Goal: Task Accomplishment & Management: Manage account settings

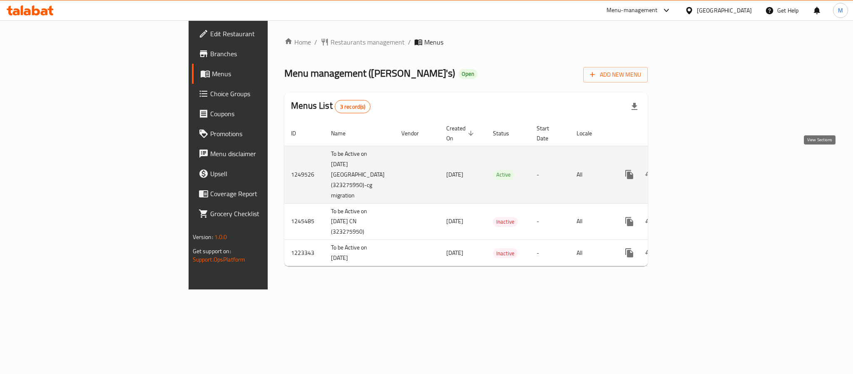
click at [694, 169] on icon "enhanced table" at bounding box center [689, 174] width 10 height 10
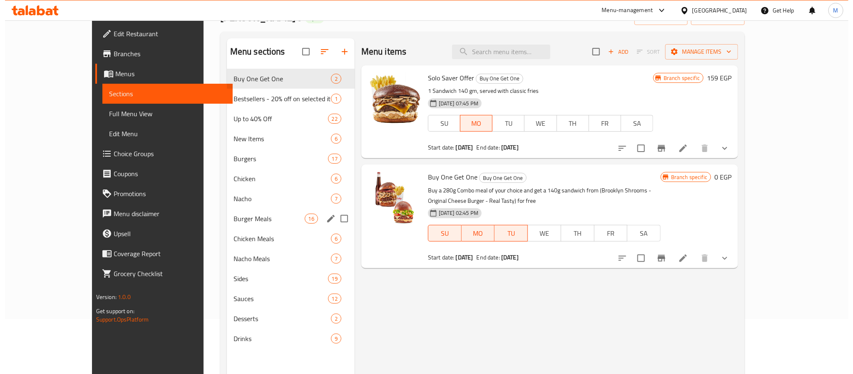
scroll to position [54, 0]
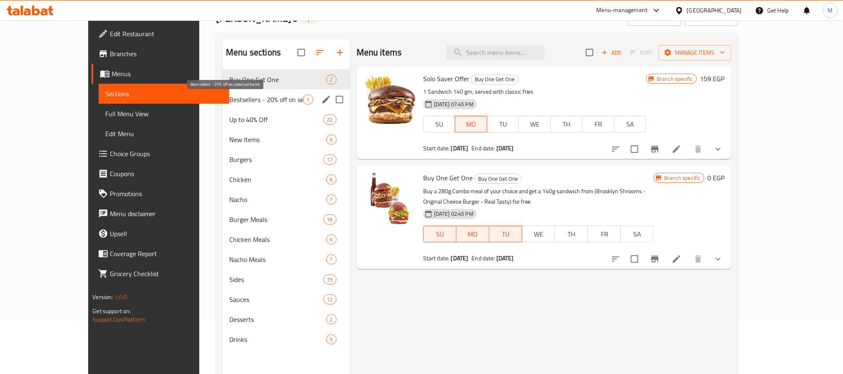
click at [229, 104] on span "Bestsellers - 20% off on selected items" at bounding box center [265, 99] width 73 height 10
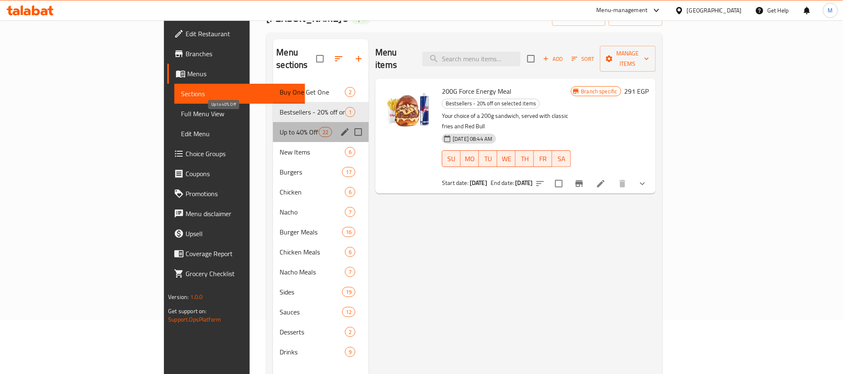
click at [280, 127] on span "Up to 40% Off" at bounding box center [299, 132] width 39 height 10
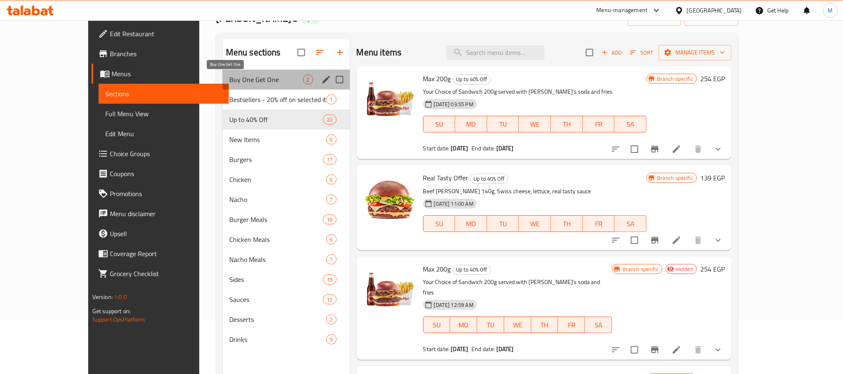
click at [229, 82] on span "Buy One Get One" at bounding box center [266, 80] width 74 height 10
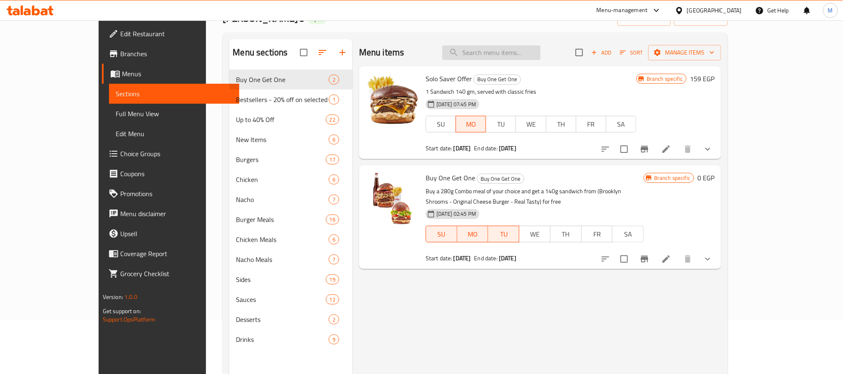
click at [517, 57] on input "search" at bounding box center [492, 52] width 98 height 15
paste input "Max 200g"
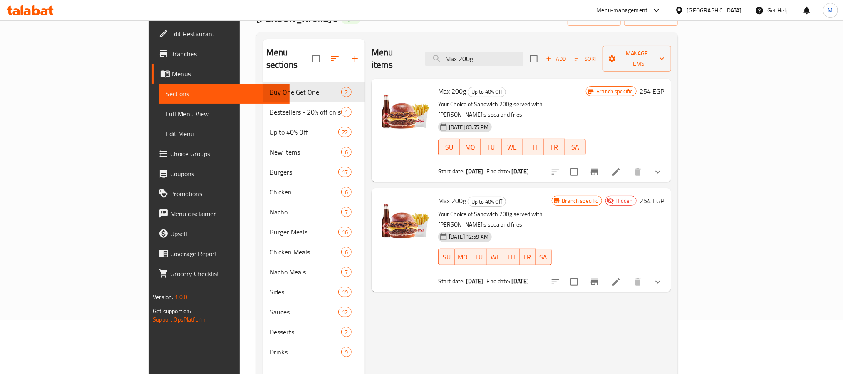
type input "Max 200g"
click at [600, 167] on icon "Branch-specific-item" at bounding box center [595, 172] width 10 height 10
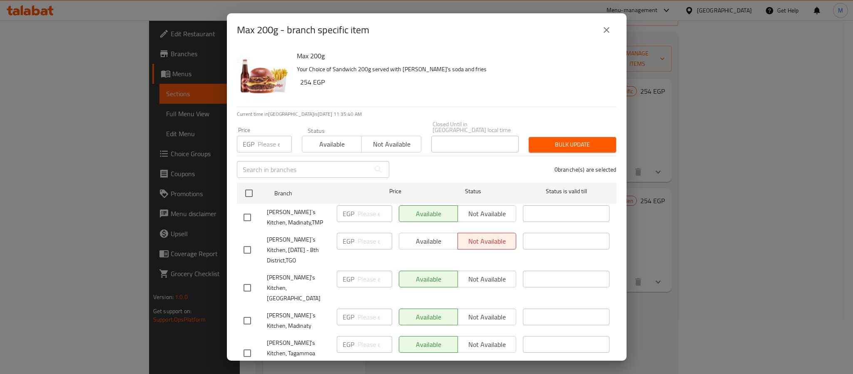
click at [610, 29] on icon "close" at bounding box center [607, 30] width 10 height 10
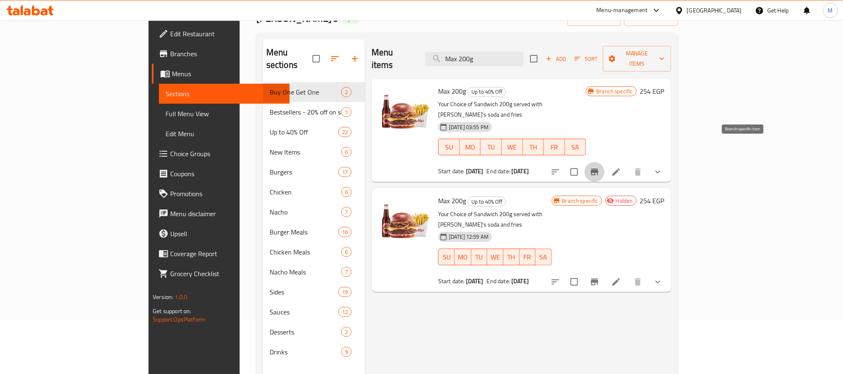
click at [605, 162] on button "Branch-specific-item" at bounding box center [595, 172] width 20 height 20
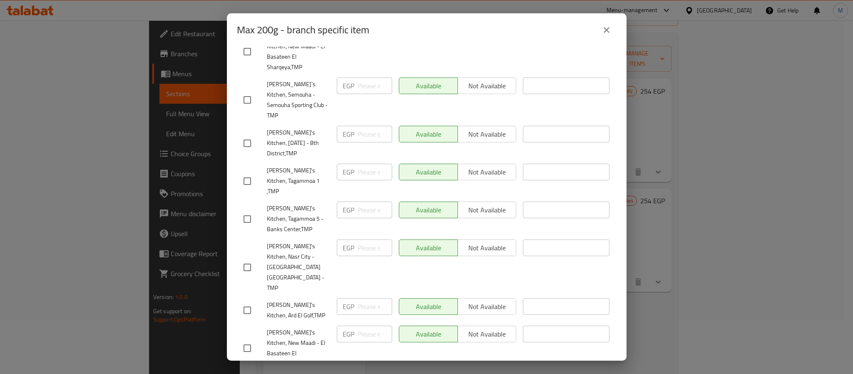
scroll to position [669, 0]
click at [809, 265] on div "Max 200g - branch specific item Max 200g Your Choice of Sandwich 200g served wi…" at bounding box center [426, 187] width 853 height 374
click at [609, 33] on icon "close" at bounding box center [607, 30] width 10 height 10
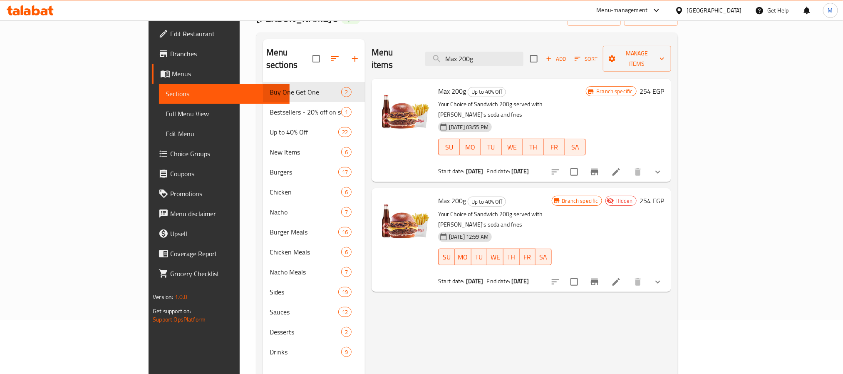
click at [600, 277] on icon "Branch-specific-item" at bounding box center [595, 282] width 10 height 10
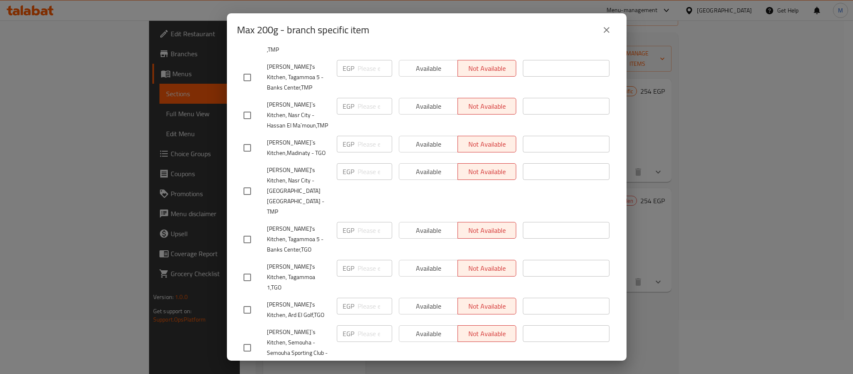
click at [601, 31] on button "close" at bounding box center [607, 30] width 20 height 20
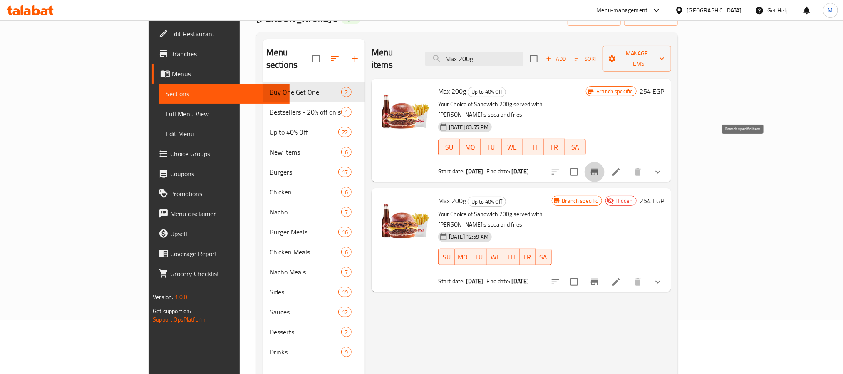
click at [600, 167] on icon "Branch-specific-item" at bounding box center [595, 172] width 10 height 10
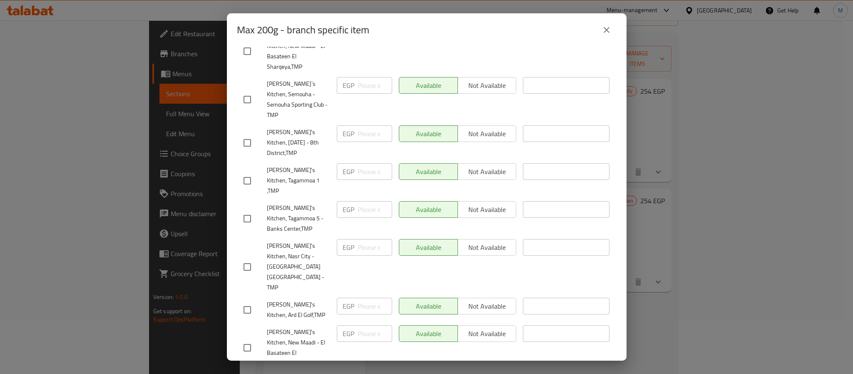
click at [599, 30] on button "close" at bounding box center [607, 30] width 20 height 20
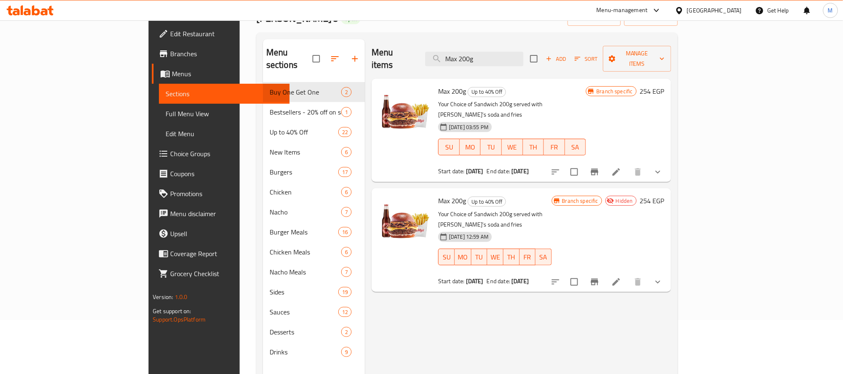
click at [528, 79] on div "Max 200g Up to 40% Off Your Choice of Sandwich 200g served with [PERSON_NAME]'s…" at bounding box center [522, 130] width 300 height 103
drag, startPoint x: 526, startPoint y: 59, endPoint x: 330, endPoint y: 63, distance: 196.1
click at [372, 61] on div "Menu items Max 200g Add Sort Manage items" at bounding box center [522, 59] width 300 height 40
paste input "Double Double"
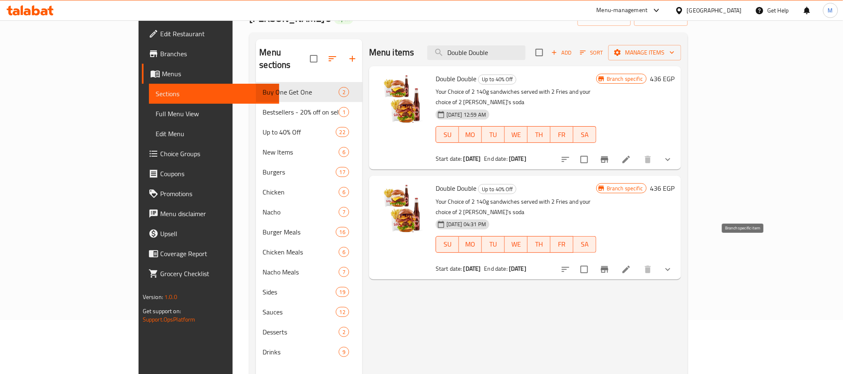
type input "Double Double"
click at [615, 259] on button "Branch-specific-item" at bounding box center [605, 269] width 20 height 20
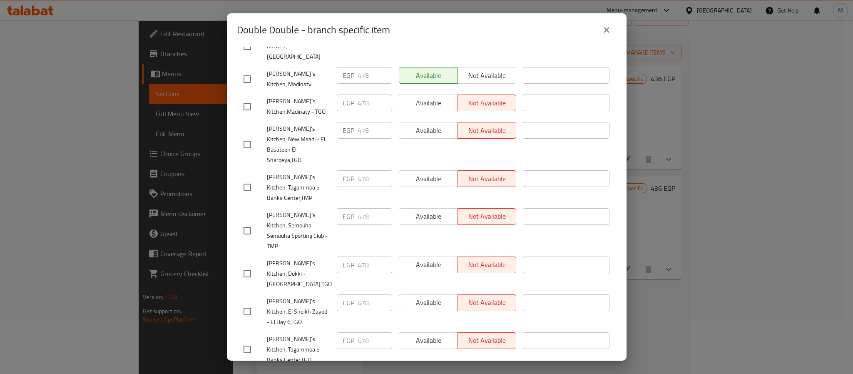
scroll to position [375, 0]
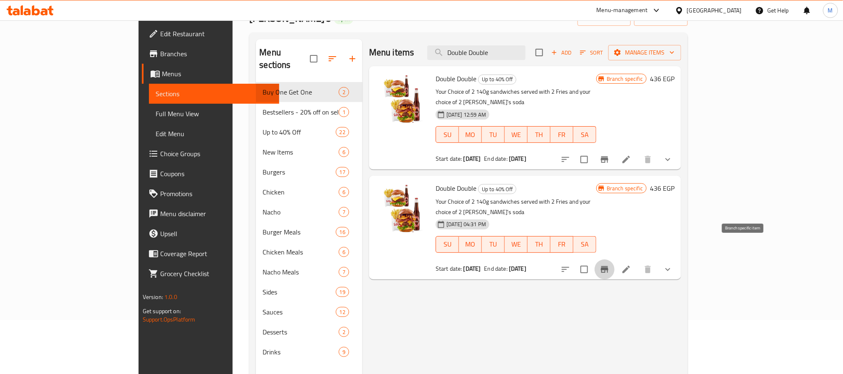
click at [615, 149] on button "Branch-specific-item" at bounding box center [605, 159] width 20 height 20
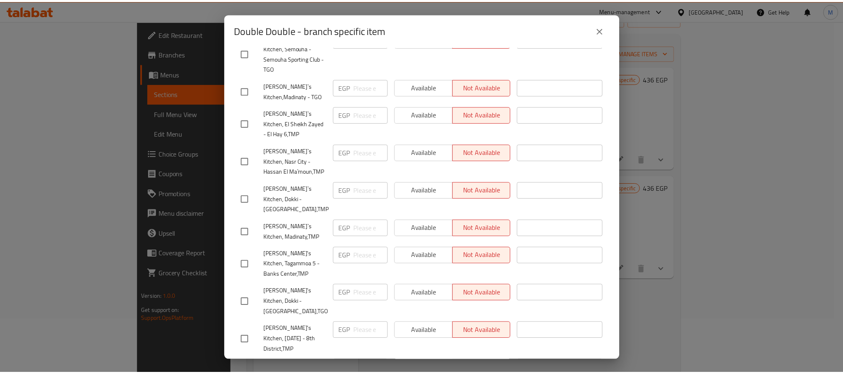
scroll to position [669, 0]
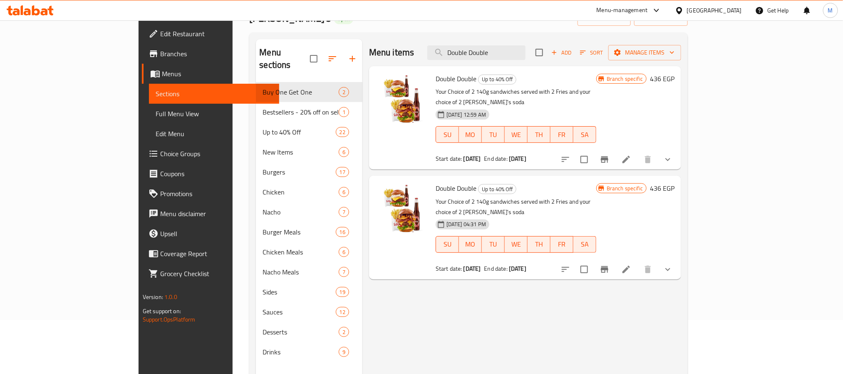
drag, startPoint x: 465, startPoint y: 104, endPoint x: 412, endPoint y: 100, distance: 52.6
click at [443, 111] on span "[DATE] 12:59 AM" at bounding box center [466, 115] width 46 height 8
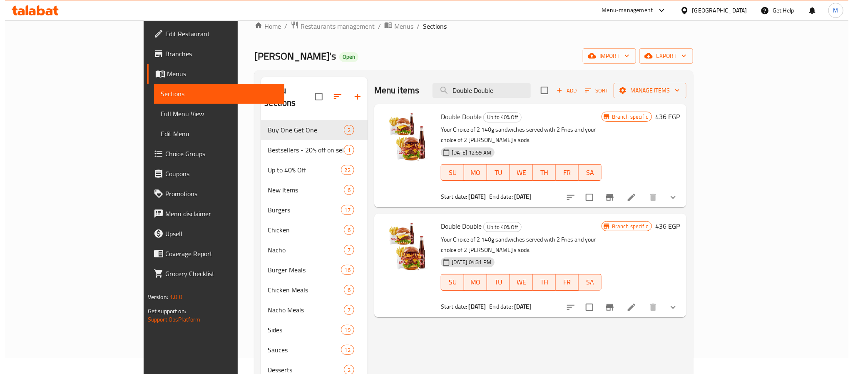
scroll to position [0, 0]
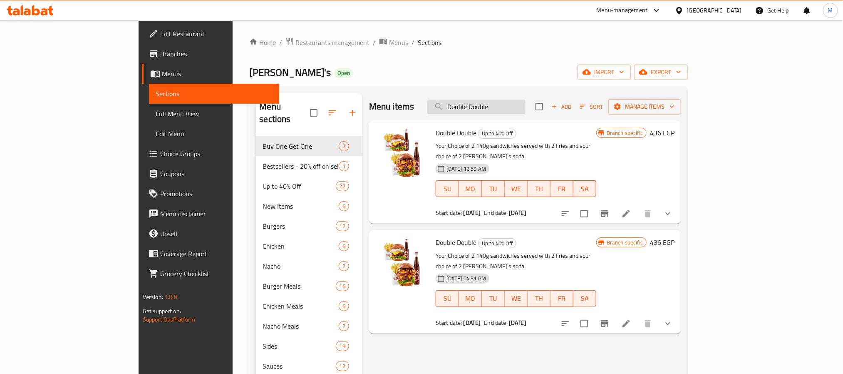
click at [526, 105] on input "Double Double" at bounding box center [477, 106] width 98 height 15
paste input "Triple Flash"
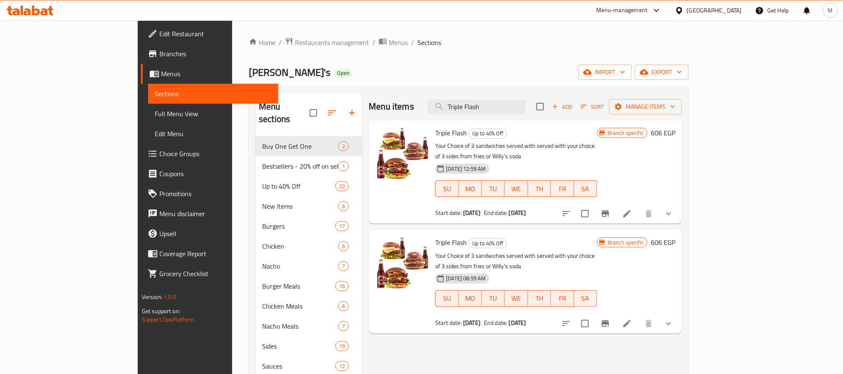
type input "Triple Flash"
click at [611, 209] on icon "Branch-specific-item" at bounding box center [606, 214] width 10 height 10
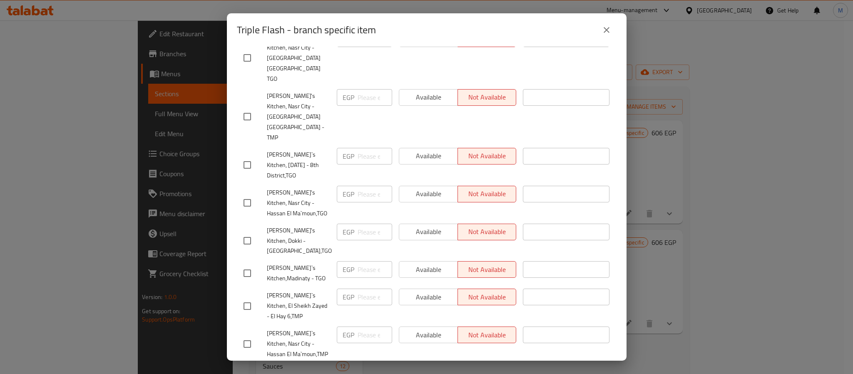
scroll to position [669, 0]
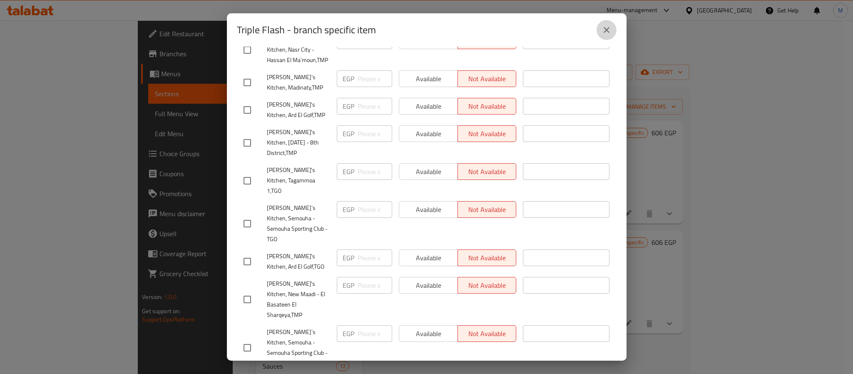
click at [611, 29] on button "close" at bounding box center [607, 30] width 20 height 20
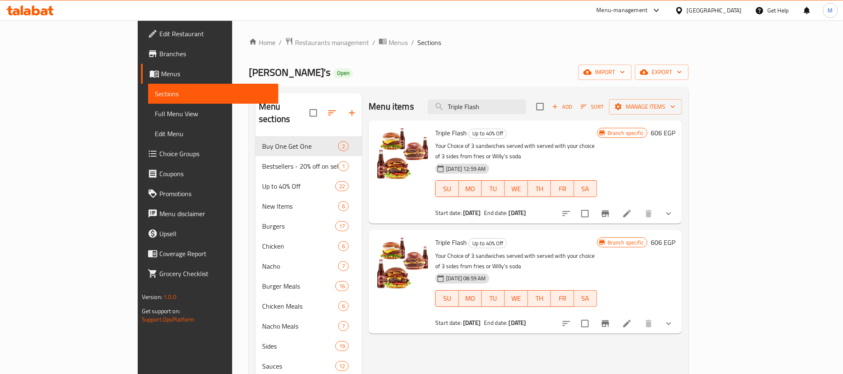
click at [679, 313] on div at bounding box center [618, 323] width 122 height 20
click at [611, 318] on icon "Branch-specific-item" at bounding box center [606, 323] width 10 height 10
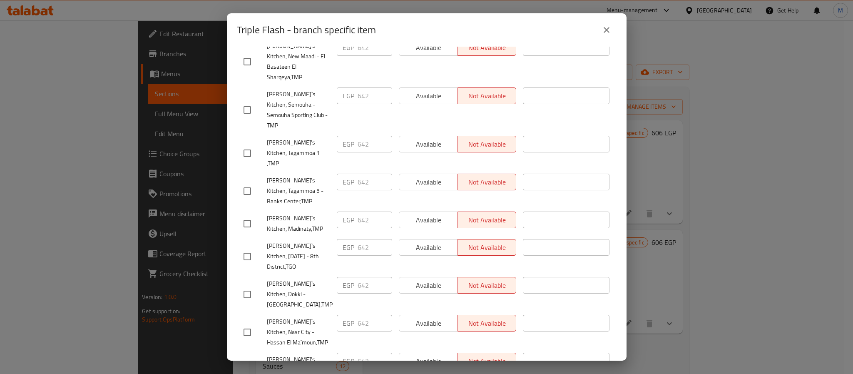
click at [606, 30] on icon "close" at bounding box center [607, 30] width 10 height 10
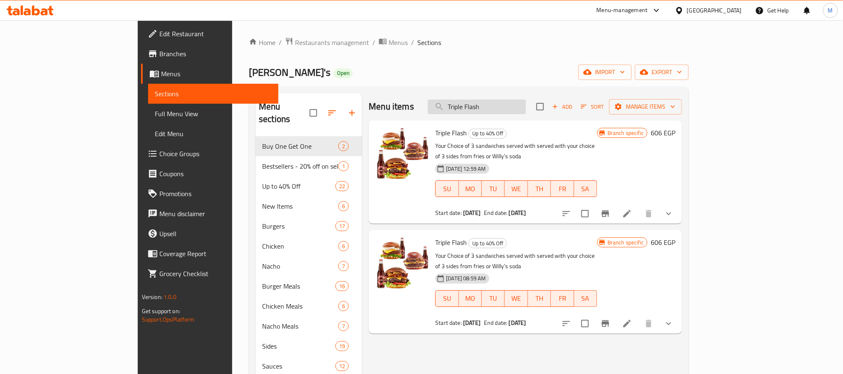
click at [522, 101] on input "Triple Flash" at bounding box center [477, 106] width 98 height 15
paste input "he 4X Bucket"
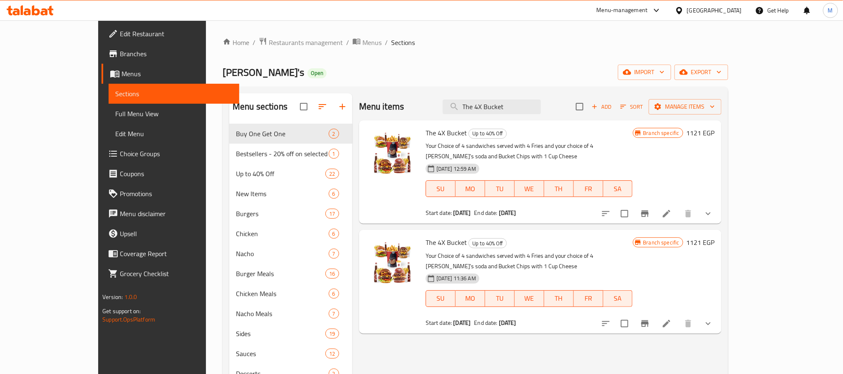
type input "The 4X Bucket"
click at [679, 206] on li at bounding box center [666, 213] width 23 height 15
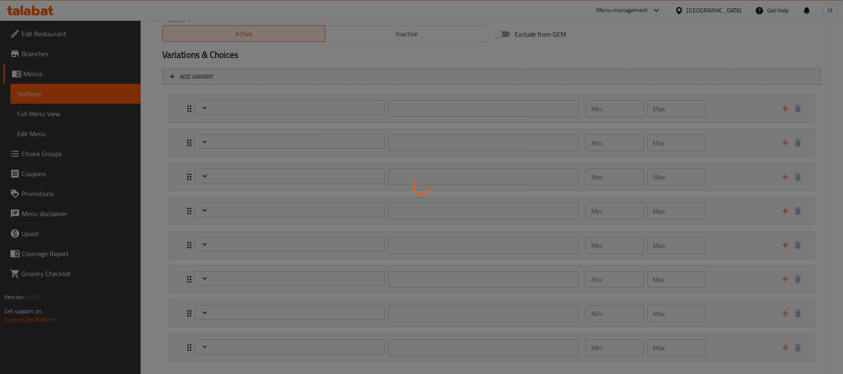
type input "[PERSON_NAME] الأول الخاص بك:"
type input "1"
type input "[PERSON_NAME] [PERSON_NAME]:"
type input "1"
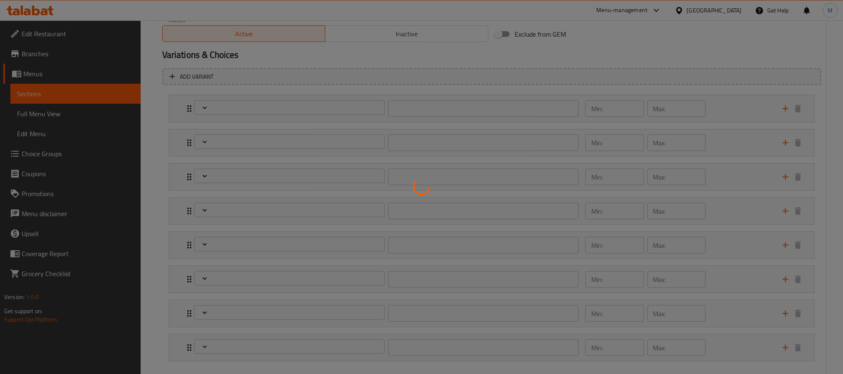
type input "1"
type input "[PERSON_NAME]:"
type input "1"
type input "[PERSON_NAME]:"
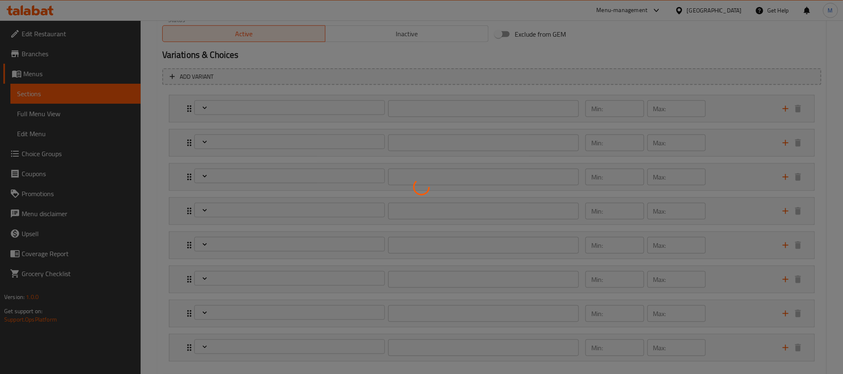
type input "1"
type input "اختيارك الأول للصودا"
type input "1"
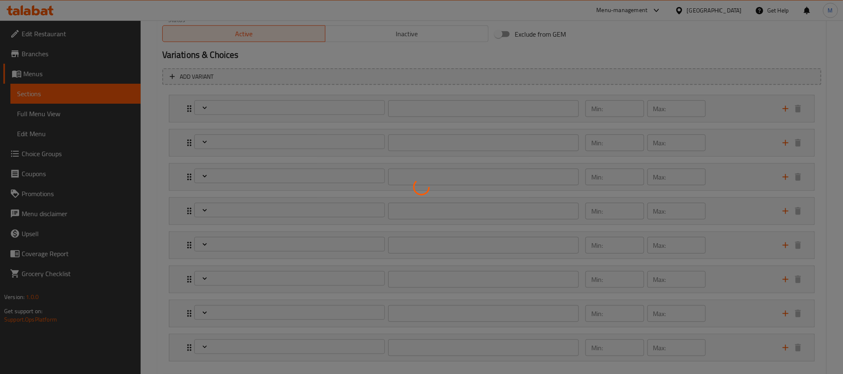
type input "اختيارك الثاني من الصودا"
type input "1"
type input "اختيارك الثالث للصودا"
type input "1"
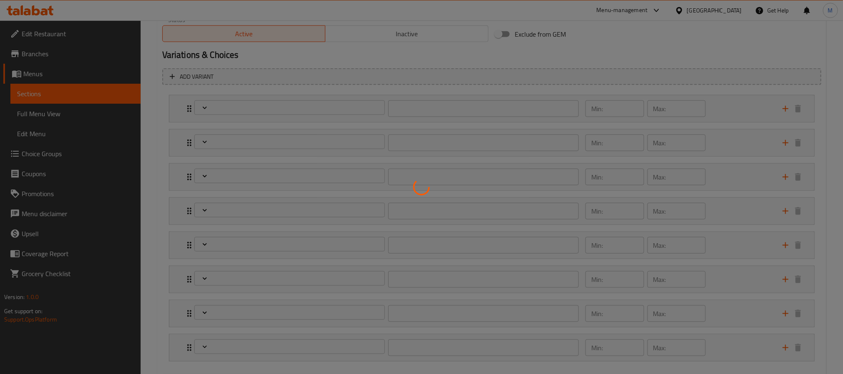
type input "1"
type input "اختيارك الرابع للصودا"
type input "1"
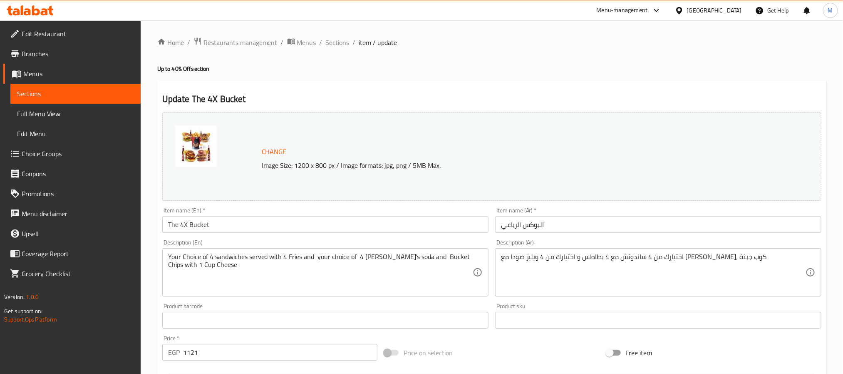
click at [216, 215] on div "Item name (En)   * The 4X Bucket Item name (En) *" at bounding box center [325, 219] width 326 height 25
click at [217, 220] on input "The 4X Bucket" at bounding box center [325, 224] width 326 height 17
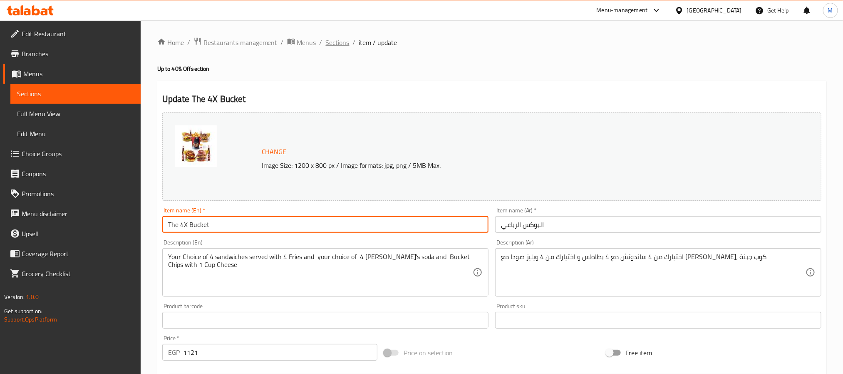
click at [331, 39] on span "Sections" at bounding box center [338, 42] width 24 height 10
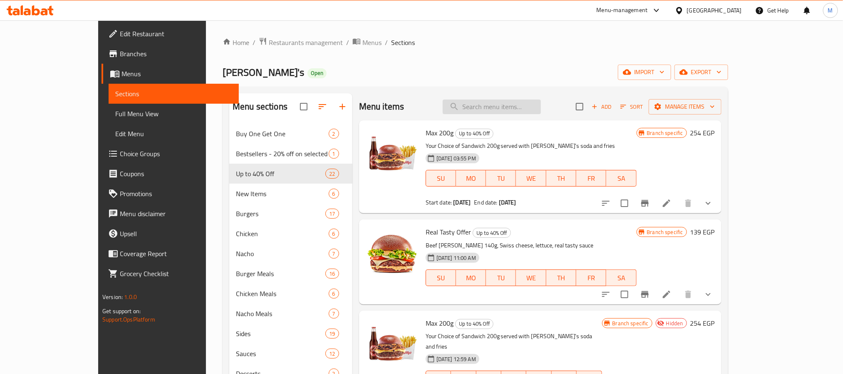
click at [531, 110] on input "search" at bounding box center [492, 106] width 98 height 15
paste input "The 4X Bucket"
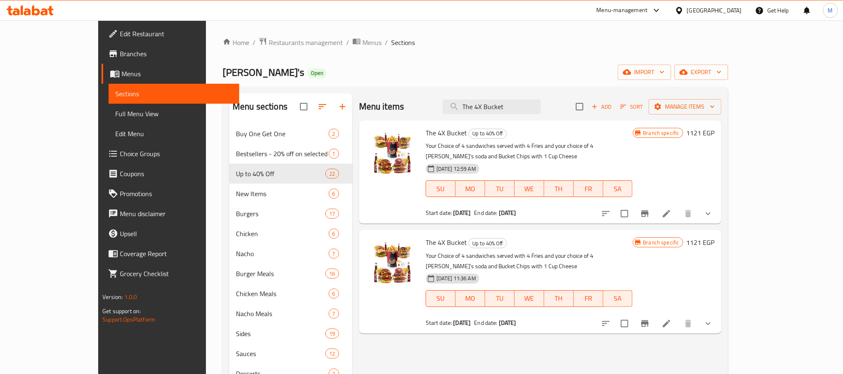
click at [534, 115] on div "Menu items The 4X Bucket Add Sort Manage items" at bounding box center [540, 106] width 363 height 27
click at [537, 111] on input "The 4X Bucket" at bounding box center [492, 106] width 98 height 15
paste input "Puff & Fly"
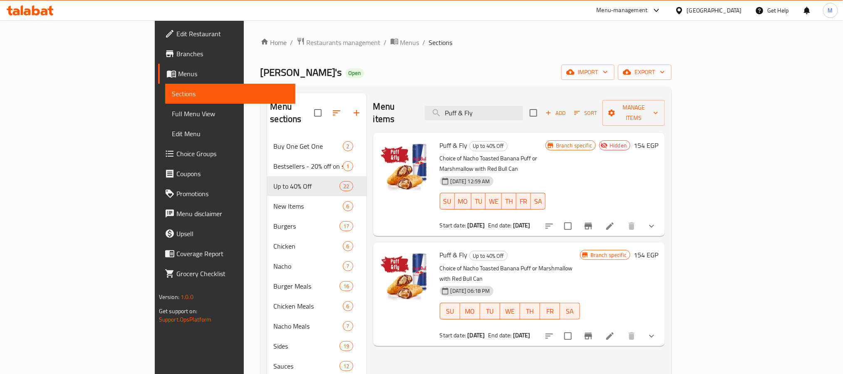
type input "Puff & Fly"
click at [594, 331] on icon "Branch-specific-item" at bounding box center [589, 336] width 10 height 10
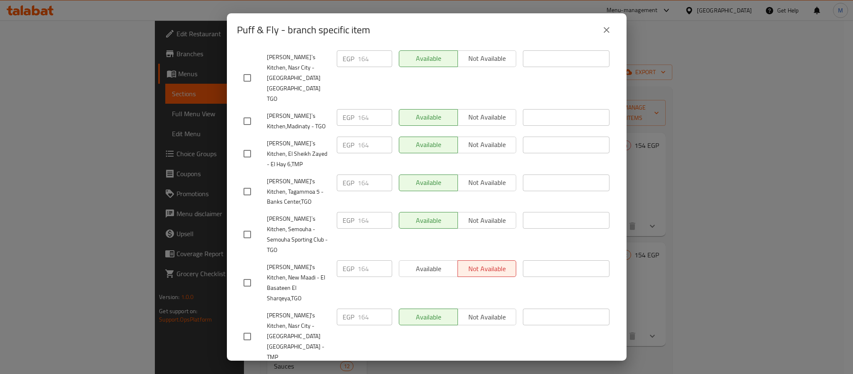
scroll to position [669, 0]
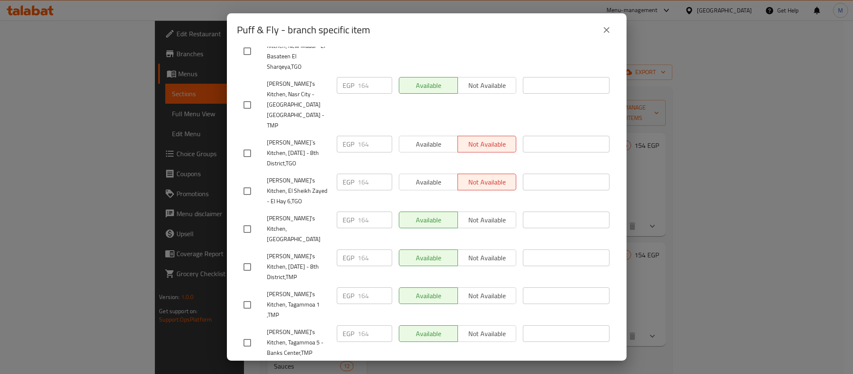
click at [606, 29] on icon "close" at bounding box center [607, 30] width 10 height 10
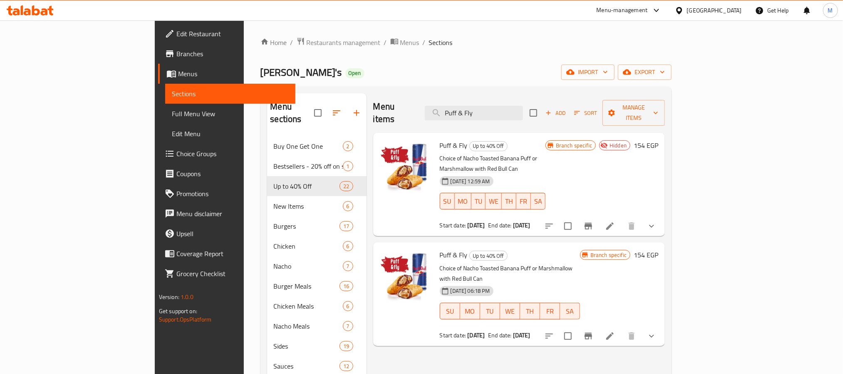
drag, startPoint x: 541, startPoint y: 104, endPoint x: 288, endPoint y: 112, distance: 252.8
click at [303, 112] on div "Menu sections Buy One Get One 2 Bestsellers - 20% off on selected items 1 Up to…" at bounding box center [466, 280] width 398 height 374
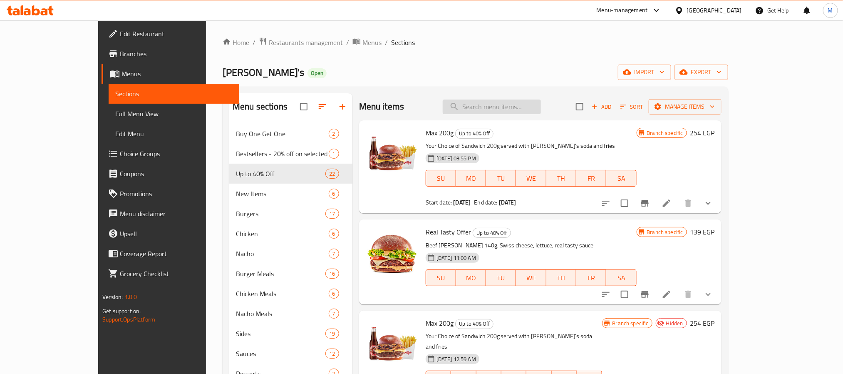
click at [535, 104] on input "search" at bounding box center [492, 106] width 98 height 15
paste input "Max 200g"
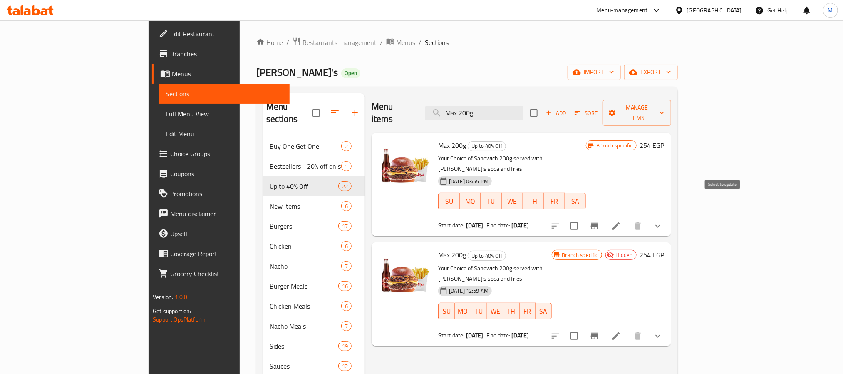
type input "Max 200g"
click at [605, 216] on button "Branch-specific-item" at bounding box center [595, 226] width 20 height 20
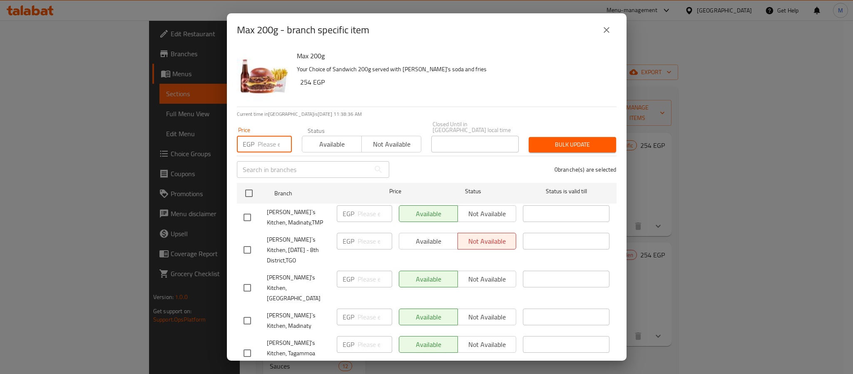
click at [264, 137] on input "number" at bounding box center [275, 144] width 34 height 17
type input "275"
click at [244, 185] on input "checkbox" at bounding box center [248, 192] width 17 height 17
checkbox input "true"
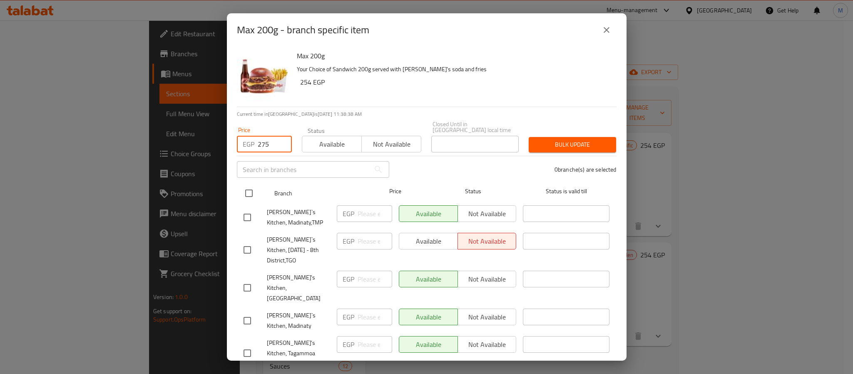
checkbox input "true"
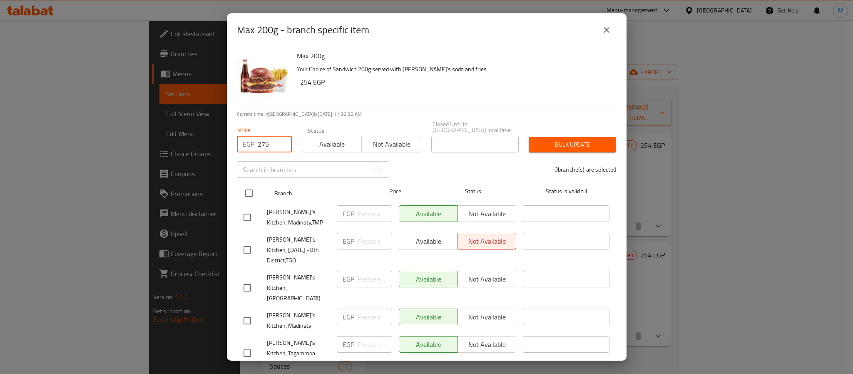
checkbox input "true"
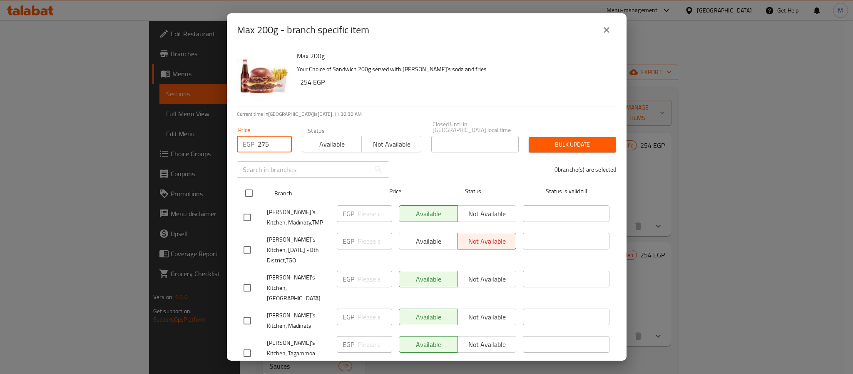
checkbox input "true"
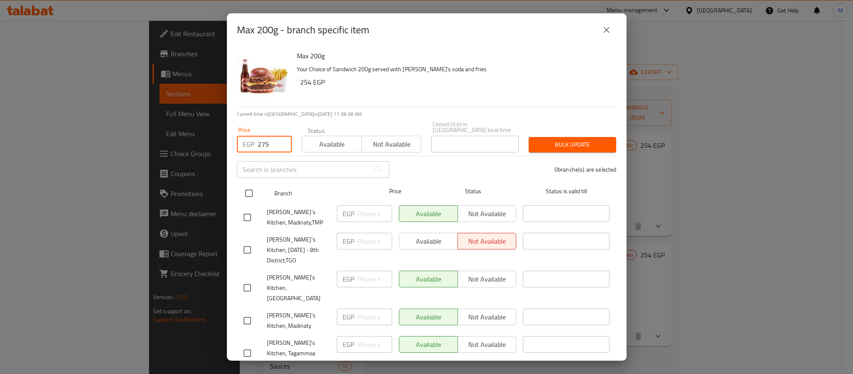
checkbox input "true"
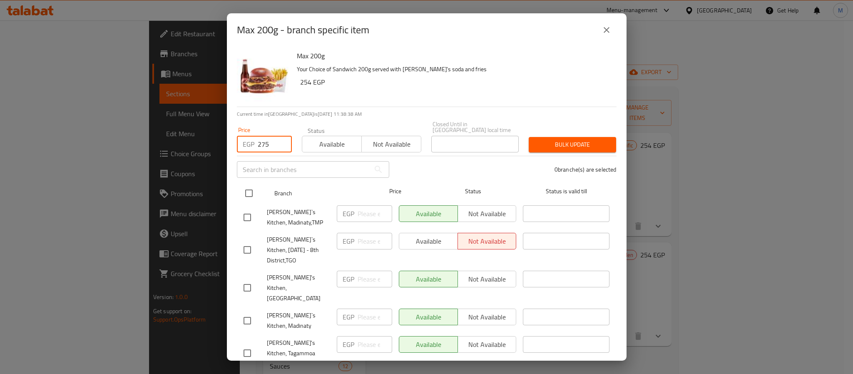
checkbox input "true"
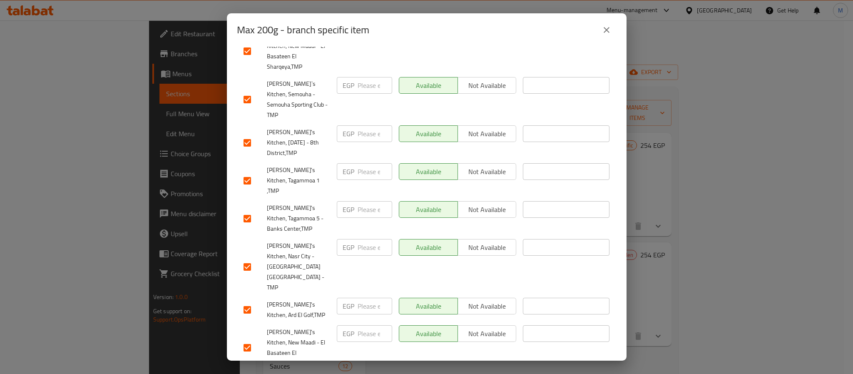
click at [472, 341] on ul "Branch Price Status Status is valid till Willy`s Kitchen, Madinaty,TMP EGP ​ Av…" at bounding box center [427, 8] width 380 height 995
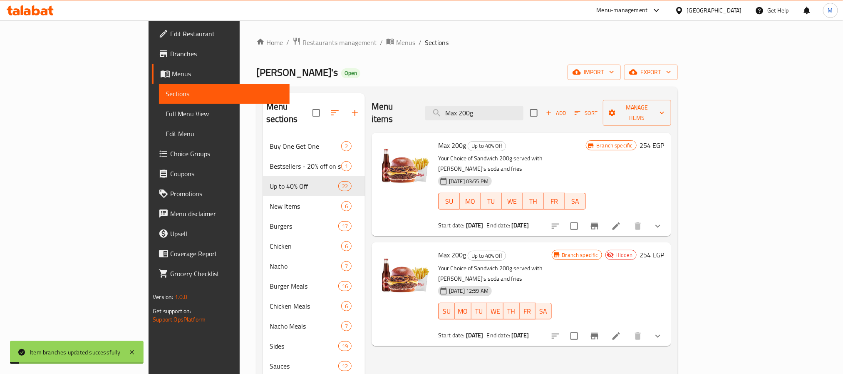
click at [600, 221] on icon "Branch-specific-item" at bounding box center [595, 226] width 10 height 10
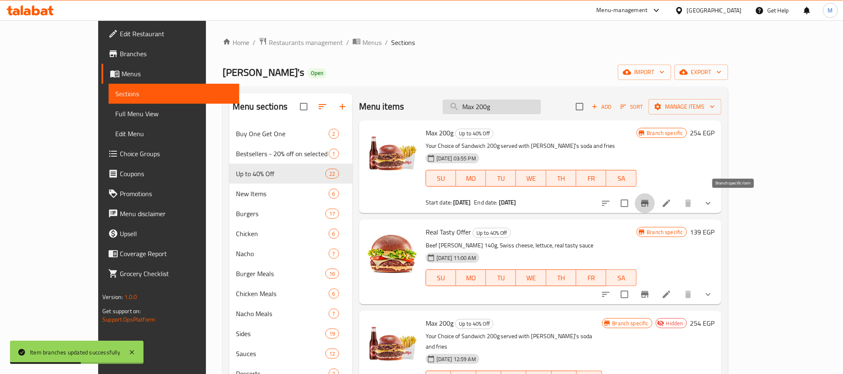
click at [517, 113] on input "Max 200g" at bounding box center [492, 106] width 98 height 15
paste input "Double Double"
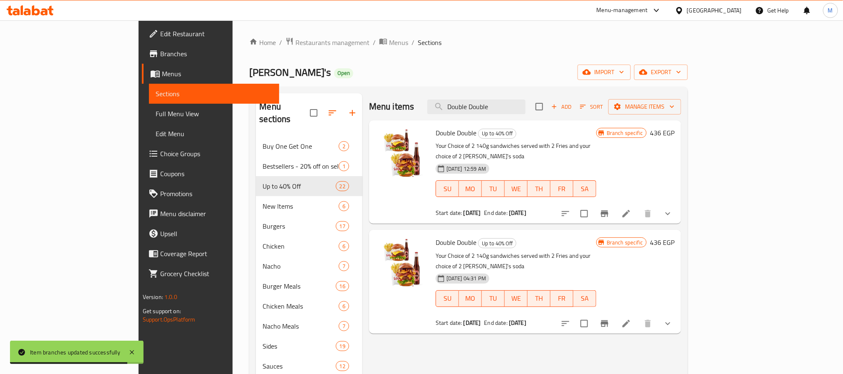
type input "Double Double"
click at [610, 318] on icon "Branch-specific-item" at bounding box center [605, 323] width 10 height 10
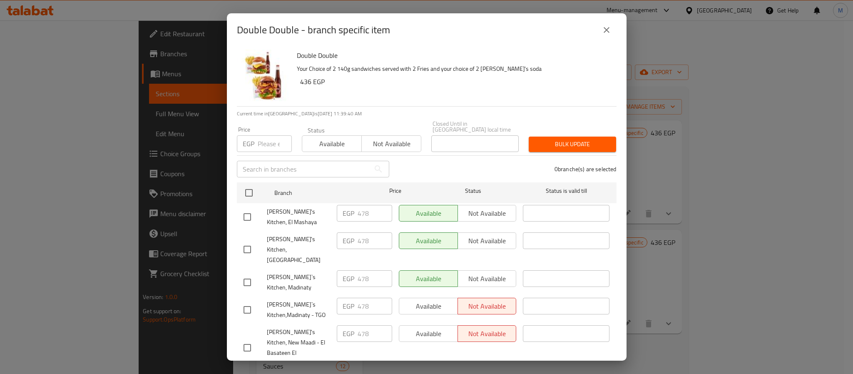
scroll to position [0, 0]
click at [336, 139] on span "Available" at bounding box center [332, 144] width 53 height 12
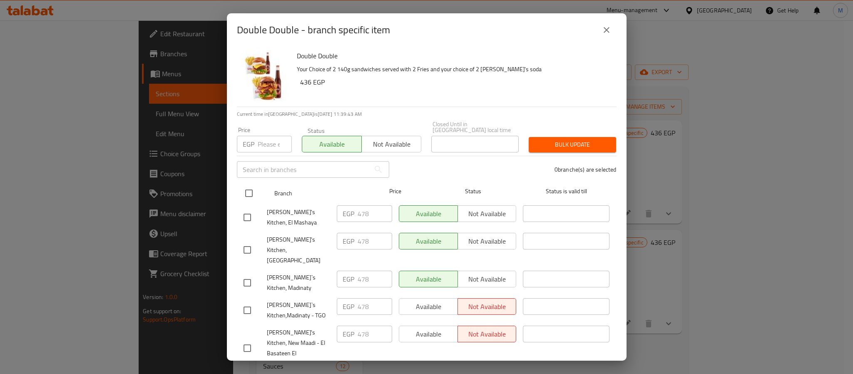
click at [246, 188] on input "checkbox" at bounding box center [248, 192] width 17 height 17
checkbox input "true"
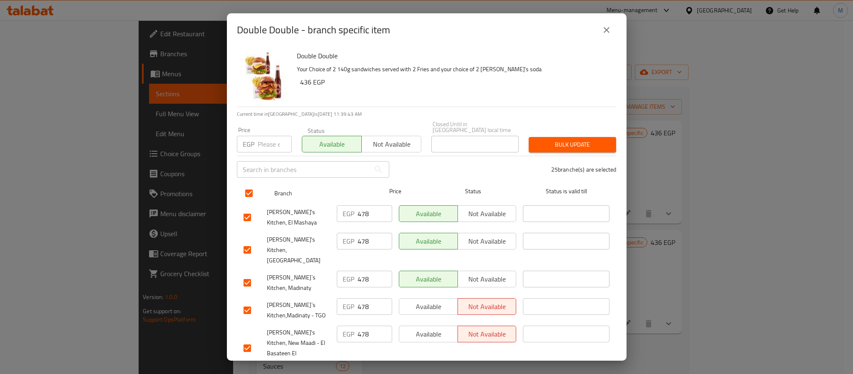
checkbox input "true"
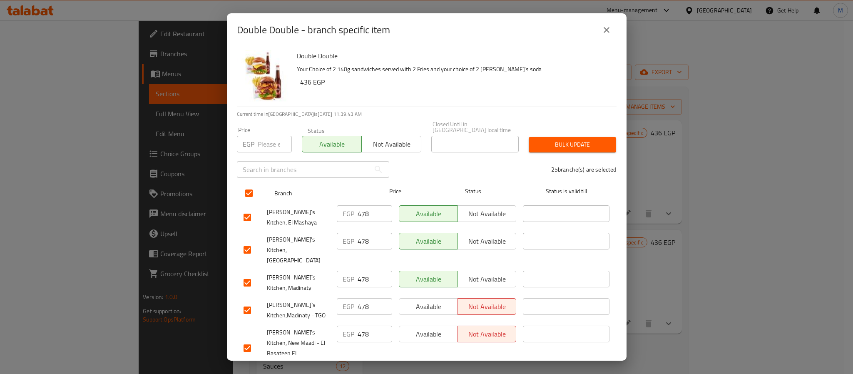
checkbox input "true"
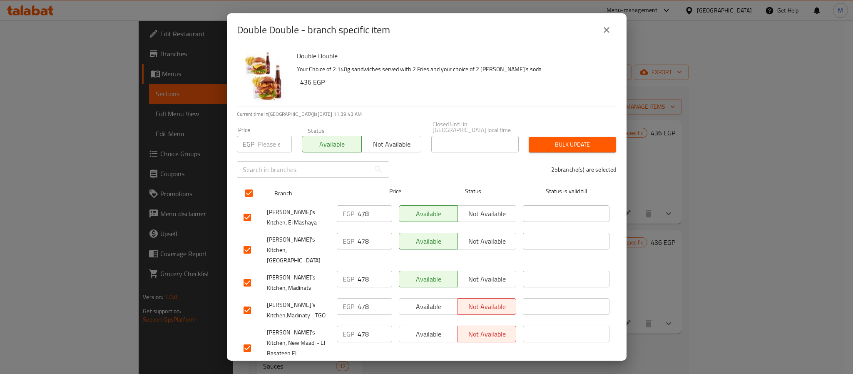
checkbox input "true"
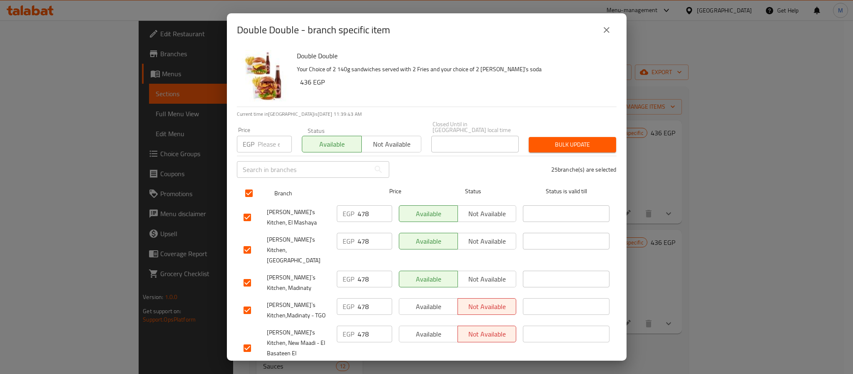
checkbox input "true"
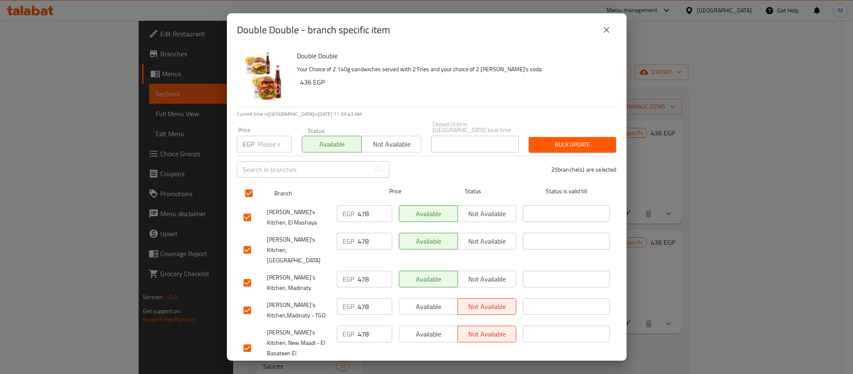
checkbox input "true"
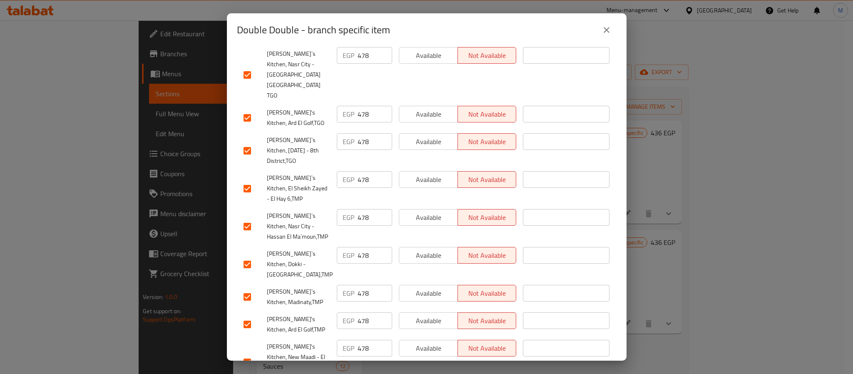
scroll to position [669, 0]
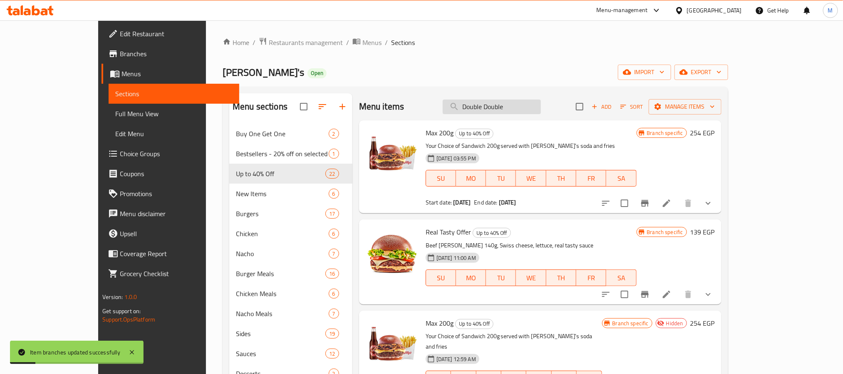
click at [541, 109] on input "Double Double" at bounding box center [492, 106] width 98 height 15
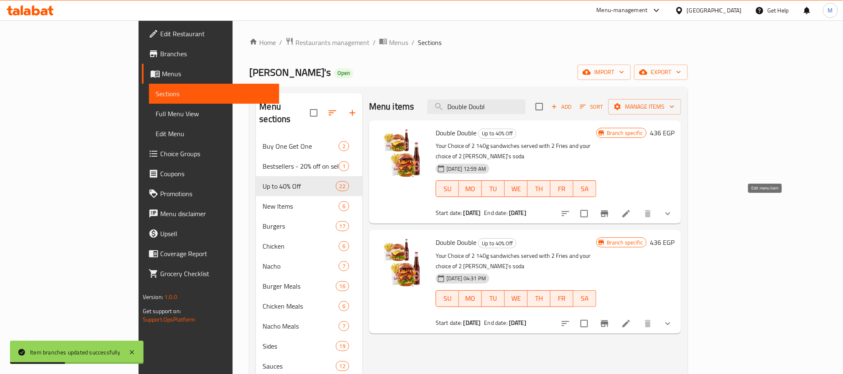
type input "Double Doubl"
click at [632, 209] on icon at bounding box center [627, 214] width 10 height 10
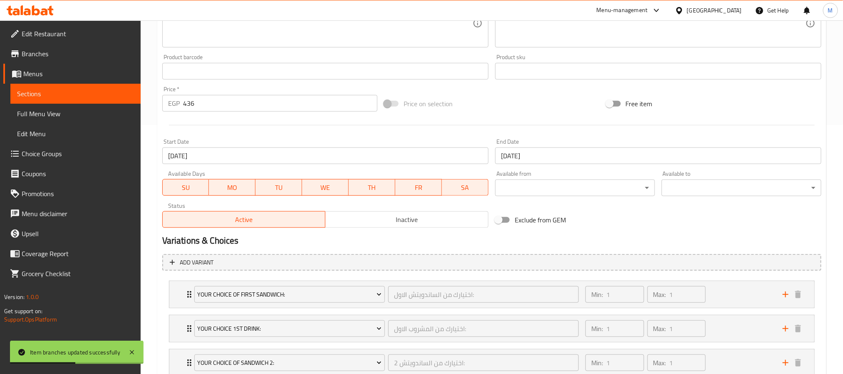
scroll to position [345, 0]
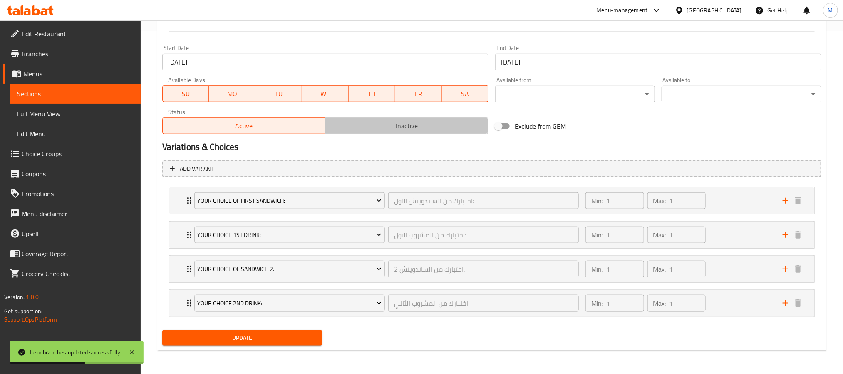
click at [405, 117] on button "Inactive" at bounding box center [407, 125] width 164 height 17
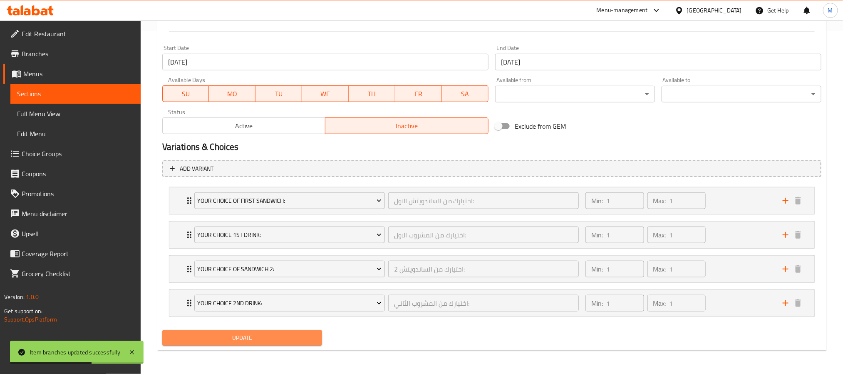
click at [279, 343] on span "Update" at bounding box center [242, 338] width 147 height 10
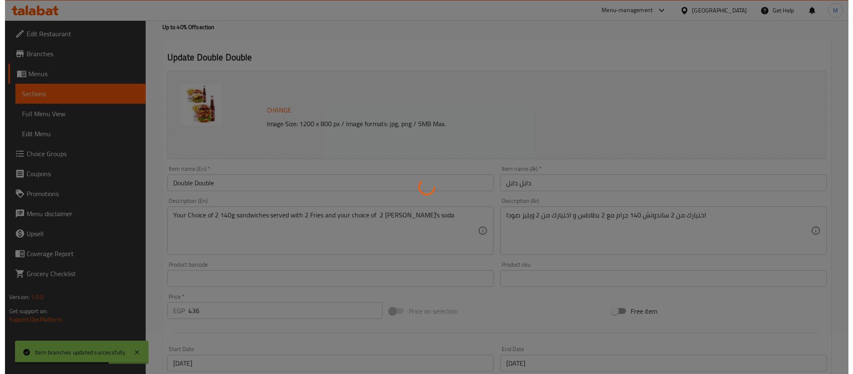
scroll to position [0, 0]
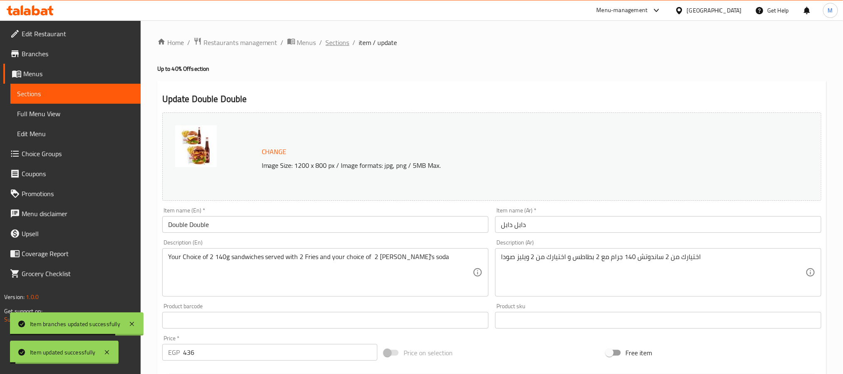
click at [333, 37] on span "Sections" at bounding box center [338, 42] width 24 height 10
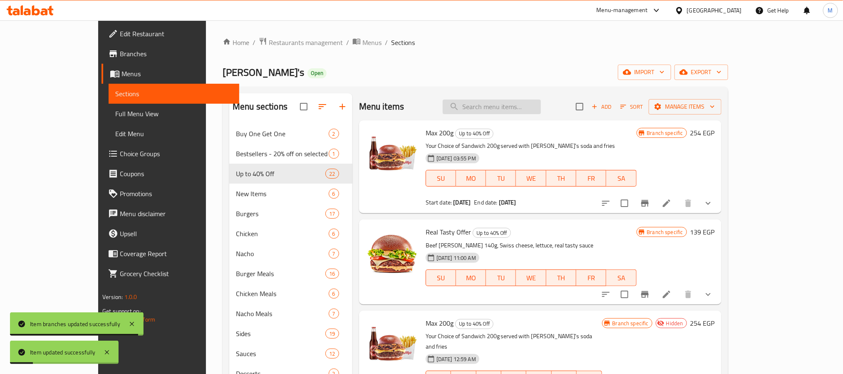
click at [539, 112] on input "search" at bounding box center [492, 106] width 98 height 15
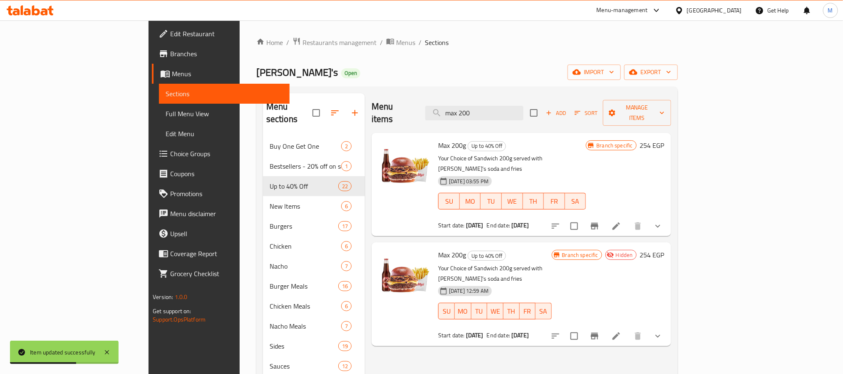
type input "max 200"
click at [600, 221] on icon "Branch-specific-item" at bounding box center [595, 226] width 10 height 10
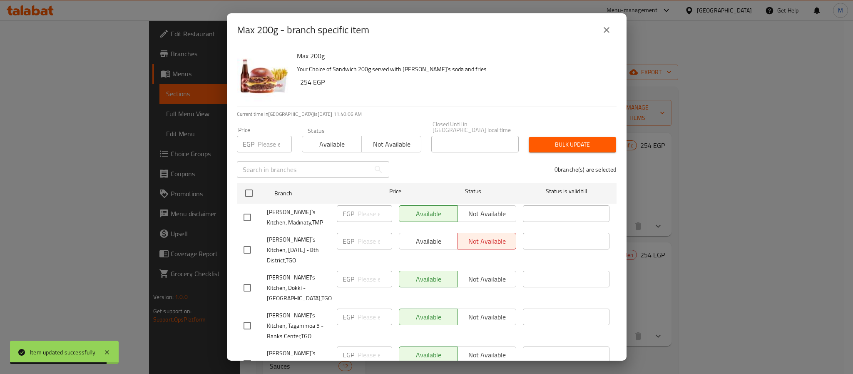
click at [306, 142] on span "Available" at bounding box center [332, 144] width 53 height 12
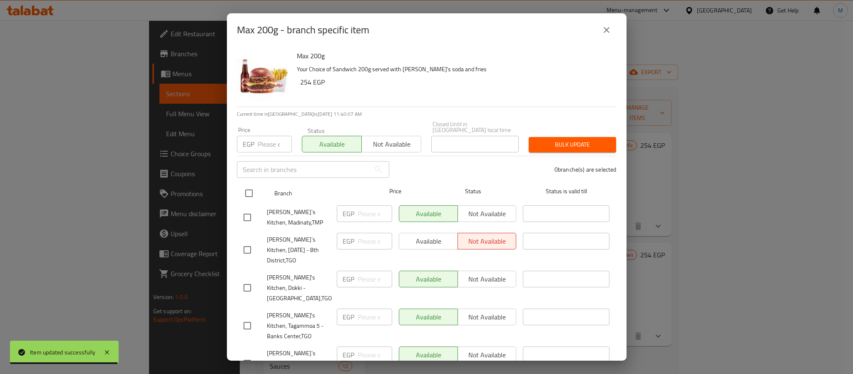
click at [245, 184] on input "checkbox" at bounding box center [248, 192] width 17 height 17
checkbox input "true"
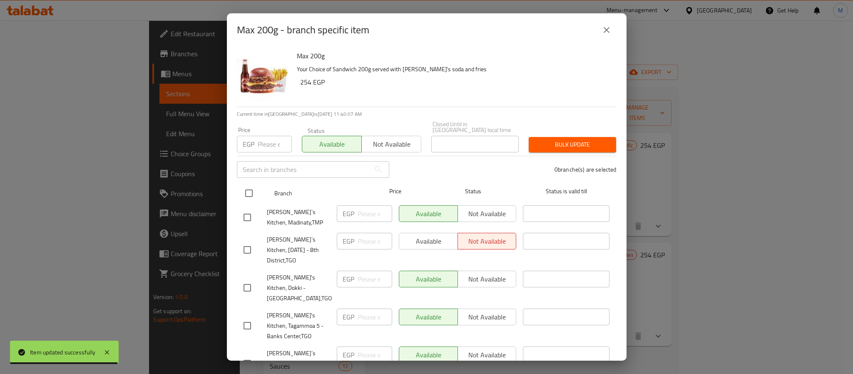
checkbox input "true"
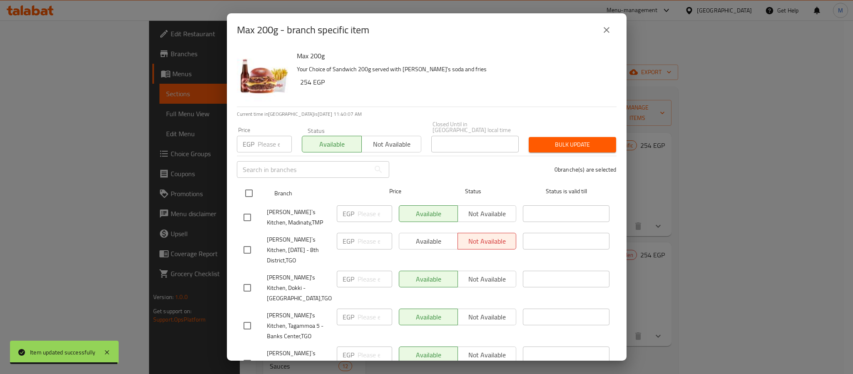
checkbox input "true"
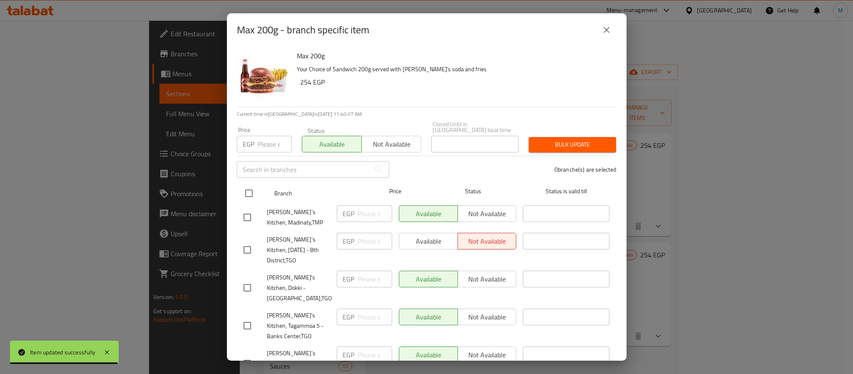
checkbox input "true"
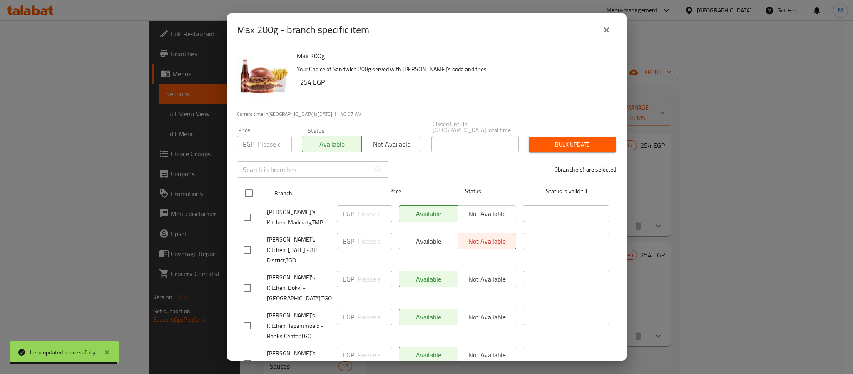
checkbox input "true"
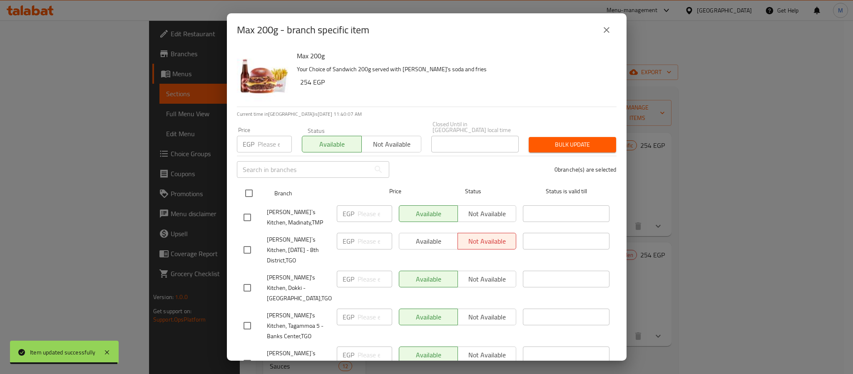
checkbox input "true"
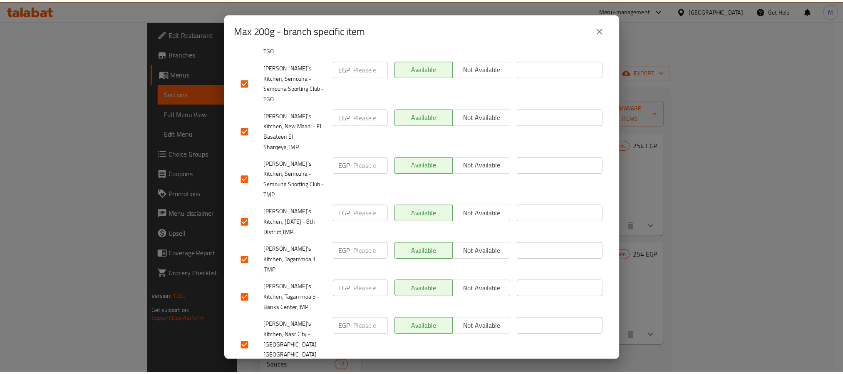
scroll to position [669, 0]
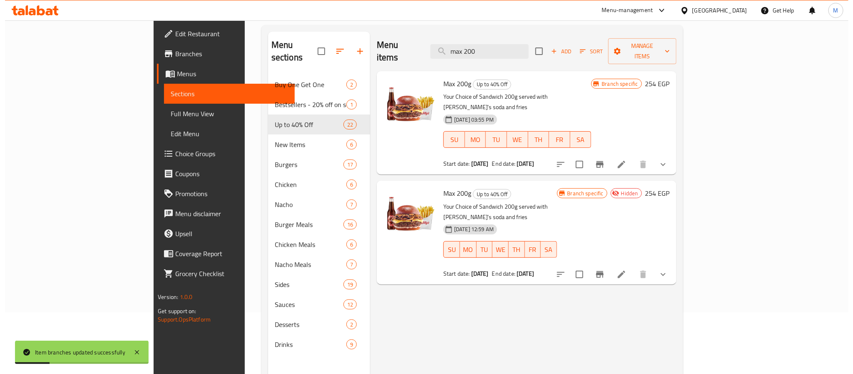
scroll to position [62, 0]
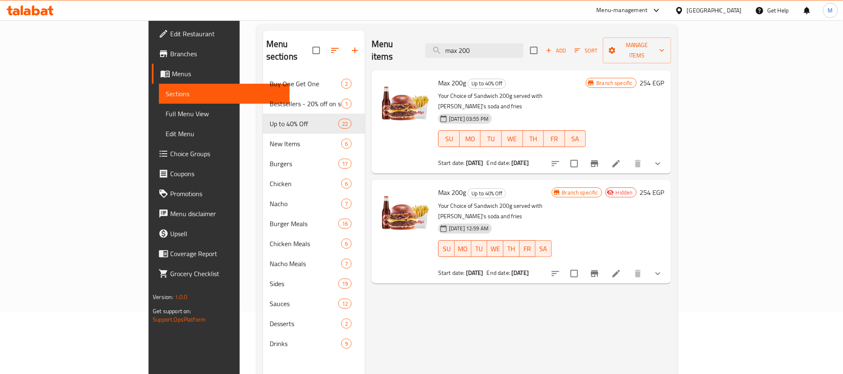
click at [605, 154] on button "Branch-specific-item" at bounding box center [595, 164] width 20 height 20
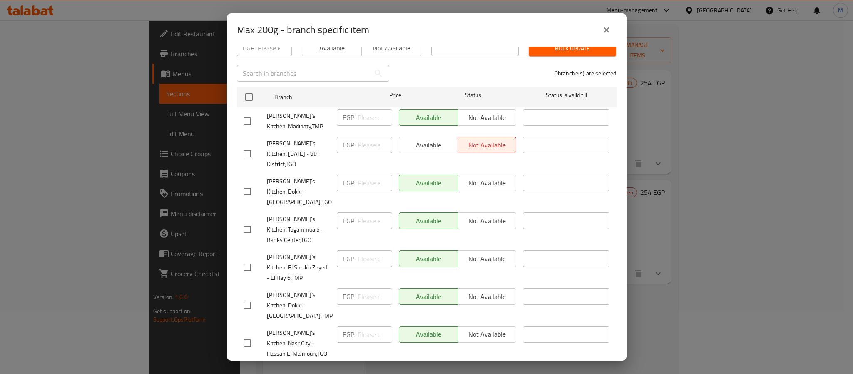
scroll to position [0, 0]
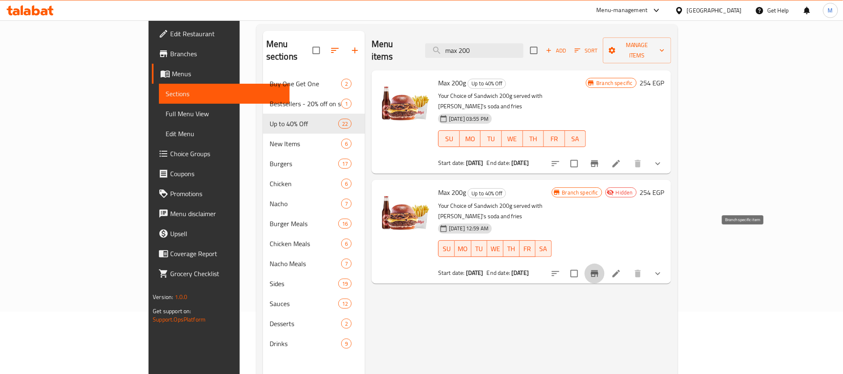
click at [600, 269] on icon "Branch-specific-item" at bounding box center [595, 274] width 10 height 10
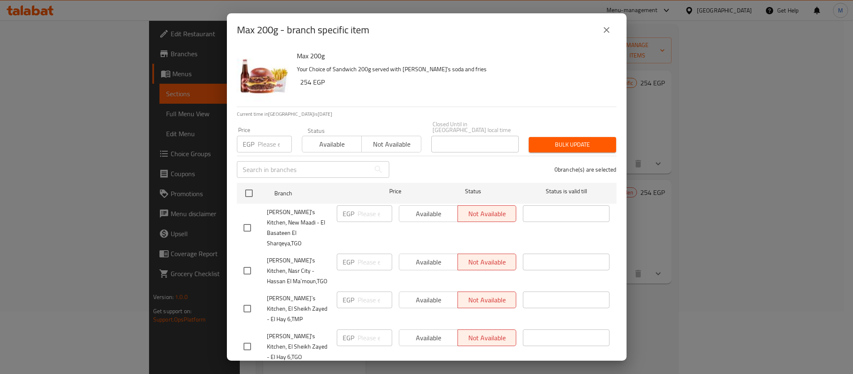
scroll to position [375, 0]
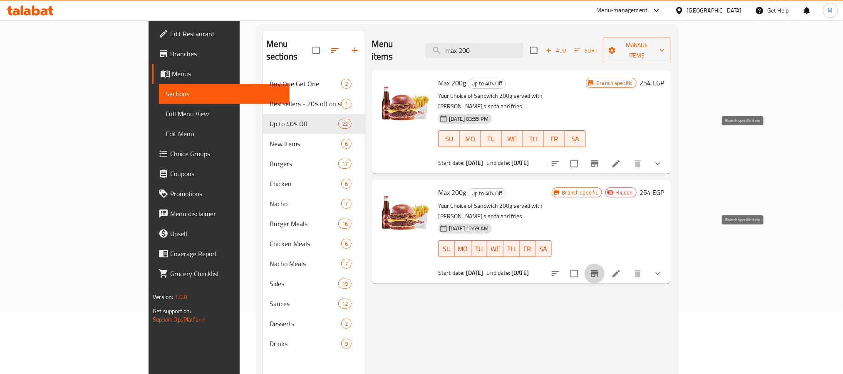
click at [600, 159] on icon "Branch-specific-item" at bounding box center [595, 164] width 10 height 10
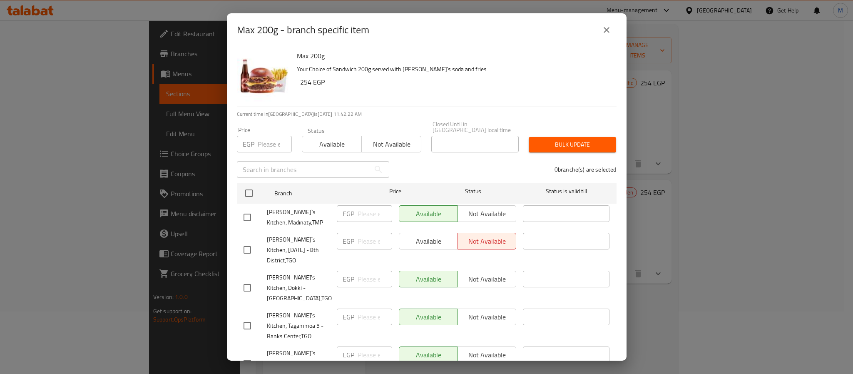
click at [268, 142] on input "number" at bounding box center [275, 144] width 34 height 17
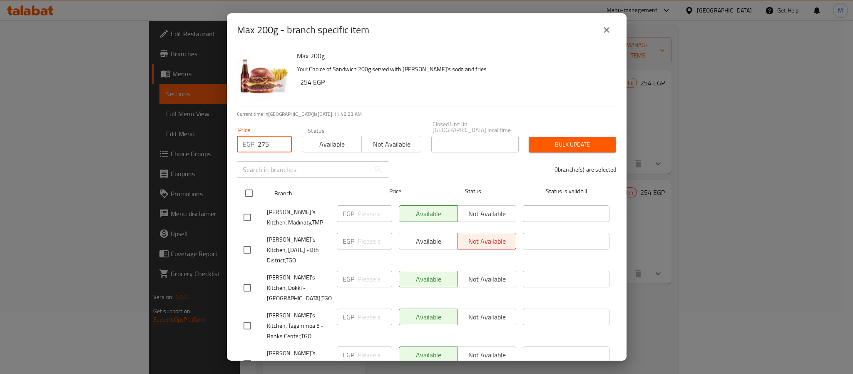
type input "275"
click at [246, 191] on input "checkbox" at bounding box center [248, 192] width 17 height 17
checkbox input "true"
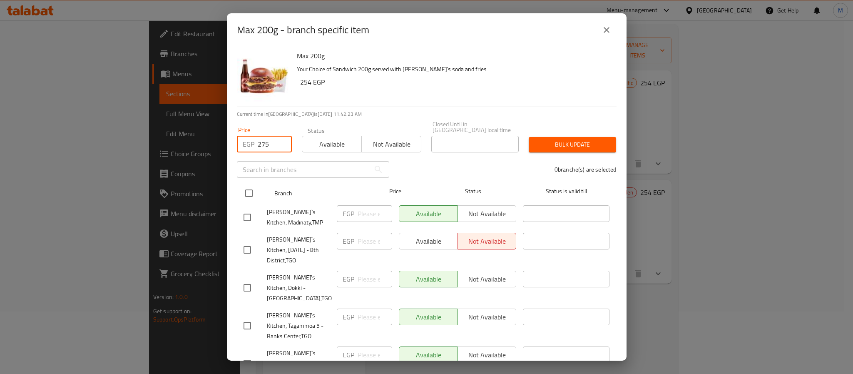
checkbox input "true"
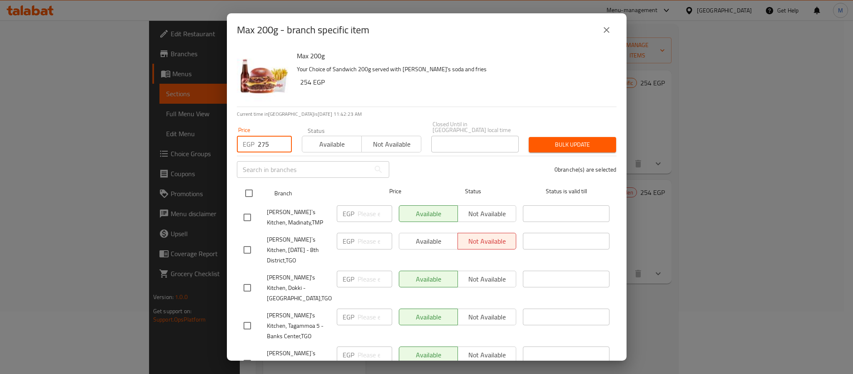
checkbox input "true"
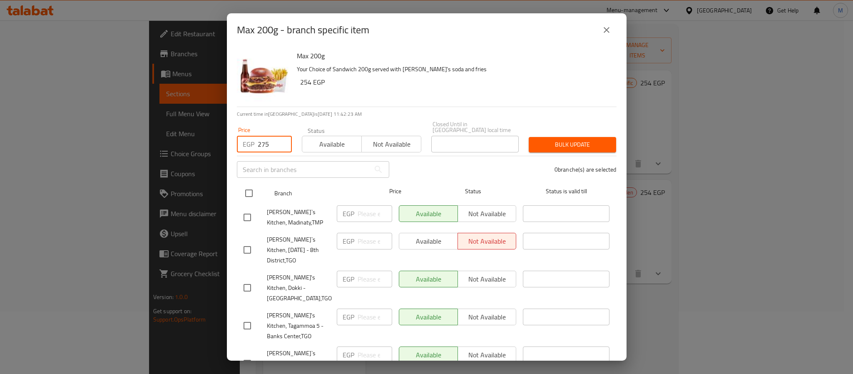
checkbox input "true"
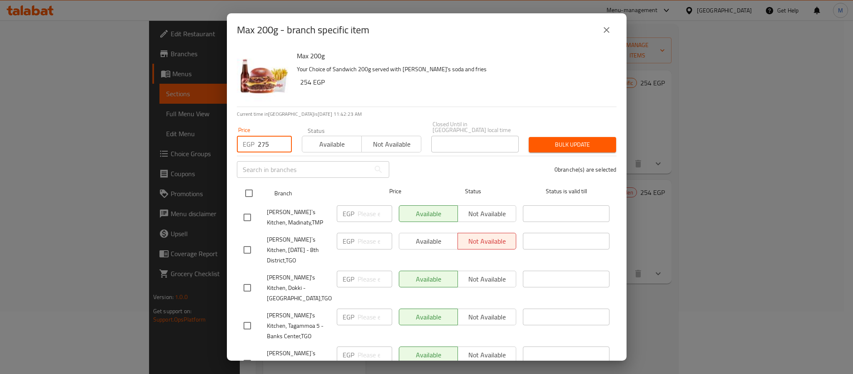
checkbox input "true"
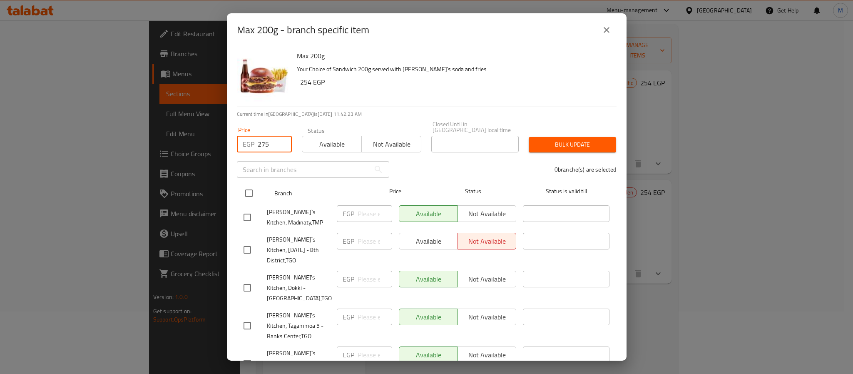
checkbox input "true"
drag, startPoint x: 323, startPoint y: 137, endPoint x: 348, endPoint y: 178, distance: 47.8
click at [324, 138] on span "Available" at bounding box center [332, 144] width 53 height 12
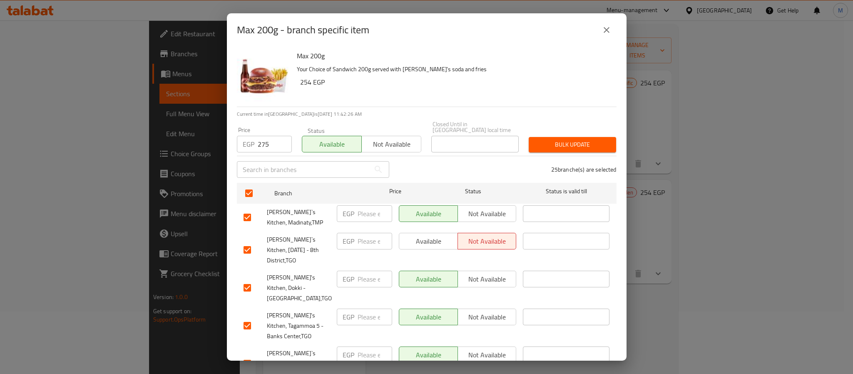
click at [411, 238] on span "Available" at bounding box center [429, 241] width 52 height 12
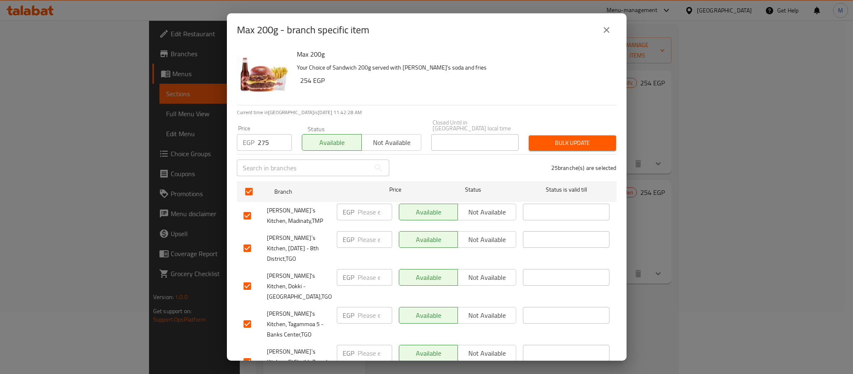
scroll to position [0, 0]
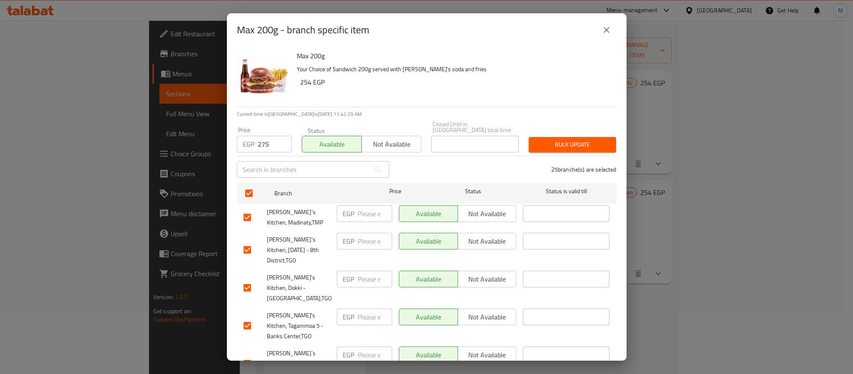
click at [550, 146] on button "Bulk update" at bounding box center [572, 144] width 87 height 15
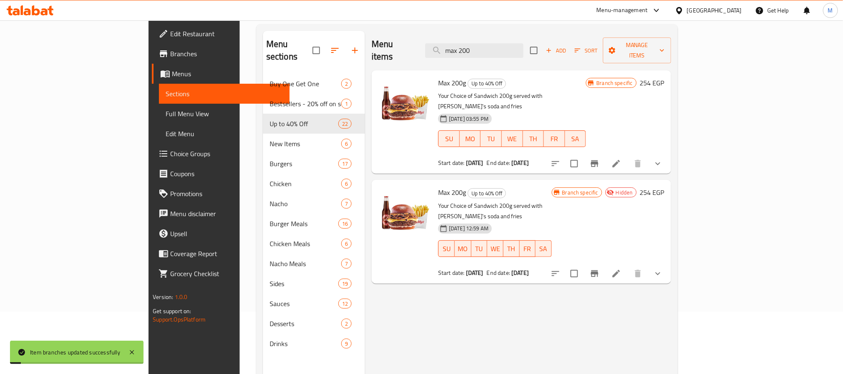
click at [599, 160] on icon "Branch-specific-item" at bounding box center [594, 163] width 7 height 7
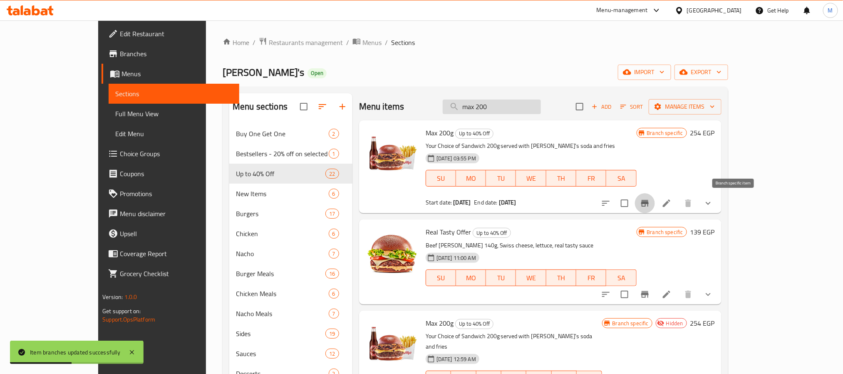
click at [541, 113] on input "max 200" at bounding box center [492, 106] width 98 height 15
type input "max 200"
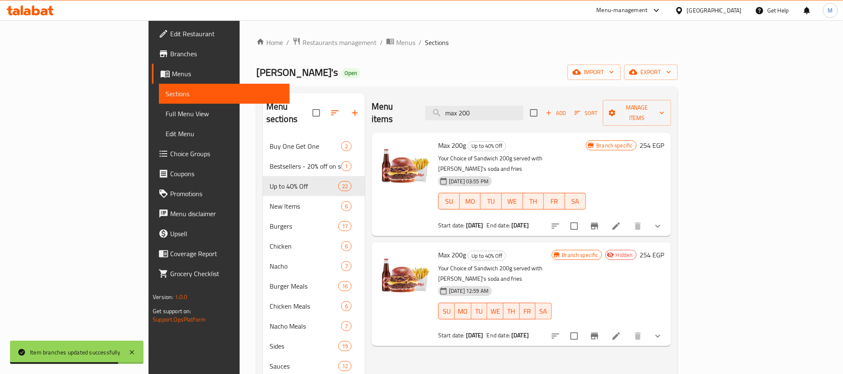
click at [599, 223] on icon "Branch-specific-item" at bounding box center [594, 226] width 7 height 7
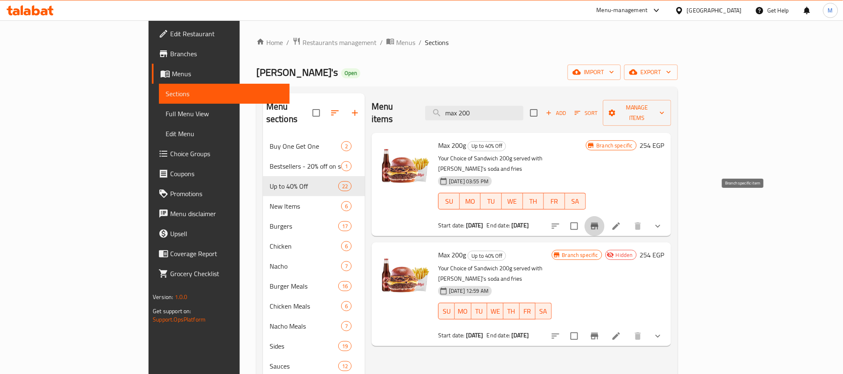
click at [600, 221] on icon "Branch-specific-item" at bounding box center [595, 226] width 10 height 10
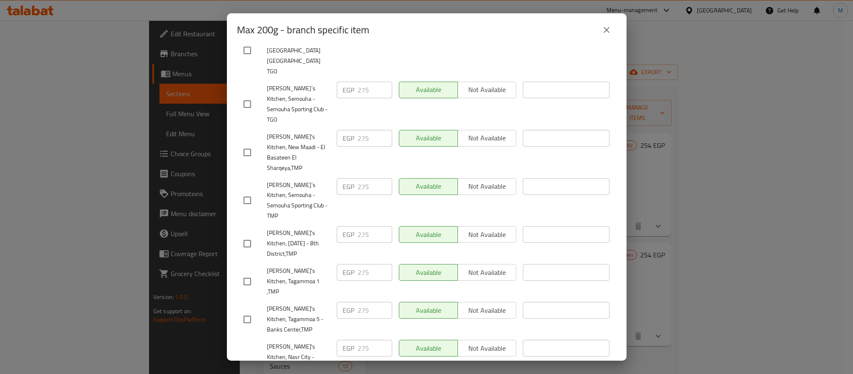
scroll to position [669, 0]
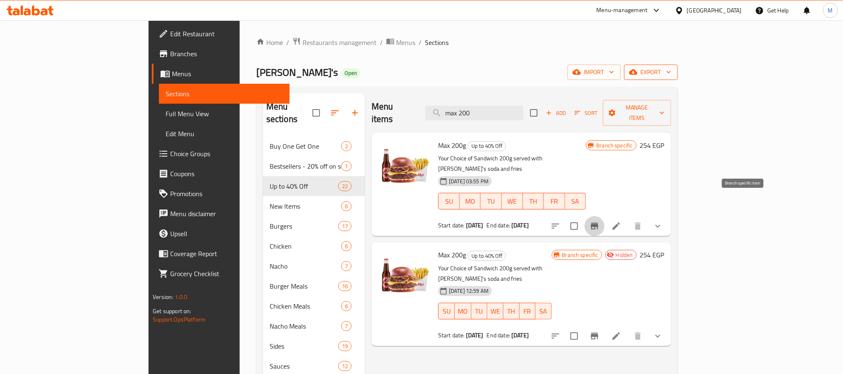
click at [671, 74] on span "export" at bounding box center [651, 72] width 40 height 10
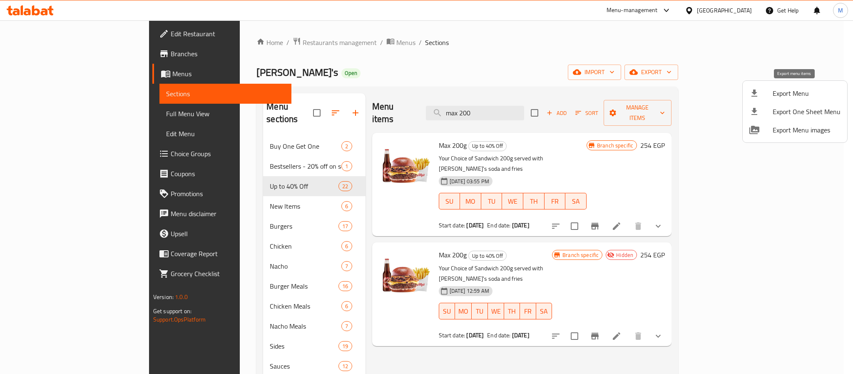
click at [757, 98] on icon at bounding box center [754, 93] width 10 height 10
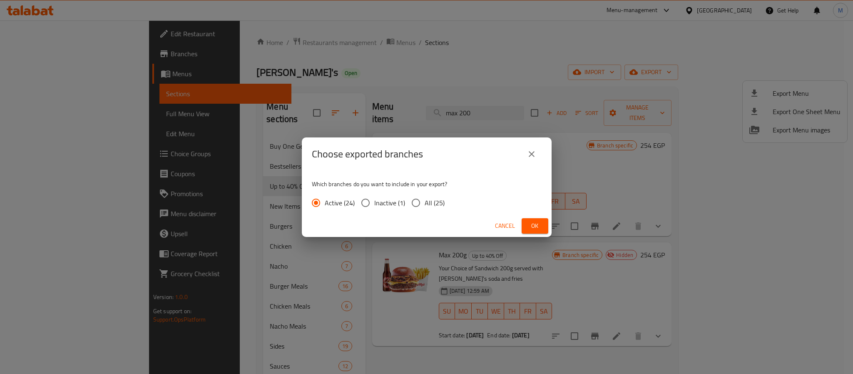
click at [416, 203] on input "All (25)" at bounding box center [415, 202] width 17 height 17
radio input "true"
click at [528, 221] on span "Ok" at bounding box center [534, 226] width 13 height 10
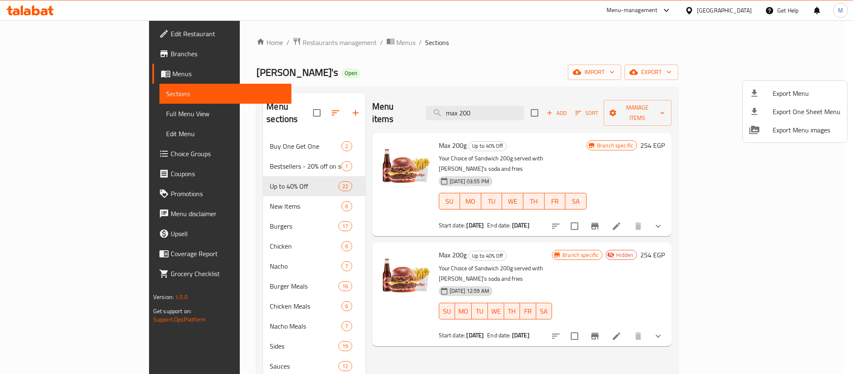
click at [462, 342] on div at bounding box center [426, 187] width 853 height 374
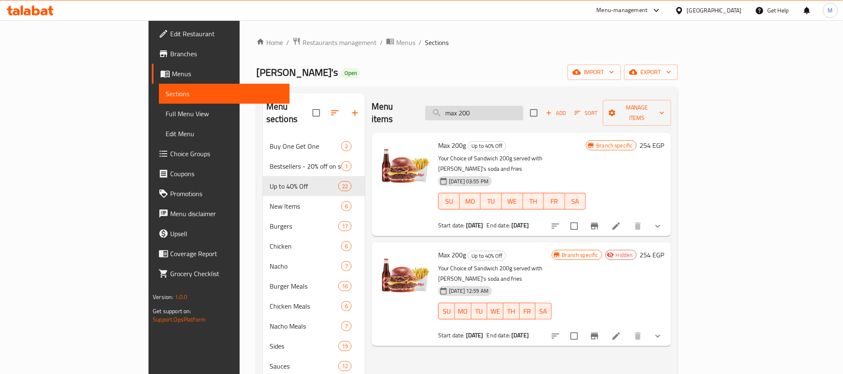
click at [524, 106] on input "max 200" at bounding box center [474, 113] width 98 height 15
click at [599, 223] on icon "Branch-specific-item" at bounding box center [594, 226] width 7 height 7
click at [524, 106] on input "max 200" at bounding box center [474, 113] width 98 height 15
paste input "Double Double"
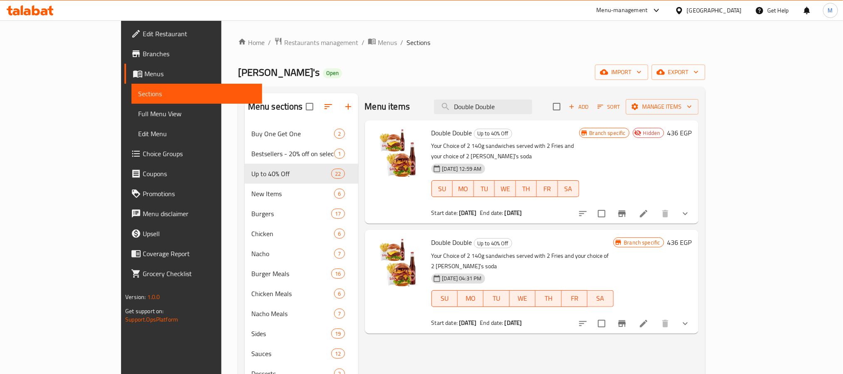
type input "Double Double"
click at [627, 318] on icon "Branch-specific-item" at bounding box center [622, 323] width 10 height 10
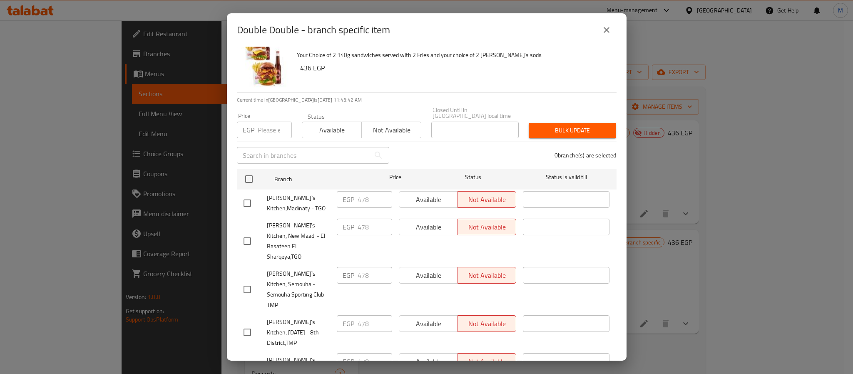
scroll to position [0, 0]
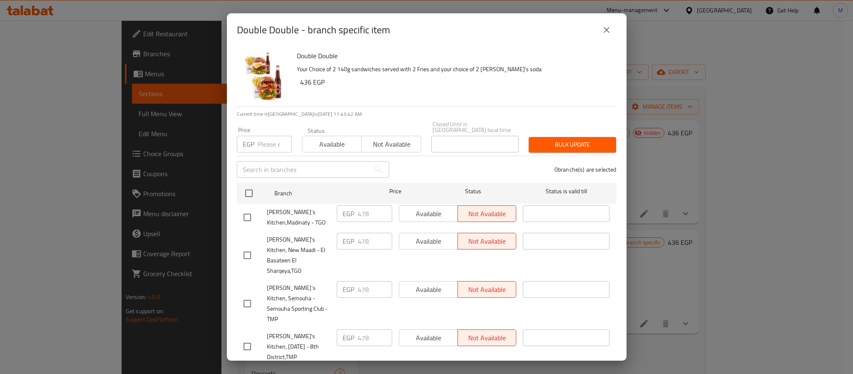
click at [342, 141] on span "Available" at bounding box center [332, 144] width 53 height 12
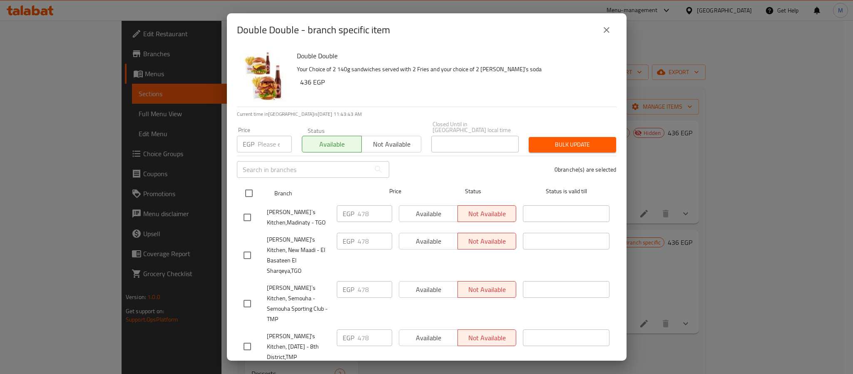
click at [254, 185] on input "checkbox" at bounding box center [248, 192] width 17 height 17
checkbox input "true"
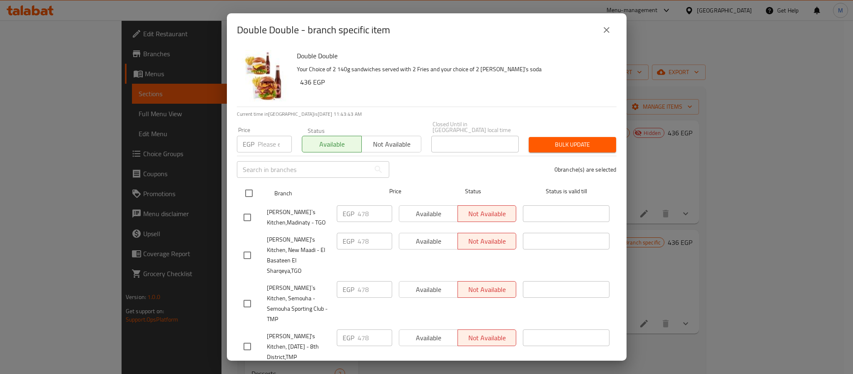
checkbox input "true"
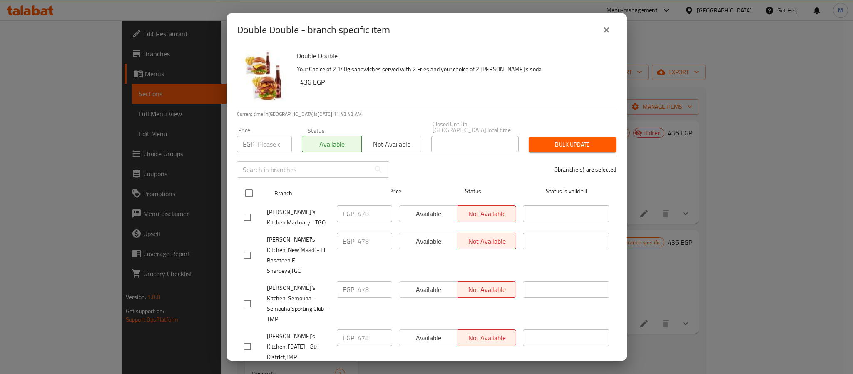
checkbox input "true"
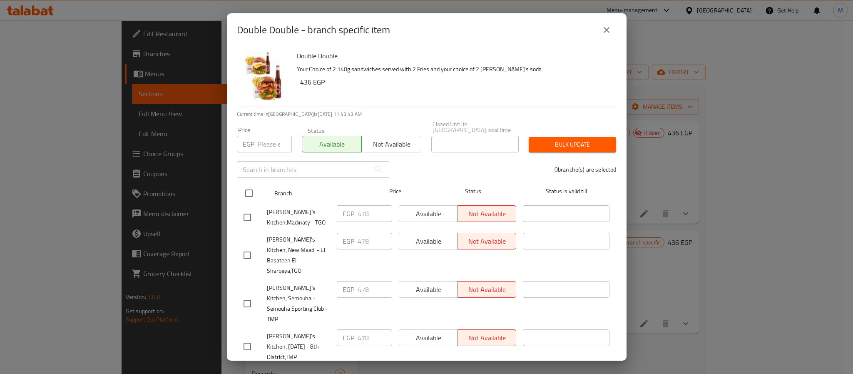
checkbox input "true"
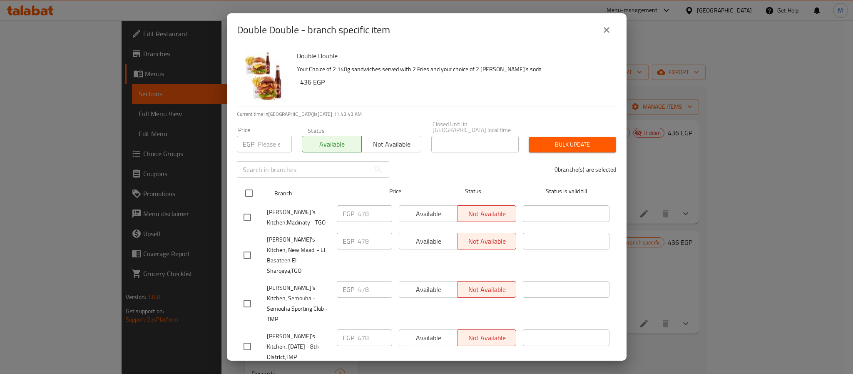
checkbox input "true"
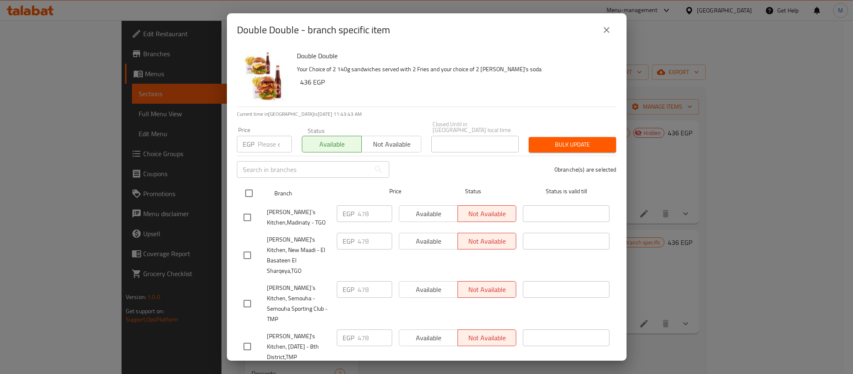
checkbox input "true"
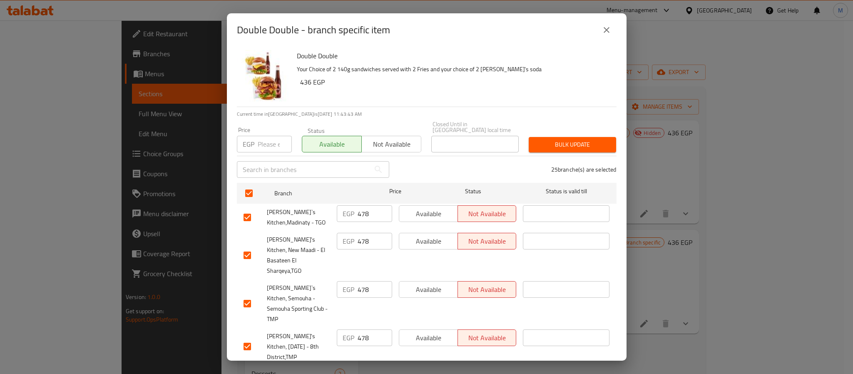
click at [554, 139] on span "Bulk update" at bounding box center [572, 144] width 74 height 10
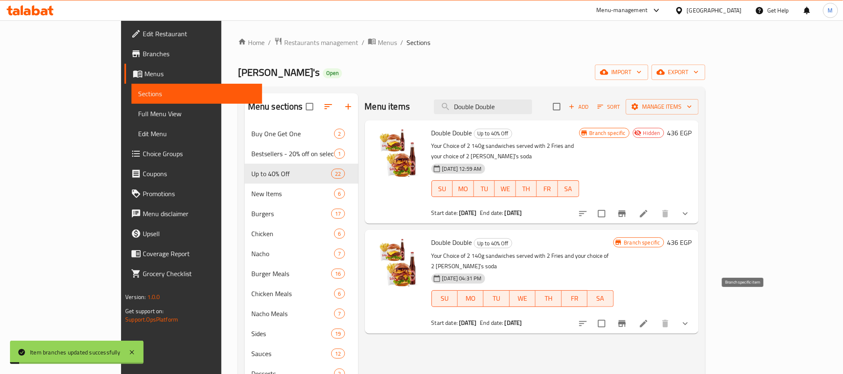
click at [632, 313] on button "Branch-specific-item" at bounding box center [622, 323] width 20 height 20
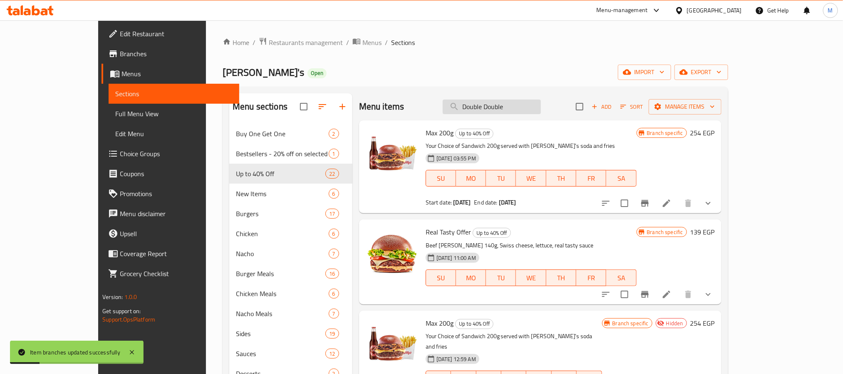
click at [541, 109] on input "Double Double" at bounding box center [492, 106] width 98 height 15
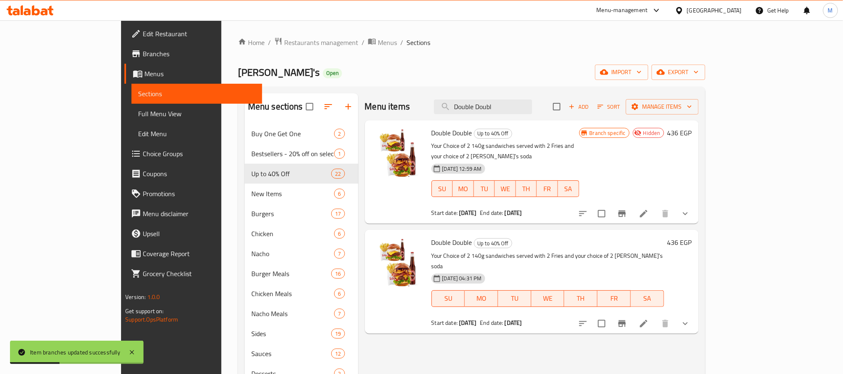
type input "Double Doubl"
click at [632, 204] on button "Branch-specific-item" at bounding box center [622, 214] width 20 height 20
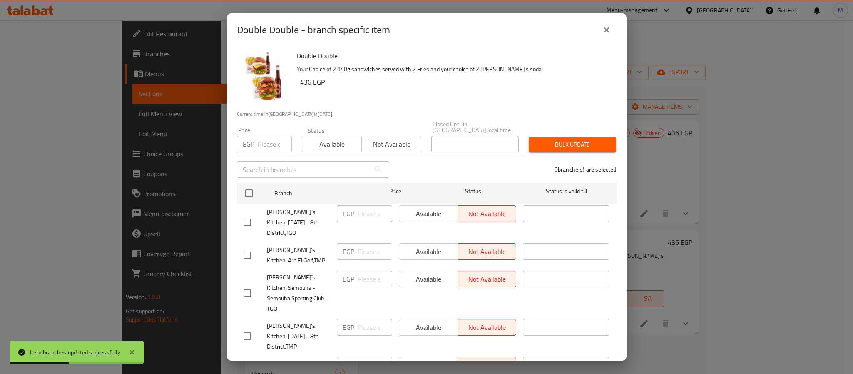
scroll to position [500, 0]
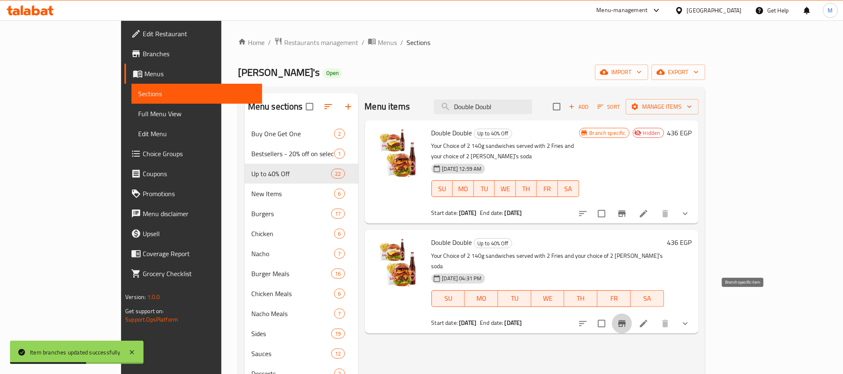
click at [626, 320] on icon "Branch-specific-item" at bounding box center [622, 323] width 7 height 7
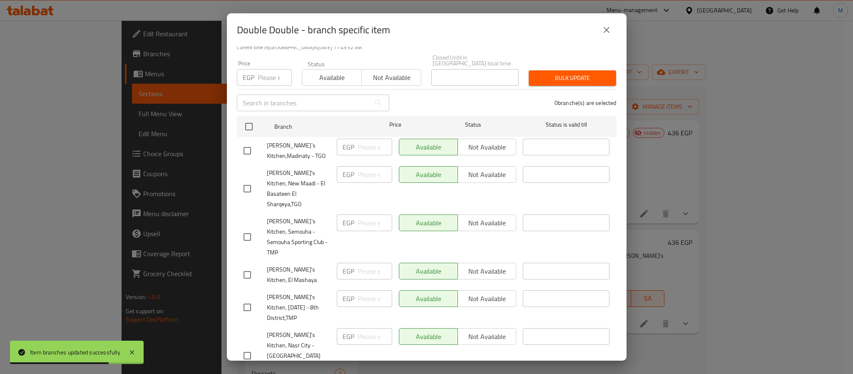
scroll to position [0, 0]
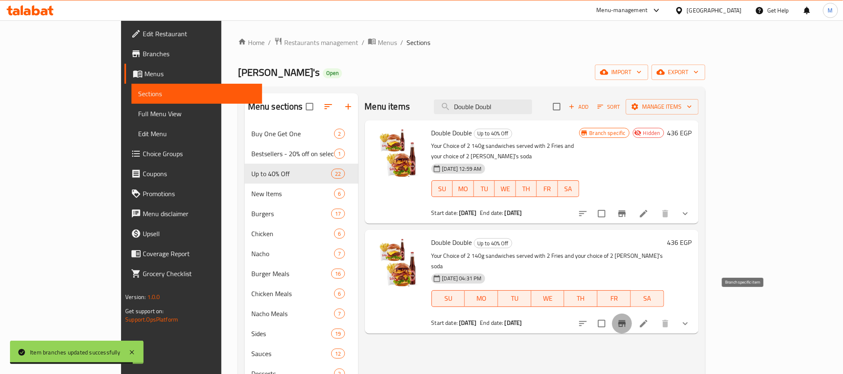
click at [627, 318] on icon "Branch-specific-item" at bounding box center [622, 323] width 10 height 10
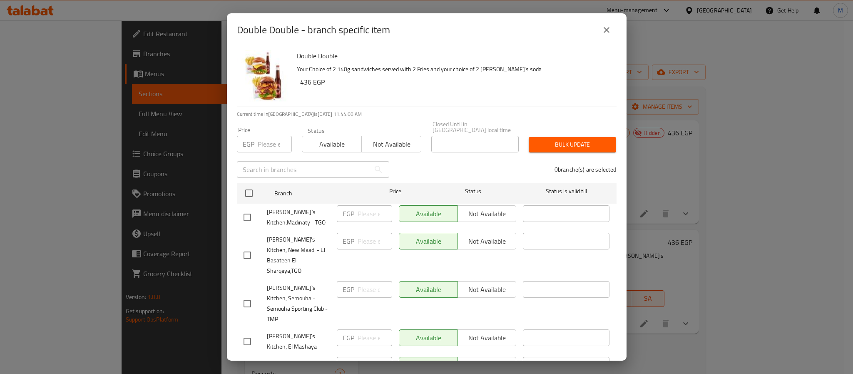
click at [269, 141] on input "number" at bounding box center [275, 144] width 34 height 17
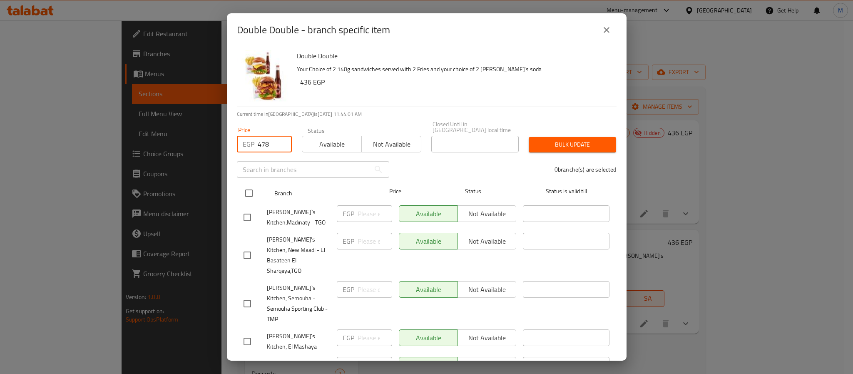
type input "478"
click at [249, 184] on input "checkbox" at bounding box center [248, 192] width 17 height 17
checkbox input "true"
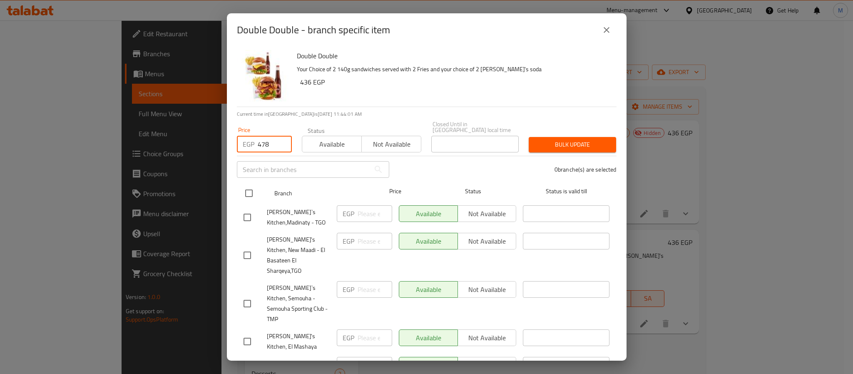
checkbox input "true"
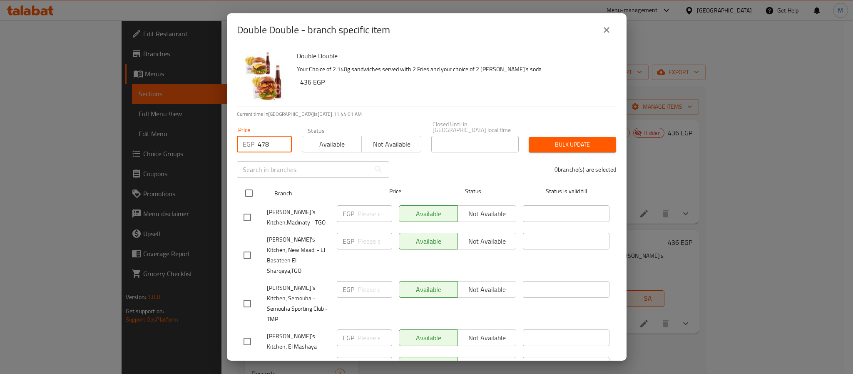
checkbox input "true"
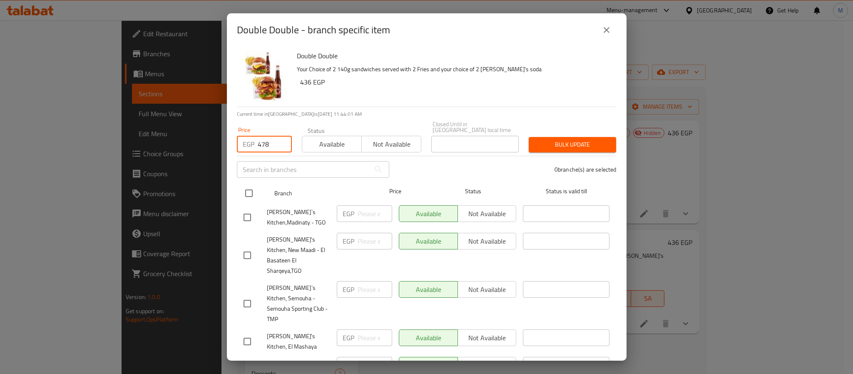
checkbox input "true"
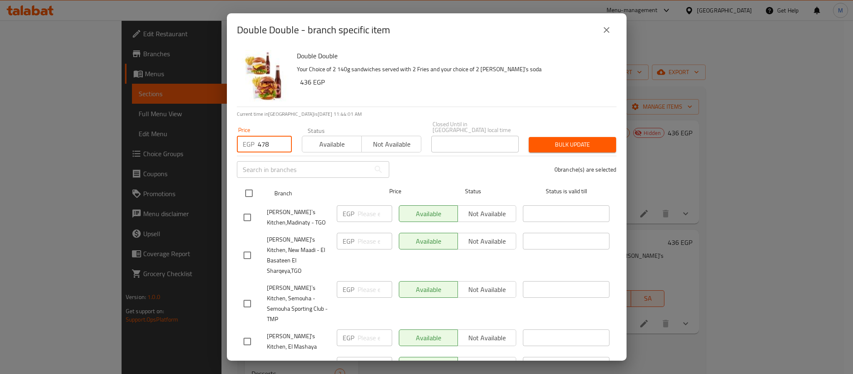
checkbox input "true"
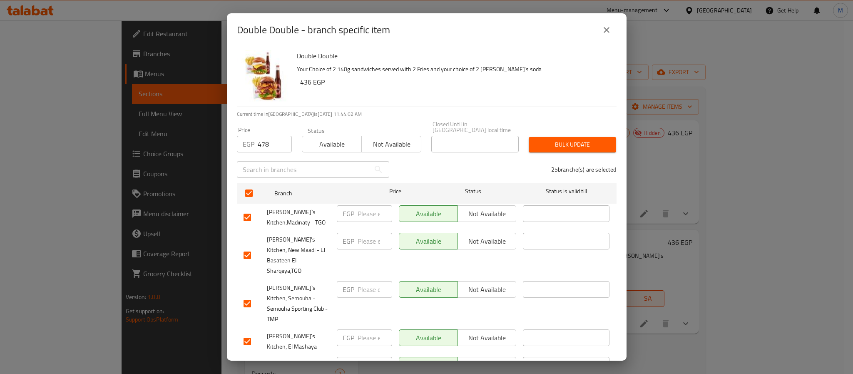
click at [561, 139] on span "Bulk update" at bounding box center [572, 144] width 74 height 10
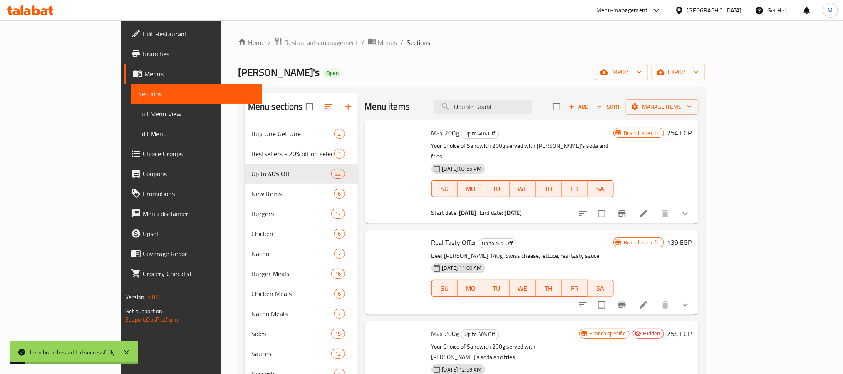
click at [696, 303] on div at bounding box center [634, 305] width 122 height 20
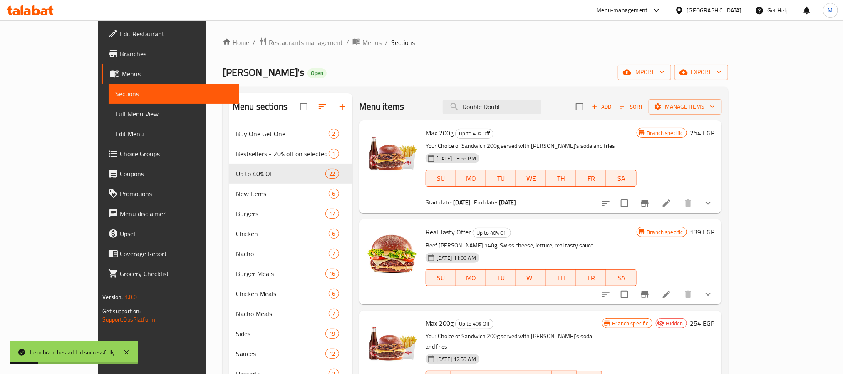
click at [542, 115] on div "Menu items Double Doubl Add Sort Manage items" at bounding box center [540, 106] width 363 height 27
click at [541, 110] on input "Double Doubl" at bounding box center [492, 106] width 98 height 15
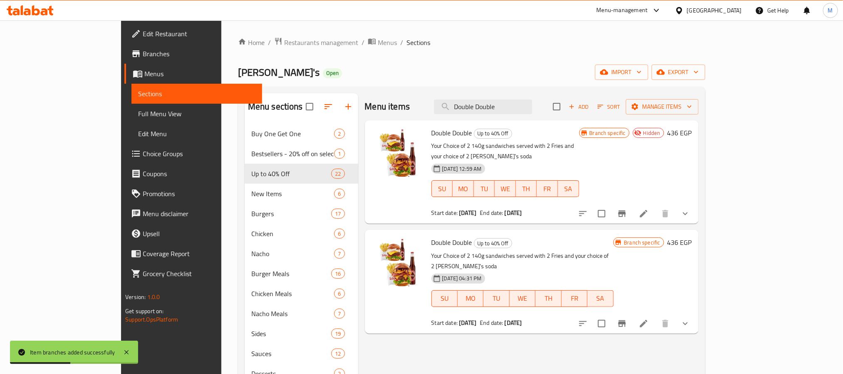
click at [632, 313] on button "Branch-specific-item" at bounding box center [622, 323] width 20 height 20
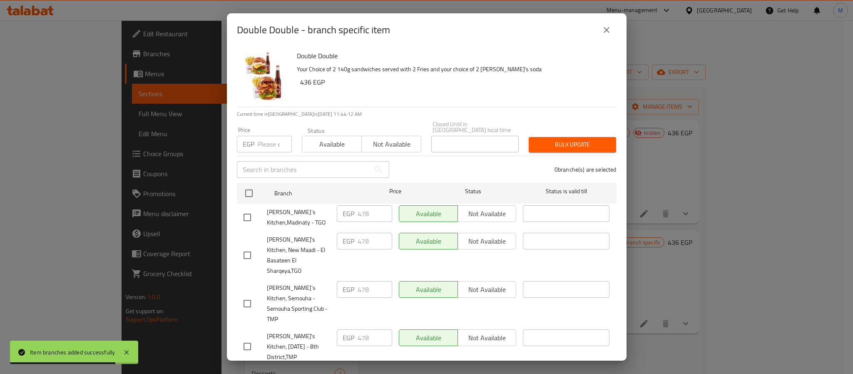
click at [604, 27] on icon "close" at bounding box center [607, 30] width 6 height 6
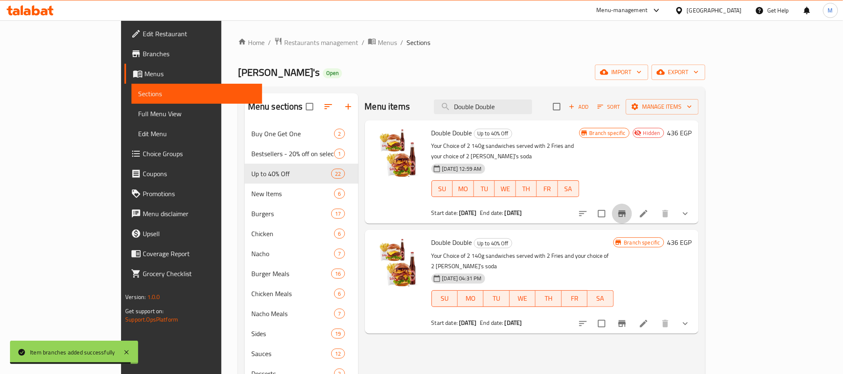
click at [626, 210] on icon "Branch-specific-item" at bounding box center [622, 213] width 7 height 7
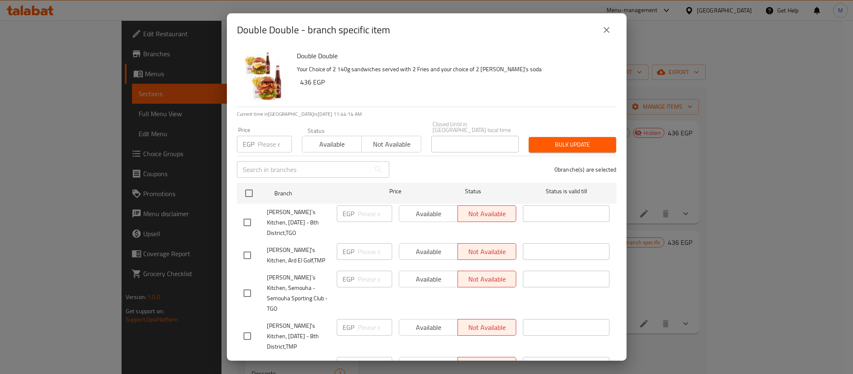
click at [598, 30] on button "close" at bounding box center [607, 30] width 20 height 20
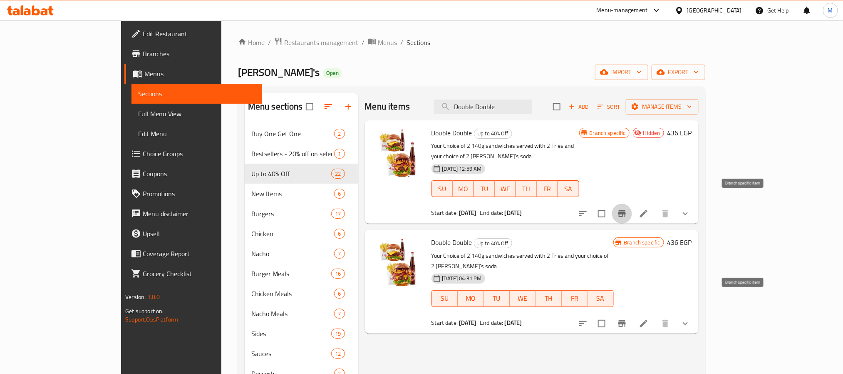
click at [627, 318] on icon "Branch-specific-item" at bounding box center [622, 323] width 10 height 10
click at [510, 111] on input "Double Double" at bounding box center [483, 106] width 98 height 15
paste input "Triple Flash"
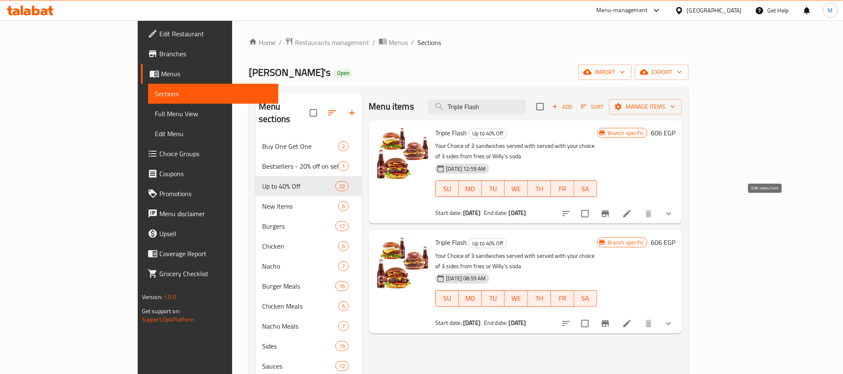
click at [632, 209] on icon at bounding box center [627, 214] width 10 height 10
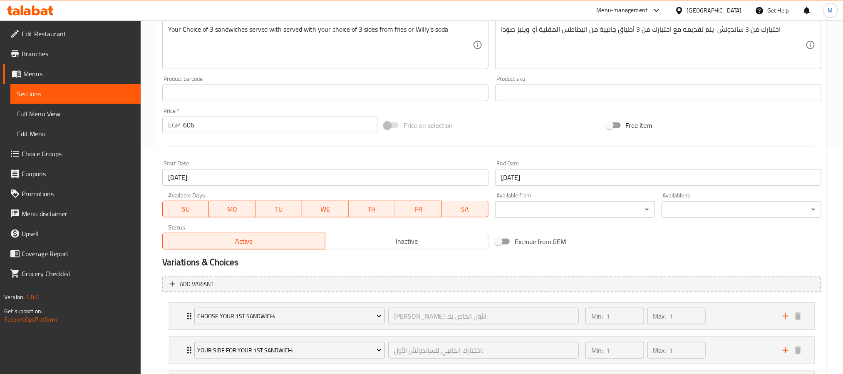
click at [377, 243] on span "Inactive" at bounding box center [407, 241] width 157 height 12
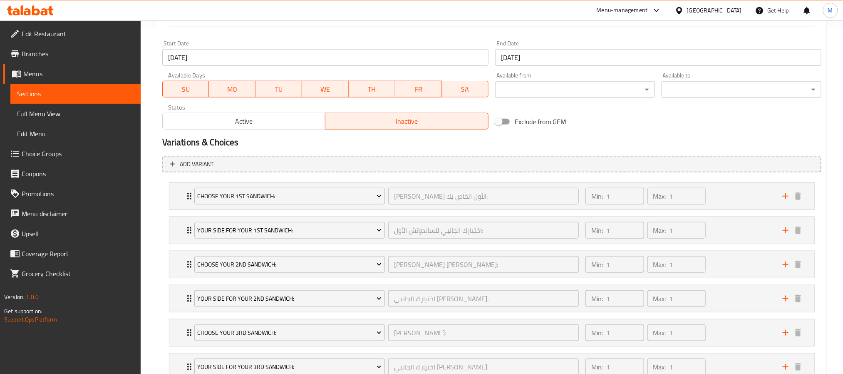
scroll to position [415, 0]
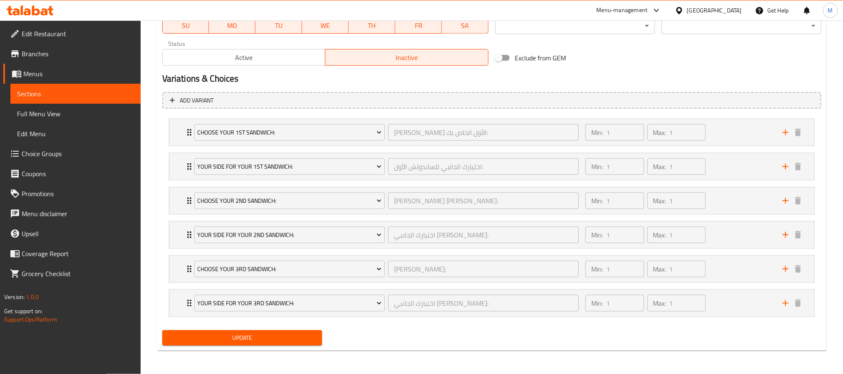
click at [288, 344] on button "Update" at bounding box center [242, 337] width 160 height 15
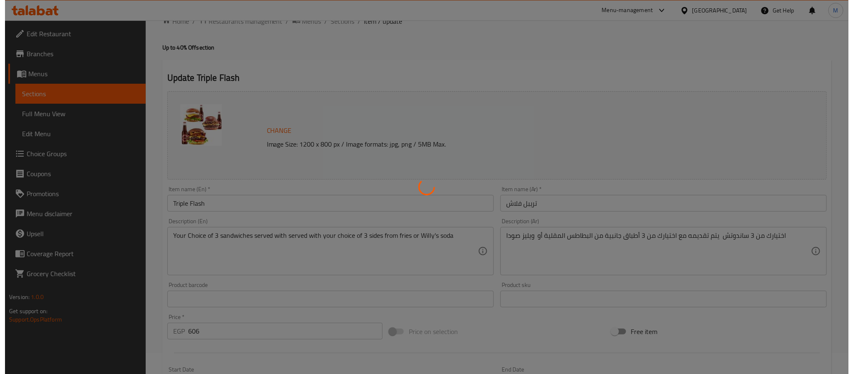
scroll to position [0, 0]
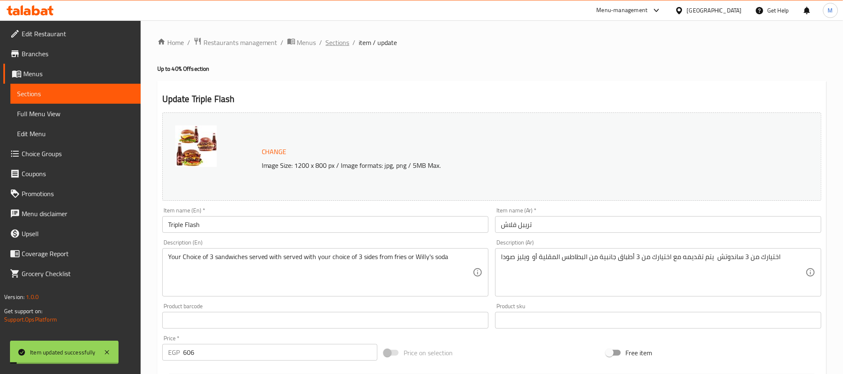
click at [338, 47] on span "Sections" at bounding box center [338, 42] width 24 height 10
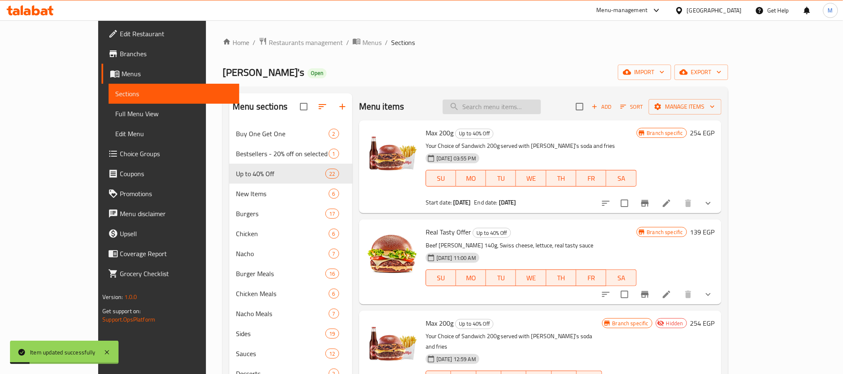
click at [541, 104] on input "search" at bounding box center [492, 106] width 98 height 15
paste input "Triple Flash"
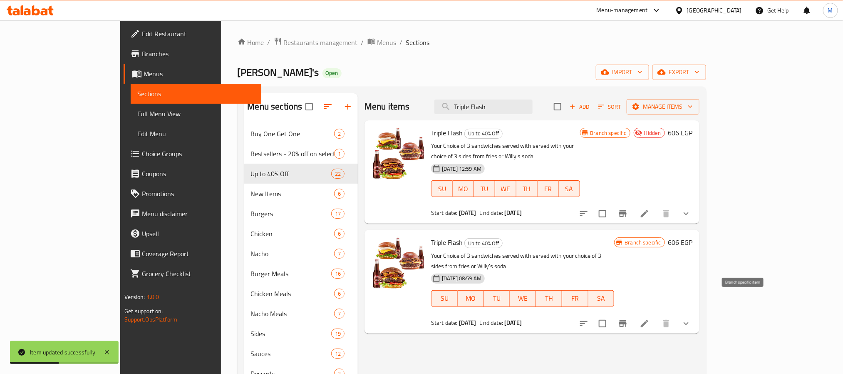
click at [633, 313] on button "Branch-specific-item" at bounding box center [623, 323] width 20 height 20
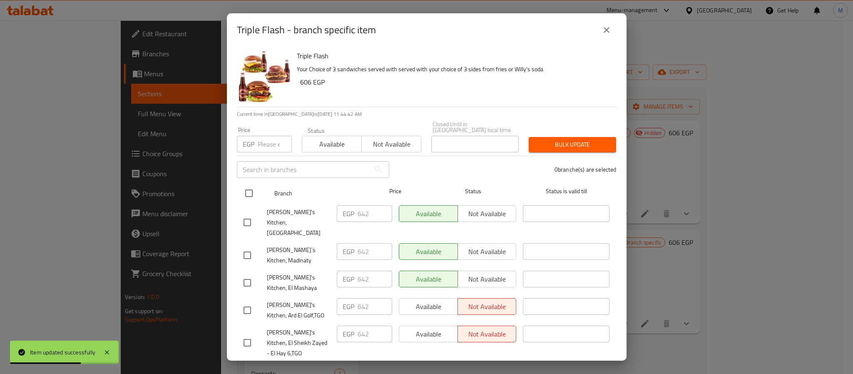
click at [251, 187] on input "checkbox" at bounding box center [248, 192] width 17 height 17
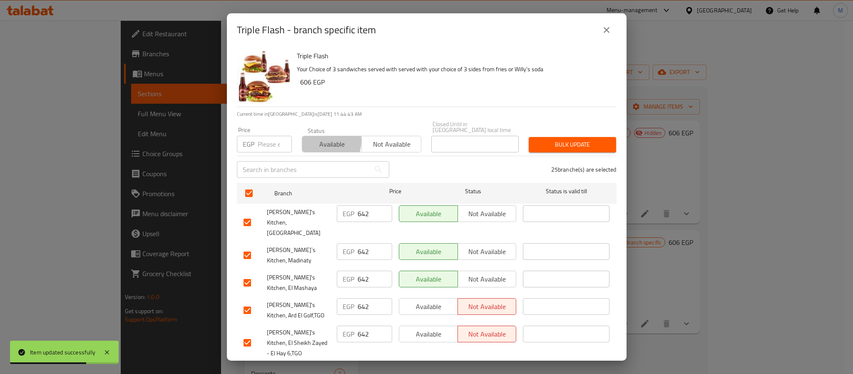
click at [320, 138] on span "Available" at bounding box center [332, 144] width 53 height 12
click at [265, 137] on input "number" at bounding box center [275, 144] width 34 height 17
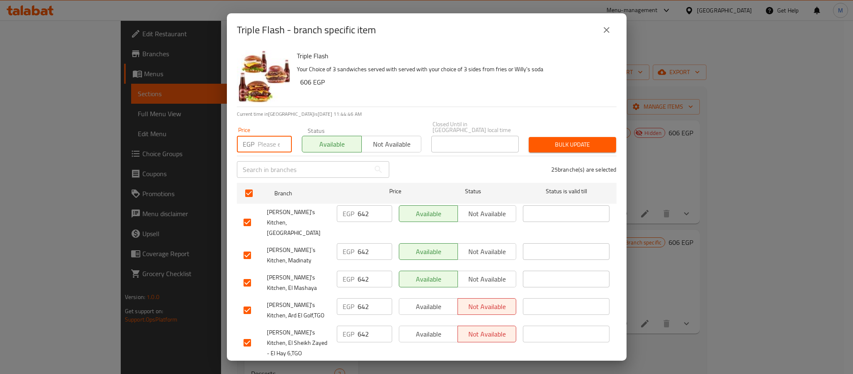
click at [258, 140] on input "number" at bounding box center [275, 144] width 34 height 17
click at [326, 219] on span "[PERSON_NAME]'s Kitchen, [GEOGRAPHIC_DATA]" at bounding box center [298, 222] width 63 height 31
click at [552, 141] on span "Bulk update" at bounding box center [572, 144] width 74 height 10
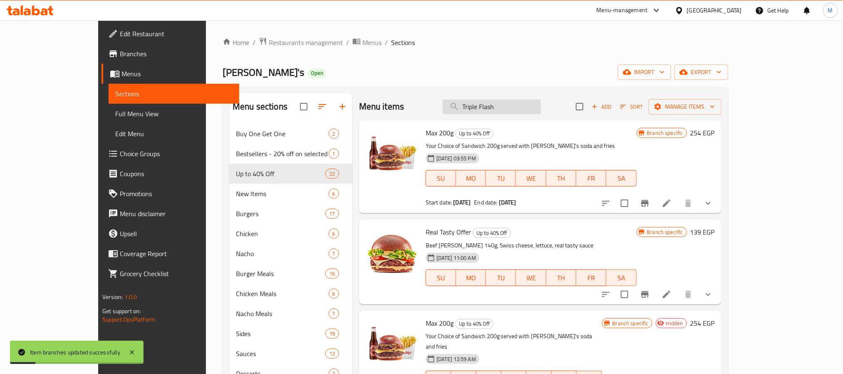
click at [541, 103] on input "Triple Flash" at bounding box center [492, 106] width 98 height 15
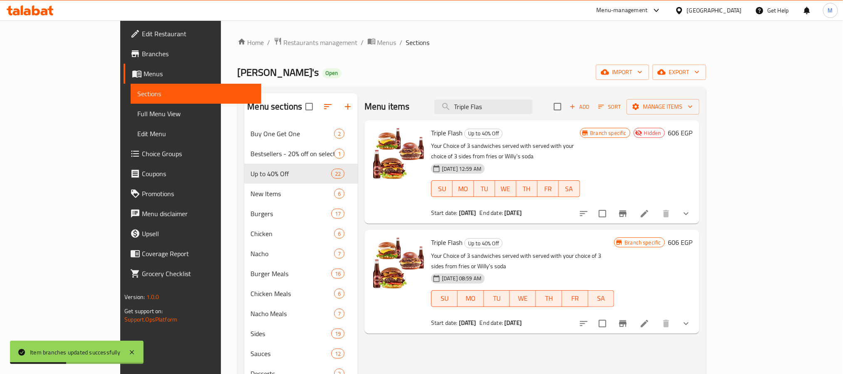
click at [627, 320] on icon "Branch-specific-item" at bounding box center [622, 323] width 7 height 7
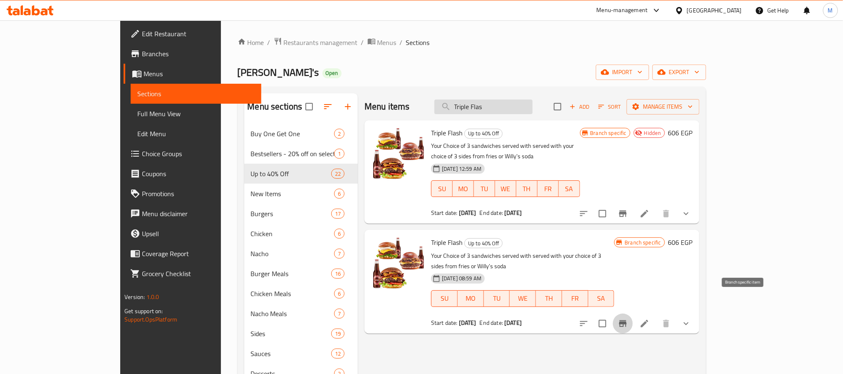
click at [533, 107] on input "Triple Flas" at bounding box center [484, 106] width 98 height 15
paste input "he 4X Bucket"
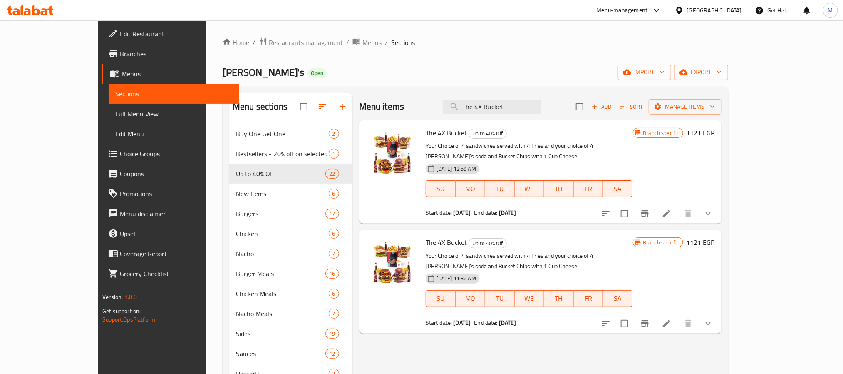
click at [679, 206] on li at bounding box center [666, 213] width 23 height 15
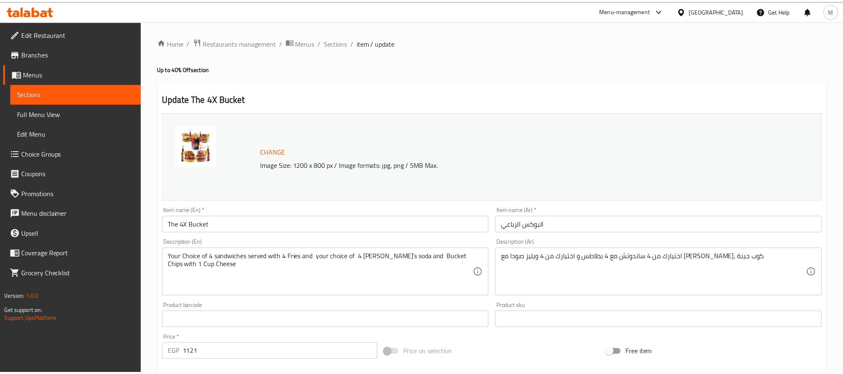
scroll to position [250, 0]
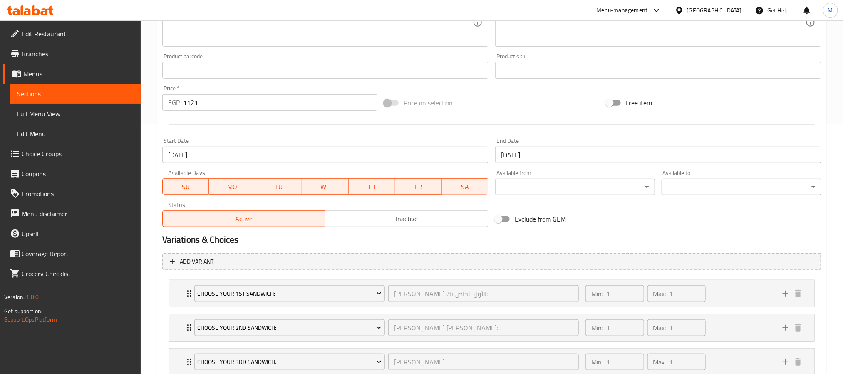
click at [370, 224] on span "Inactive" at bounding box center [407, 219] width 157 height 12
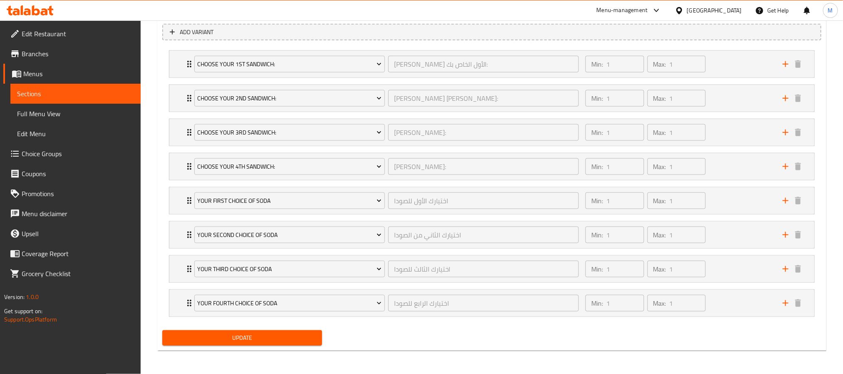
click at [265, 338] on span "Update" at bounding box center [242, 338] width 147 height 10
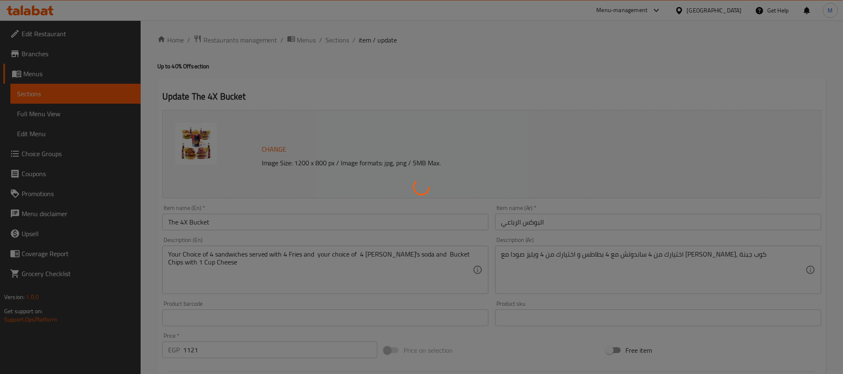
scroll to position [0, 0]
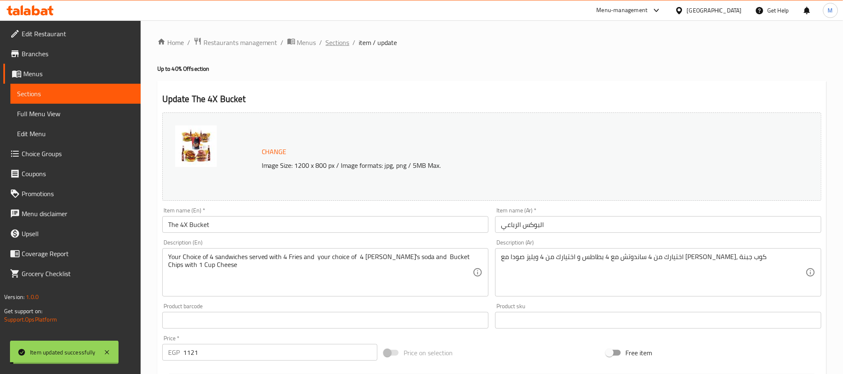
click at [345, 43] on span "Sections" at bounding box center [338, 42] width 24 height 10
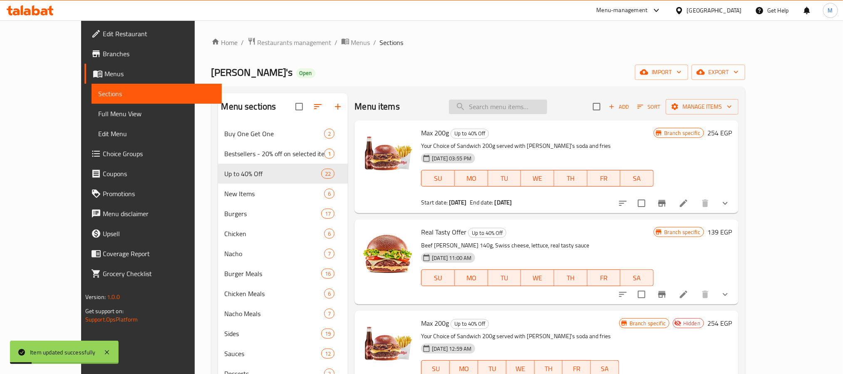
click at [533, 109] on input "search" at bounding box center [498, 106] width 98 height 15
paste input "The 4X Bucket"
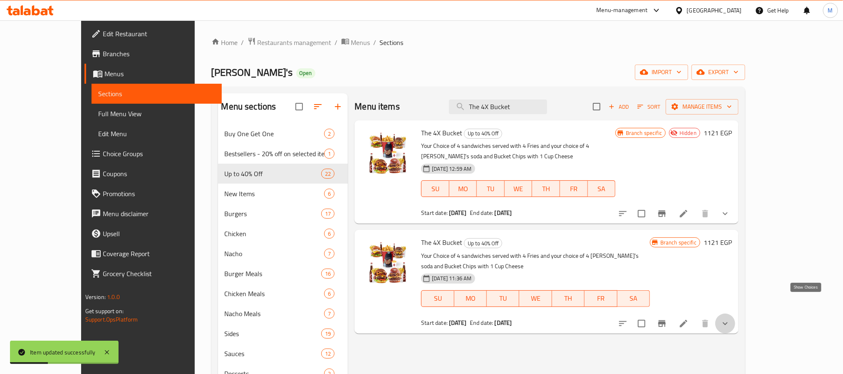
click at [731, 318] on icon "show more" at bounding box center [726, 323] width 10 height 10
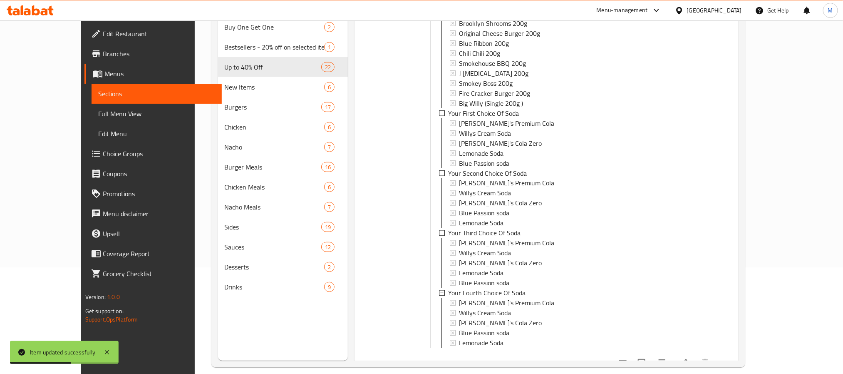
scroll to position [117, 0]
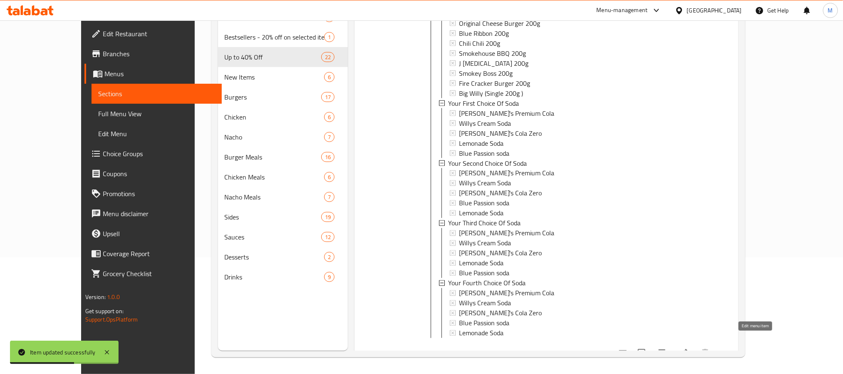
click at [688, 349] on icon at bounding box center [683, 352] width 7 height 7
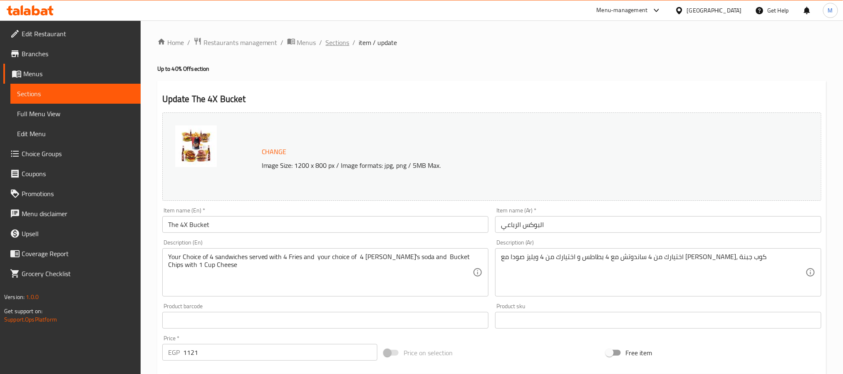
click at [342, 43] on span "Sections" at bounding box center [338, 42] width 24 height 10
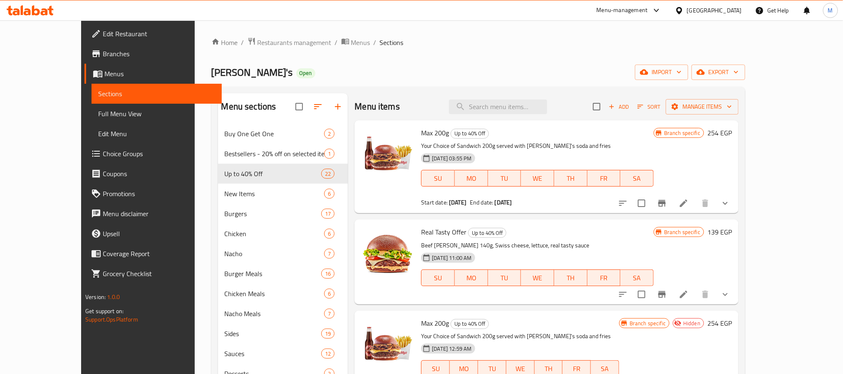
click at [502, 117] on div "Menu items Add Sort Manage items" at bounding box center [547, 106] width 384 height 27
click at [522, 107] on input "search" at bounding box center [498, 106] width 98 height 15
paste input "The 4X Bucket"
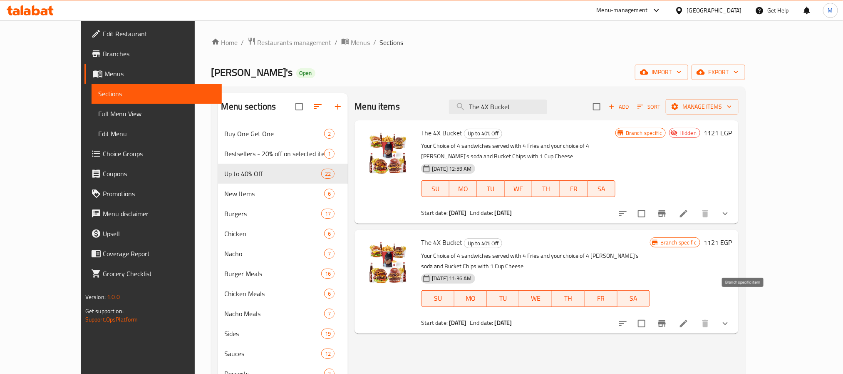
click at [666, 320] on icon "Branch-specific-item" at bounding box center [662, 323] width 7 height 7
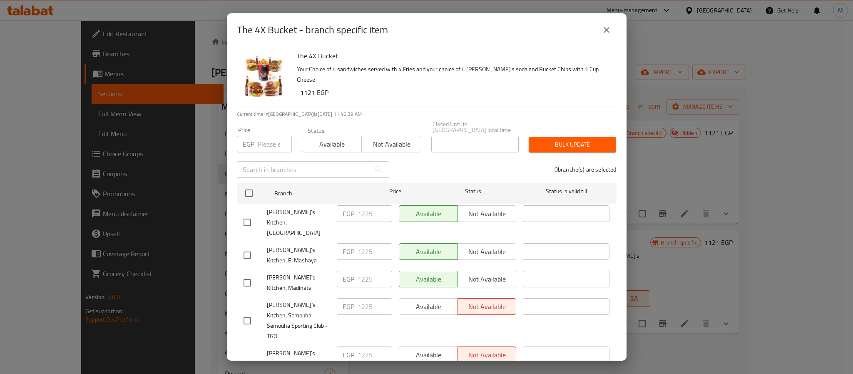
click at [326, 142] on span "Available" at bounding box center [332, 144] width 53 height 12
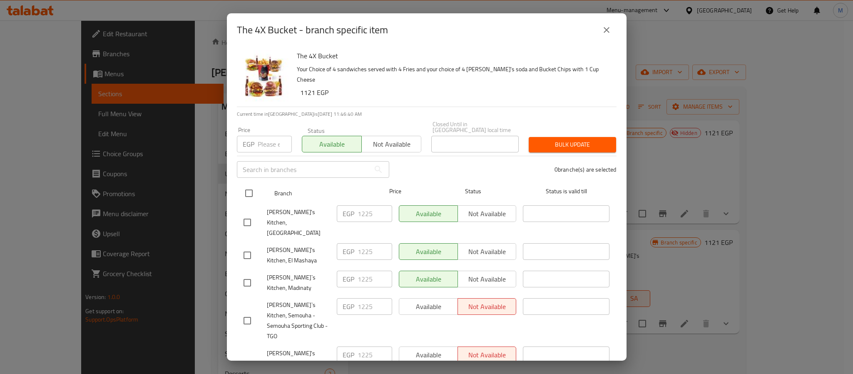
click at [250, 189] on input "checkbox" at bounding box center [248, 192] width 17 height 17
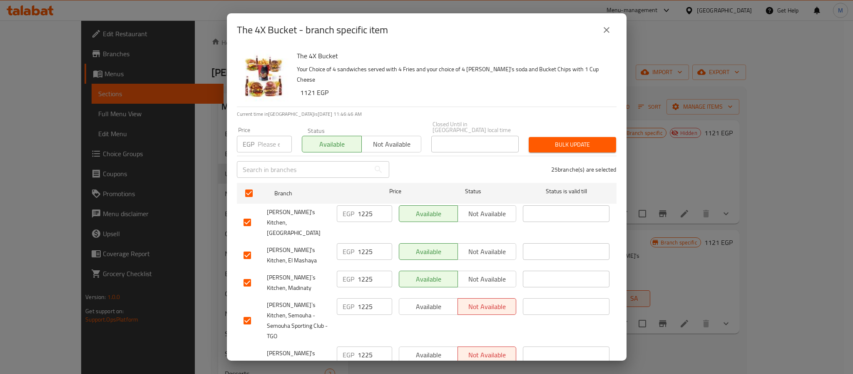
click at [566, 139] on span "Bulk update" at bounding box center [572, 144] width 74 height 10
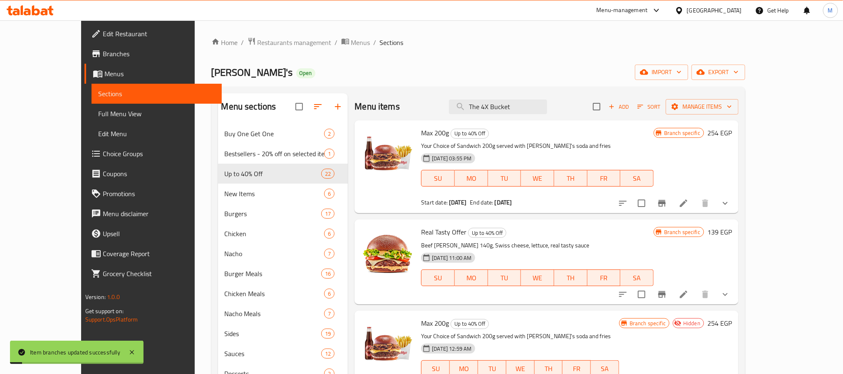
click at [542, 97] on div "Menu items The 4X Bucket Add Sort Manage items" at bounding box center [547, 106] width 384 height 27
click at [542, 105] on input "The 4X Bucket" at bounding box center [498, 106] width 98 height 15
paste input "Puff & Fly"
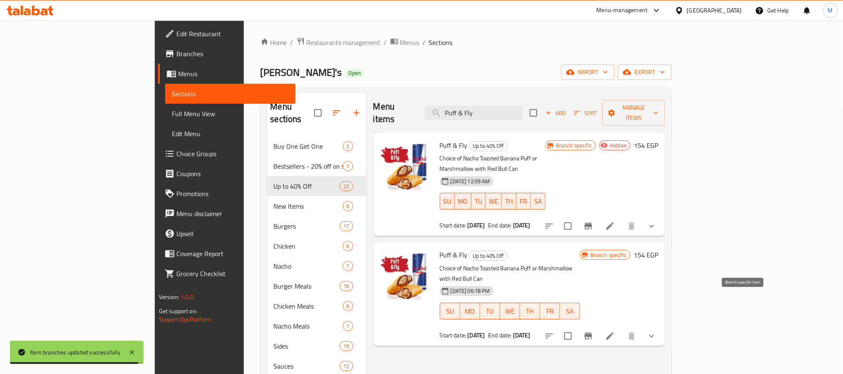
click at [599, 326] on button "Branch-specific-item" at bounding box center [589, 336] width 20 height 20
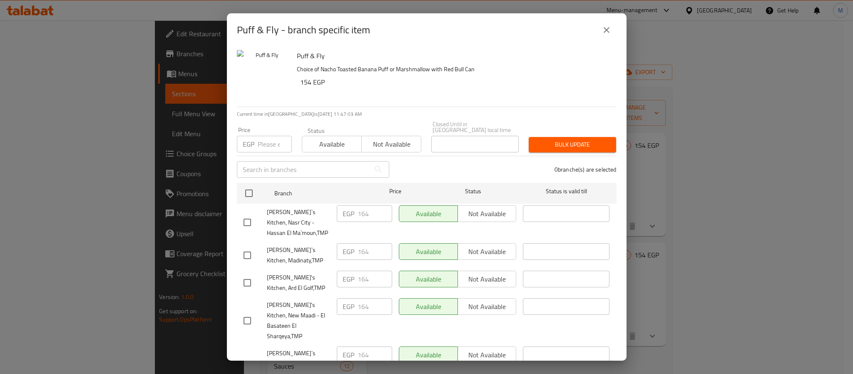
click at [340, 138] on span "Available" at bounding box center [332, 144] width 53 height 12
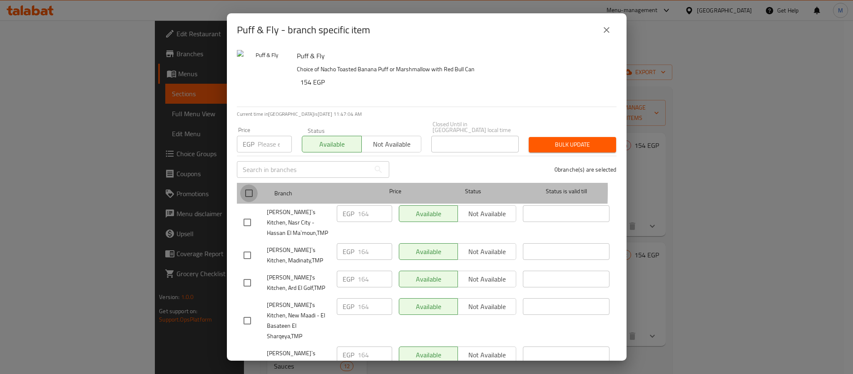
click at [245, 184] on input "checkbox" at bounding box center [248, 192] width 17 height 17
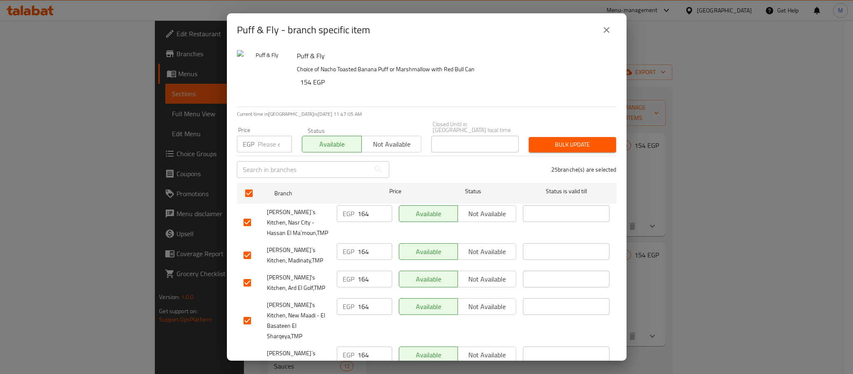
click at [566, 139] on span "Bulk update" at bounding box center [572, 144] width 74 height 10
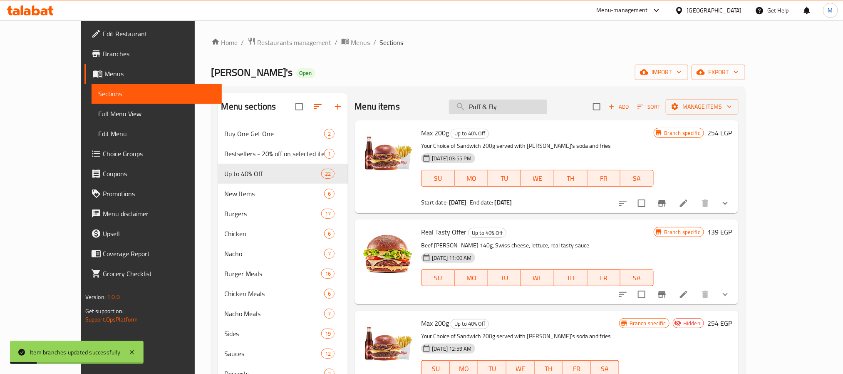
click at [528, 97] on div "Menu items Puff & Fly Add Sort Manage items" at bounding box center [547, 106] width 384 height 27
click at [531, 101] on input "Puff & Fly" at bounding box center [498, 106] width 98 height 15
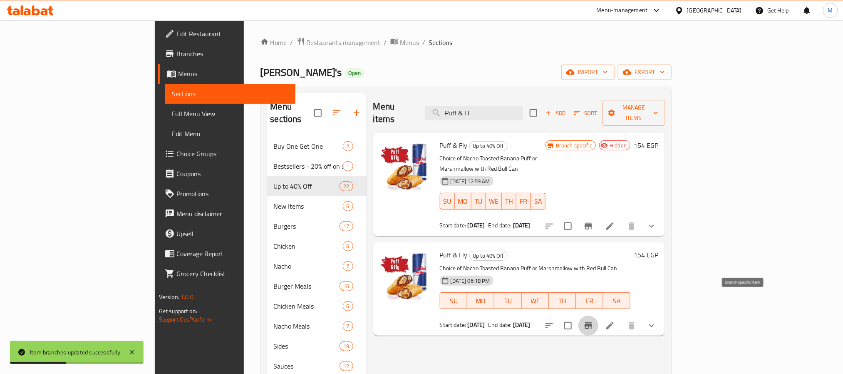
click at [594, 321] on icon "Branch-specific-item" at bounding box center [589, 326] width 10 height 10
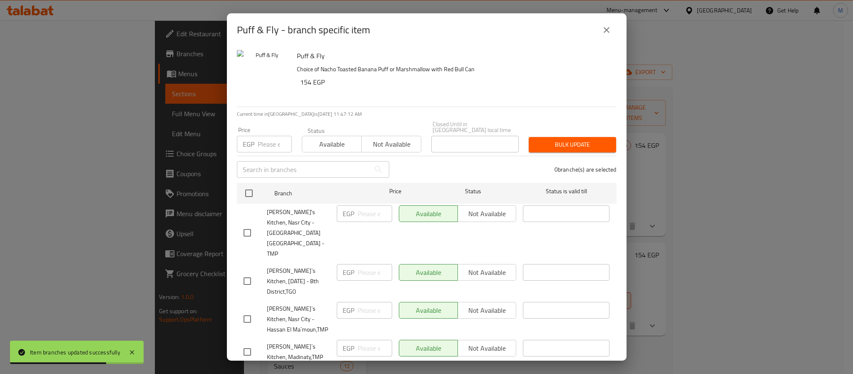
click at [271, 136] on input "number" at bounding box center [275, 144] width 34 height 17
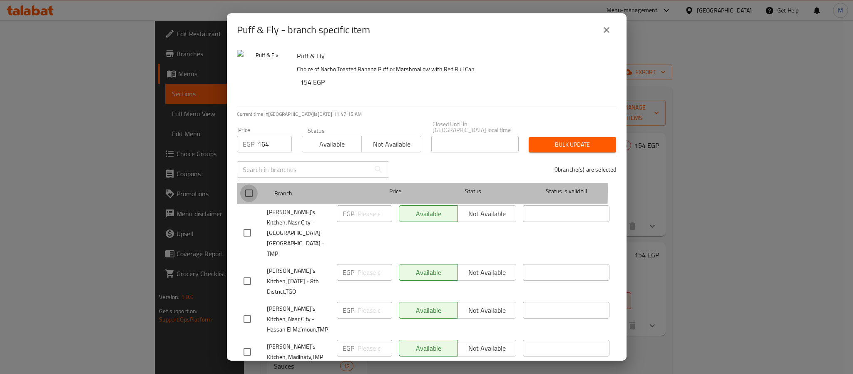
click at [249, 185] on input "checkbox" at bounding box center [248, 192] width 17 height 17
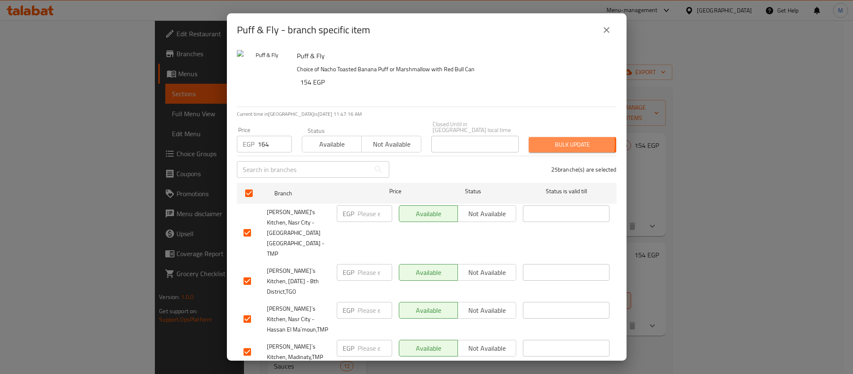
click at [553, 139] on span "Bulk update" at bounding box center [572, 144] width 74 height 10
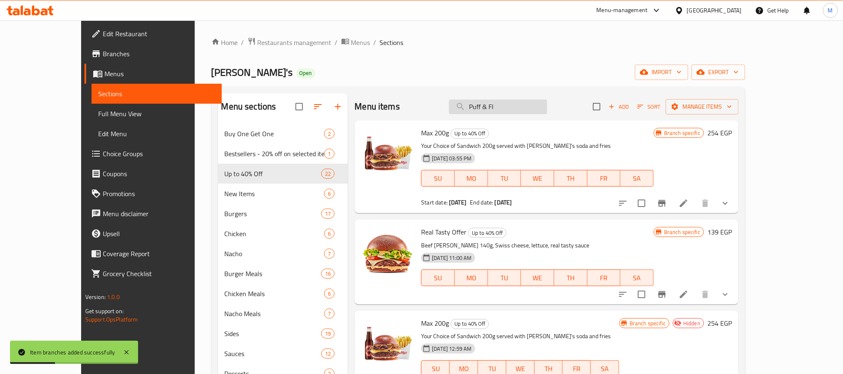
click at [537, 107] on input "Puff & Fl" at bounding box center [498, 106] width 98 height 15
paste input "y"
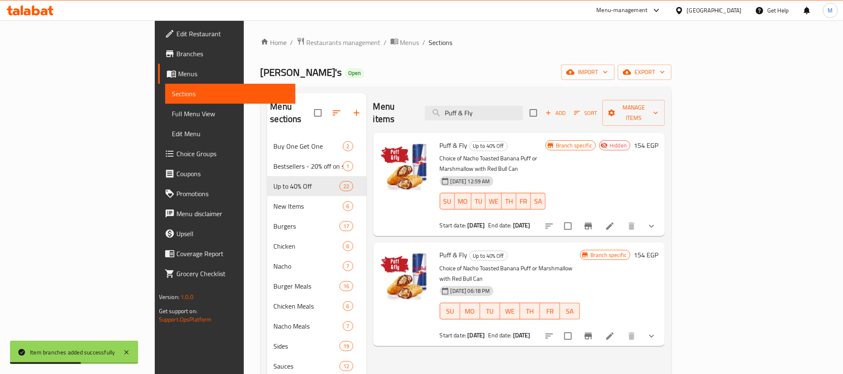
click at [594, 331] on icon "Branch-specific-item" at bounding box center [589, 336] width 10 height 10
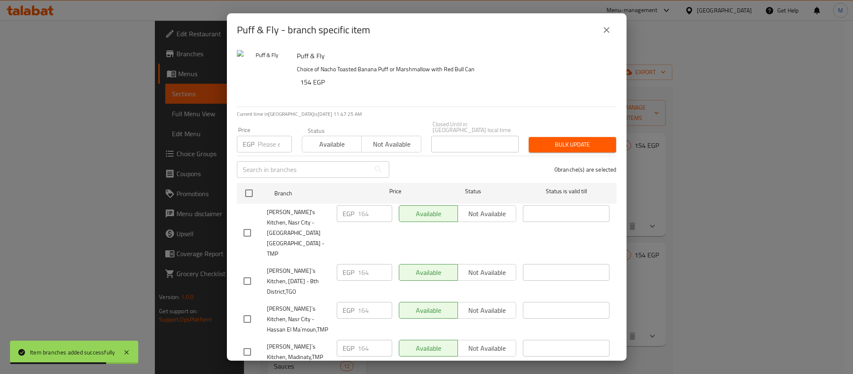
click at [370, 138] on span "Not available" at bounding box center [391, 144] width 53 height 12
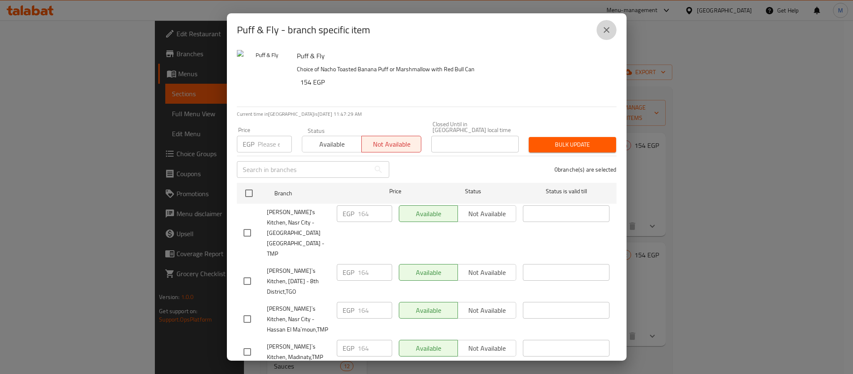
click at [611, 27] on icon "close" at bounding box center [607, 30] width 10 height 10
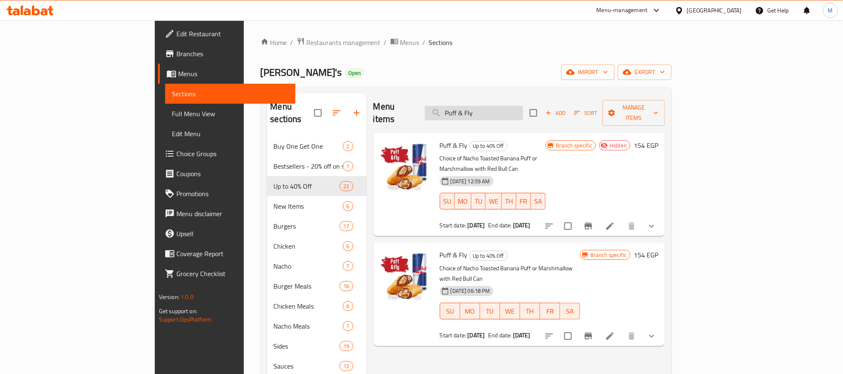
click at [523, 108] on input "Puff & Fly" at bounding box center [474, 113] width 98 height 15
click at [599, 326] on button "Branch-specific-item" at bounding box center [589, 336] width 20 height 20
click at [177, 55] on span "Branches" at bounding box center [233, 54] width 112 height 10
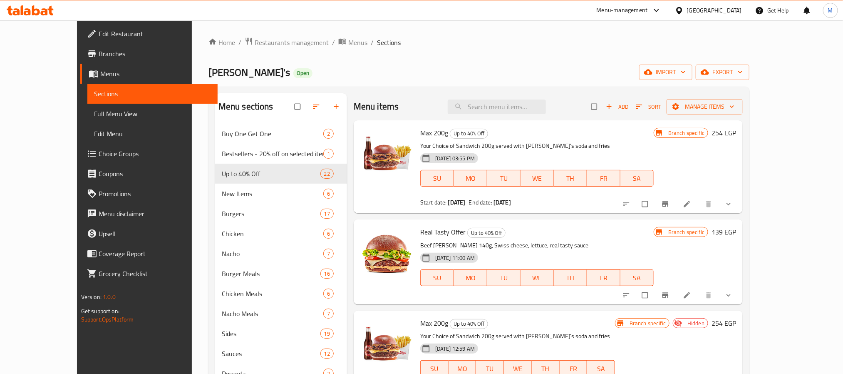
click at [648, 10] on div "Menu-management" at bounding box center [622, 10] width 51 height 10
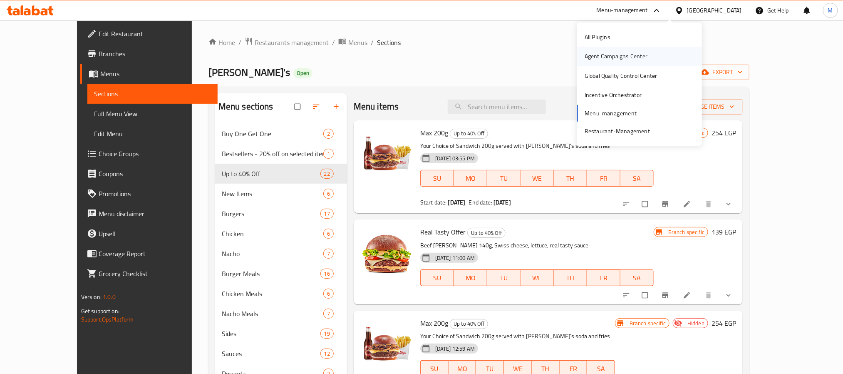
click at [621, 55] on div "Agent Campaigns Center" at bounding box center [616, 56] width 63 height 9
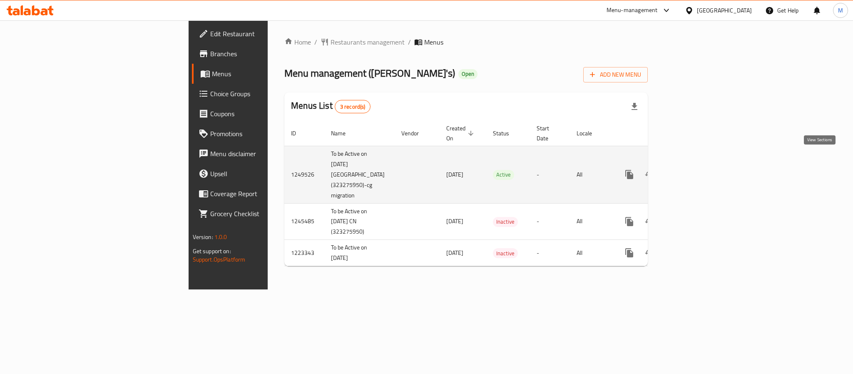
click at [693, 171] on icon "enhanced table" at bounding box center [689, 174] width 7 height 7
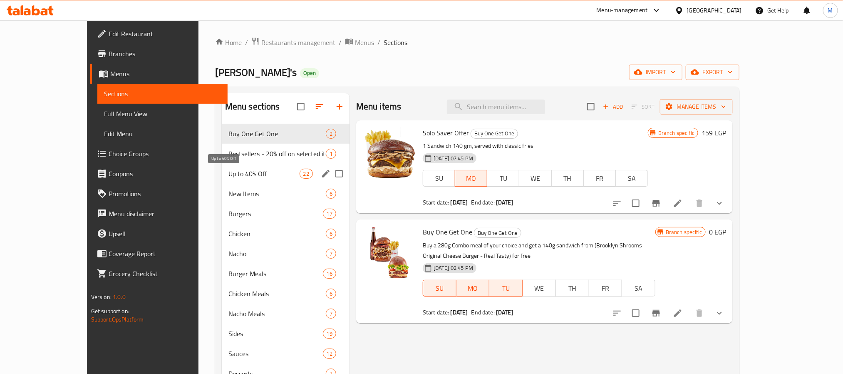
click at [229, 170] on span "Up to 40% Off" at bounding box center [264, 174] width 71 height 10
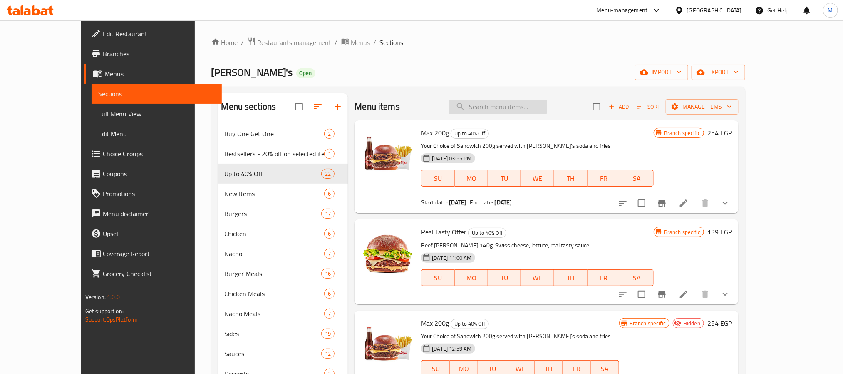
click at [544, 111] on input "search" at bounding box center [498, 106] width 98 height 15
paste input "Max 200g"
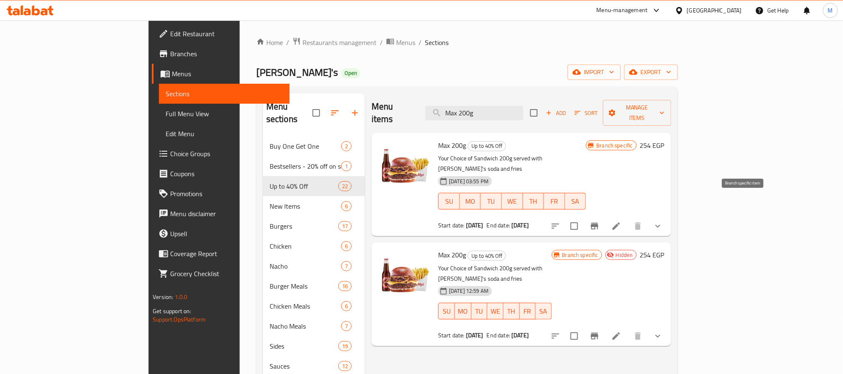
type input "Max 200g"
click at [599, 223] on icon "Branch-specific-item" at bounding box center [594, 226] width 7 height 7
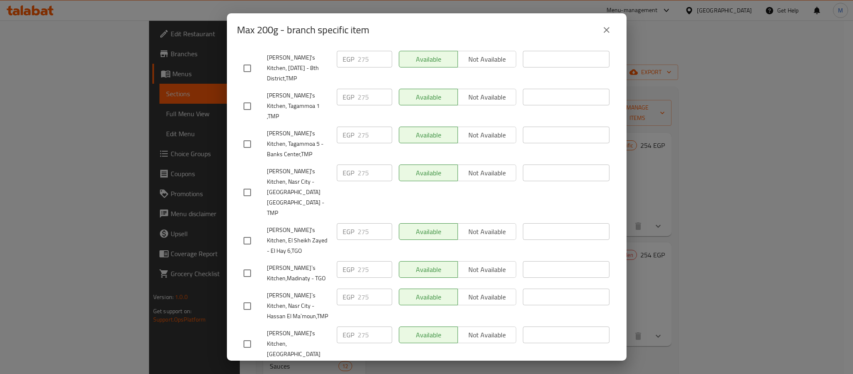
scroll to position [669, 0]
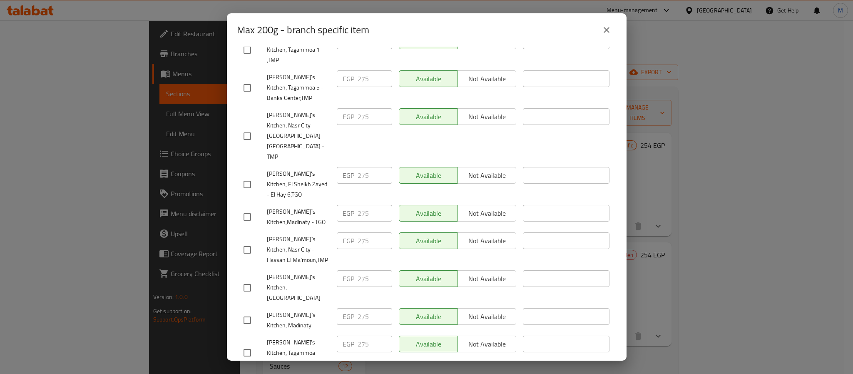
click at [850, 153] on div "Max 200g - branch specific item Max 200g Your Choice of Sandwich 200g served wi…" at bounding box center [426, 187] width 853 height 374
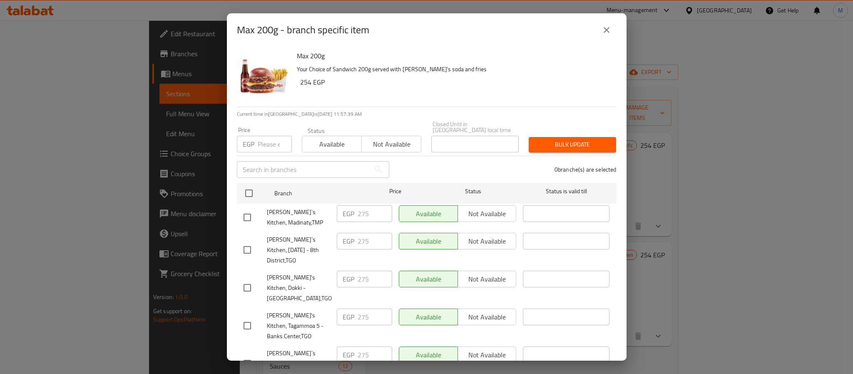
scroll to position [62, 0]
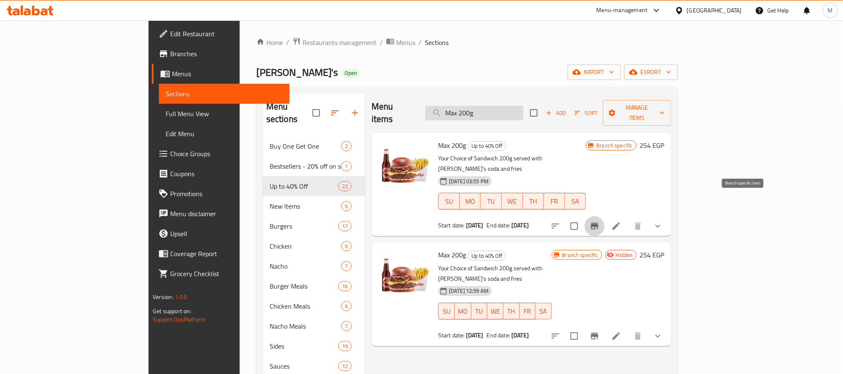
click at [524, 106] on input "Max 200g" at bounding box center [474, 113] width 98 height 15
paste input "Double Double"
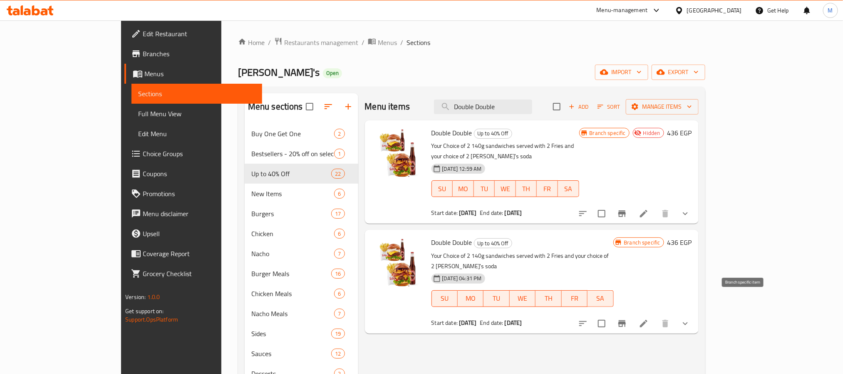
type input "Double Double"
click at [627, 318] on icon "Branch-specific-item" at bounding box center [622, 323] width 10 height 10
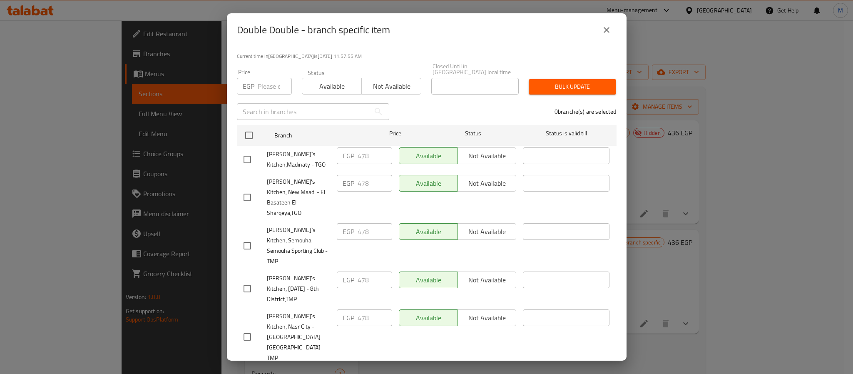
scroll to position [0, 0]
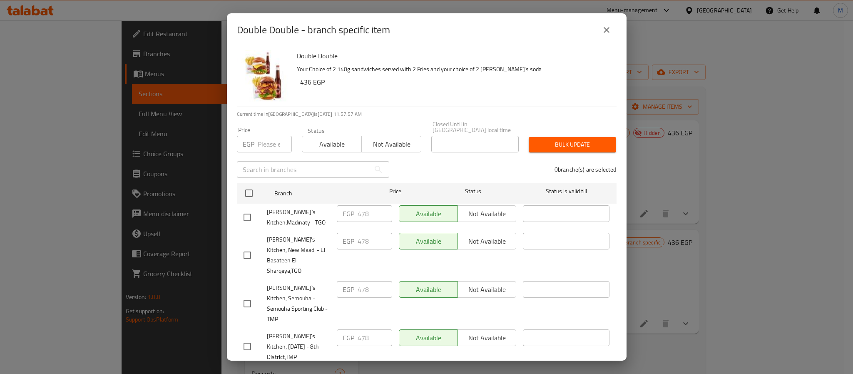
click at [604, 27] on icon "close" at bounding box center [607, 30] width 6 height 6
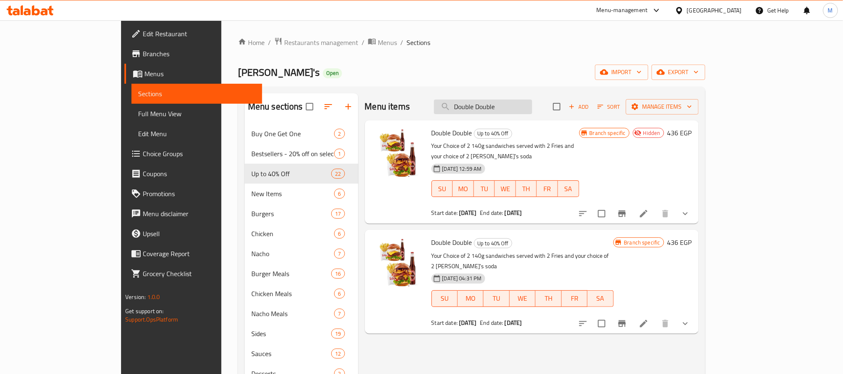
click at [532, 107] on input "Double Double" at bounding box center [483, 106] width 98 height 15
paste input "Triple Flash"
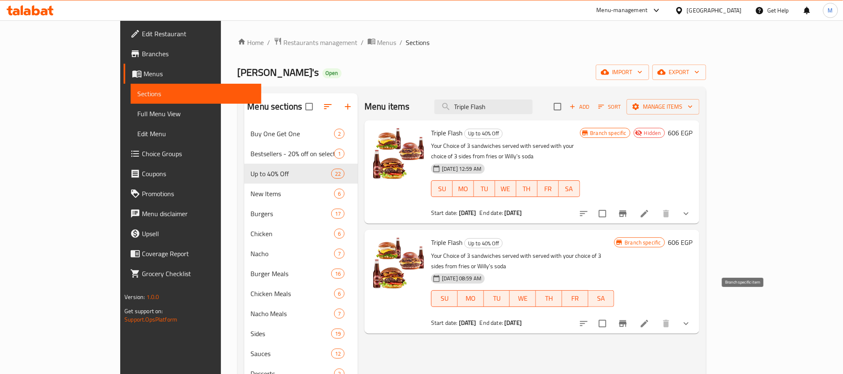
type input "Triple Flash"
click at [657, 316] on li at bounding box center [644, 323] width 23 height 15
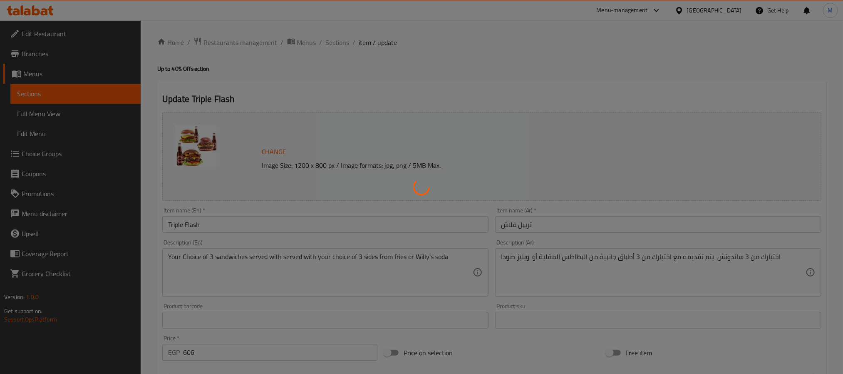
click at [338, 50] on div at bounding box center [421, 187] width 843 height 374
click at [340, 40] on div at bounding box center [421, 187] width 843 height 374
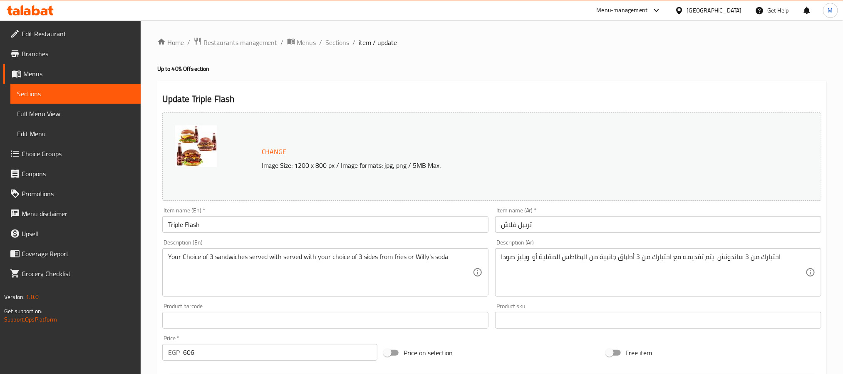
drag, startPoint x: 341, startPoint y: 39, endPoint x: 363, endPoint y: 85, distance: 51.0
click at [341, 39] on span "Sections" at bounding box center [338, 42] width 24 height 10
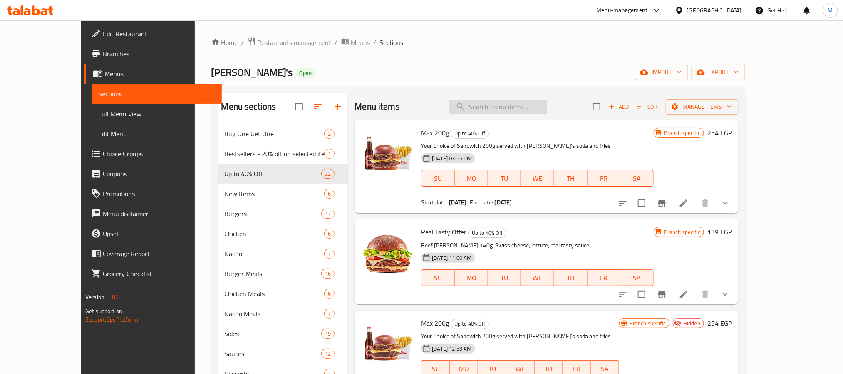
click at [547, 112] on input "search" at bounding box center [498, 106] width 98 height 15
paste input "Triple Flash"
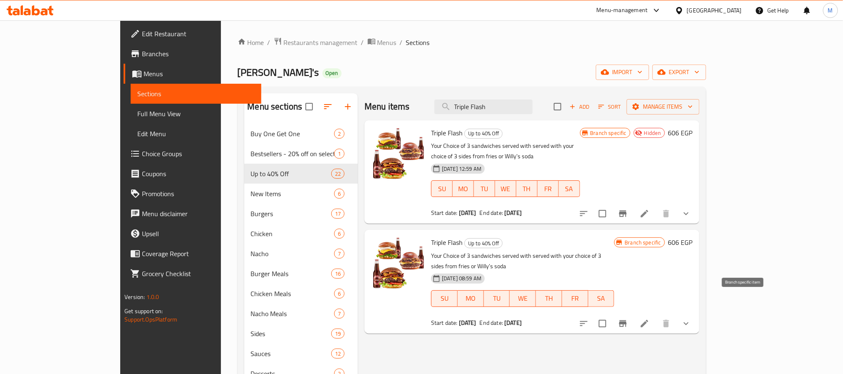
type input "Triple Flash"
click at [628, 318] on icon "Branch-specific-item" at bounding box center [623, 323] width 10 height 10
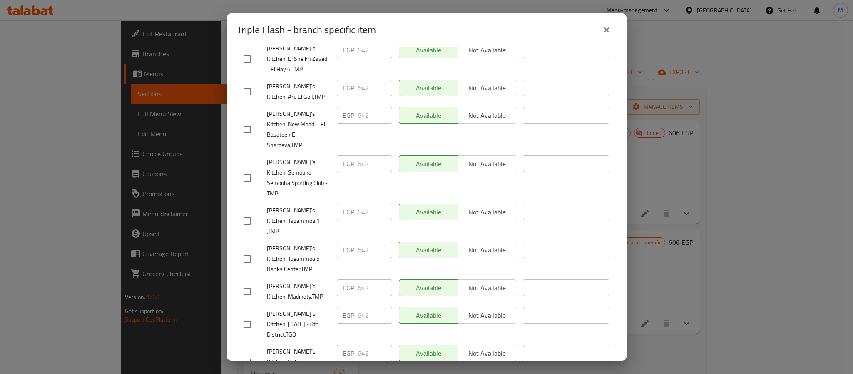
scroll to position [669, 0]
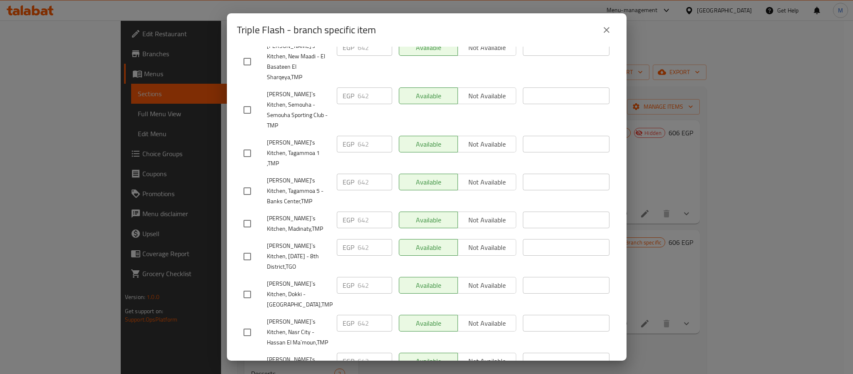
click at [593, 29] on div "Triple Flash - branch specific item" at bounding box center [427, 30] width 380 height 20
click at [601, 30] on button "close" at bounding box center [607, 30] width 20 height 20
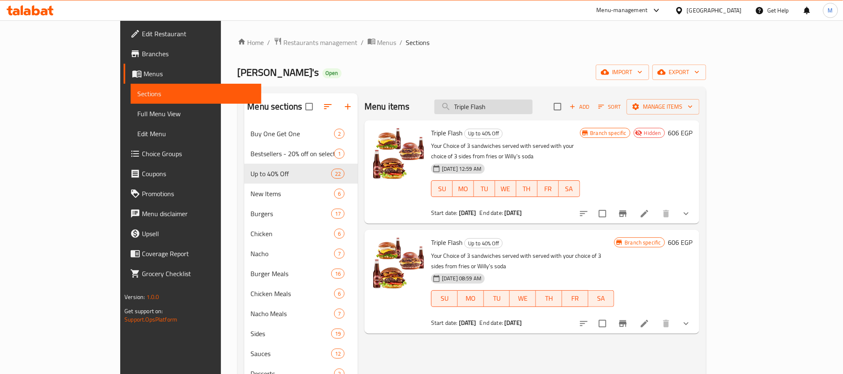
drag, startPoint x: 558, startPoint y: 95, endPoint x: 561, endPoint y: 99, distance: 4.9
click at [559, 95] on div "Menu items Triple Flash Add Sort Manage items" at bounding box center [532, 106] width 335 height 27
click at [533, 99] on input "Triple Flash" at bounding box center [484, 106] width 98 height 15
paste input "Double Double"
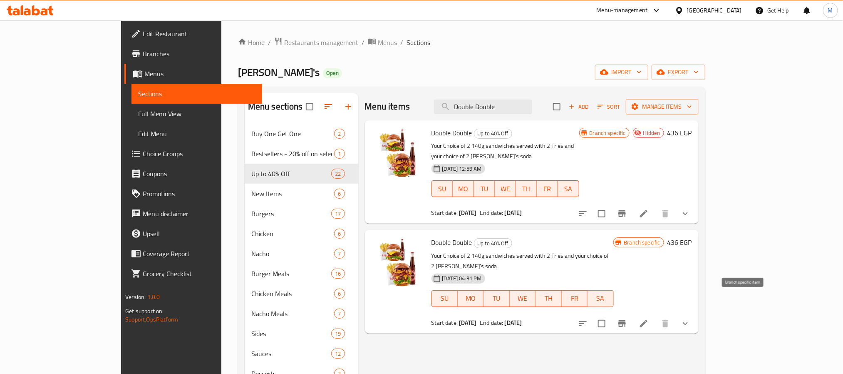
type input "Double Double"
click at [626, 320] on icon "Branch-specific-item" at bounding box center [622, 323] width 7 height 7
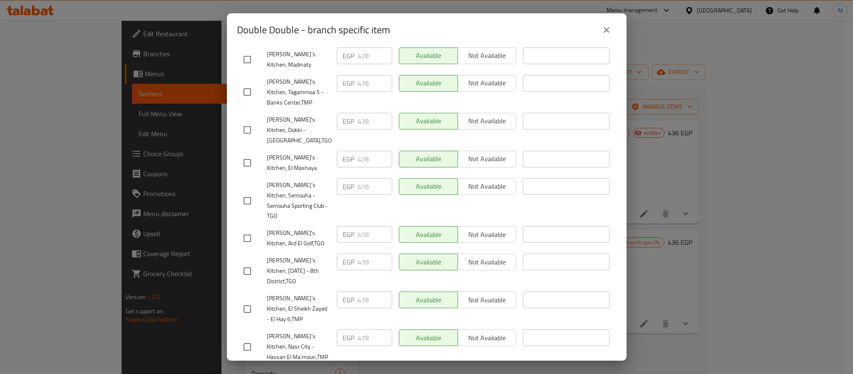
scroll to position [231, 0]
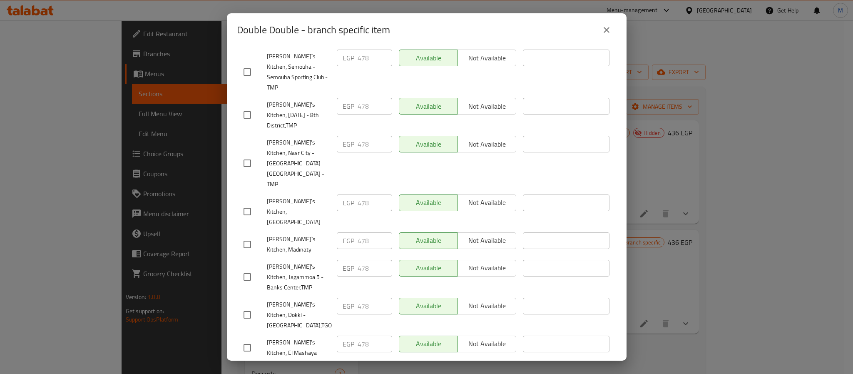
click at [610, 26] on icon "close" at bounding box center [607, 30] width 10 height 10
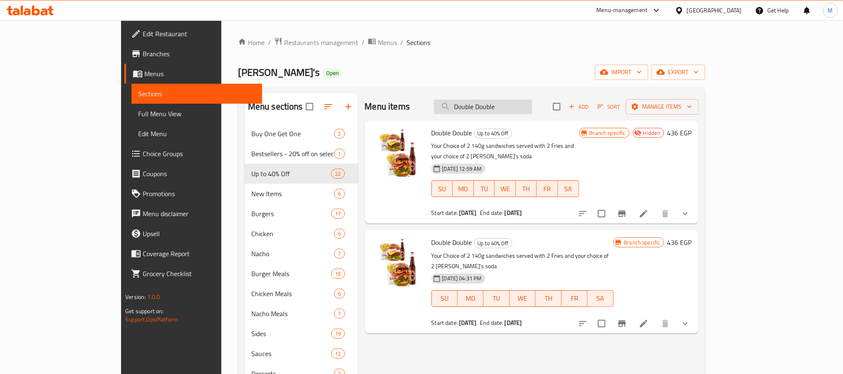
click at [525, 102] on input "Double Double" at bounding box center [483, 106] width 98 height 15
paste input "The 4X Bucket"
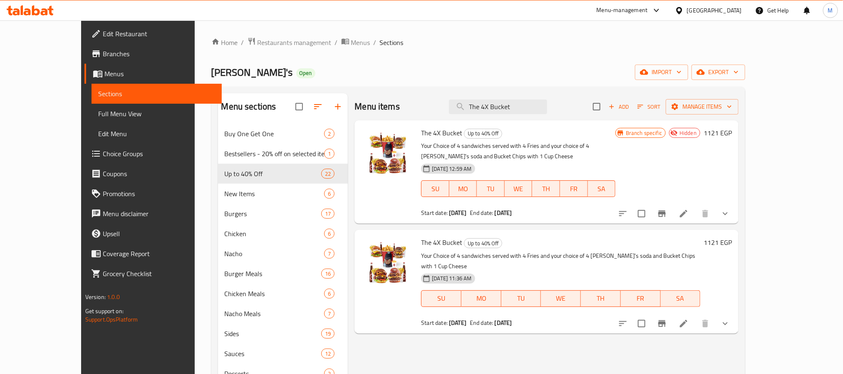
type input "The 4X Bucket"
click at [666, 320] on icon "Branch-specific-item" at bounding box center [662, 323] width 7 height 7
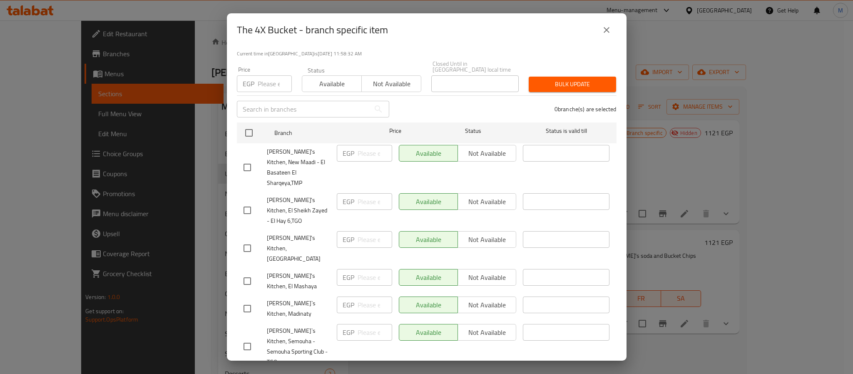
scroll to position [0, 0]
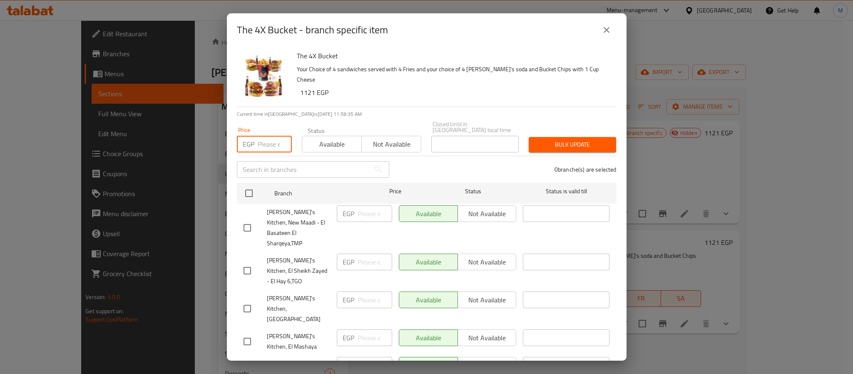
click at [269, 136] on input "number" at bounding box center [275, 144] width 34 height 17
type input "1225"
click at [246, 184] on input "checkbox" at bounding box center [248, 192] width 17 height 17
checkbox input "true"
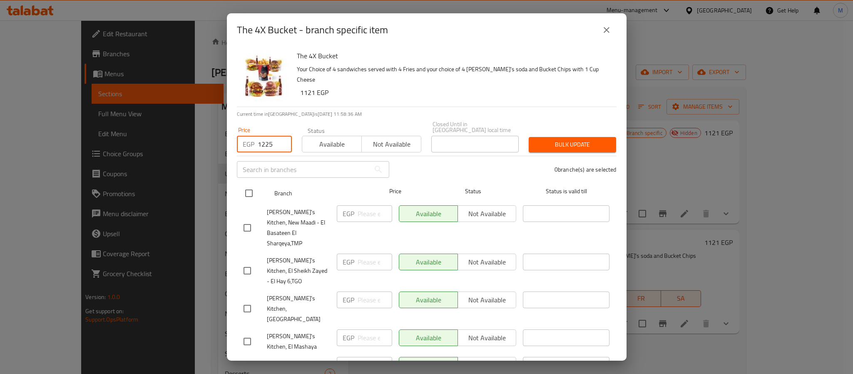
checkbox input "true"
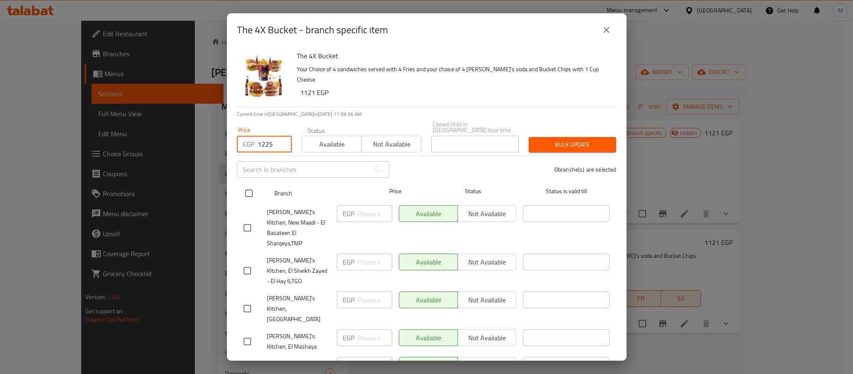
checkbox input "true"
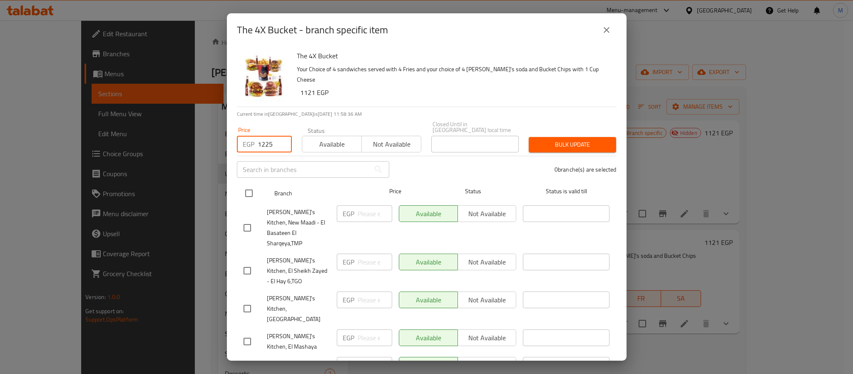
checkbox input "true"
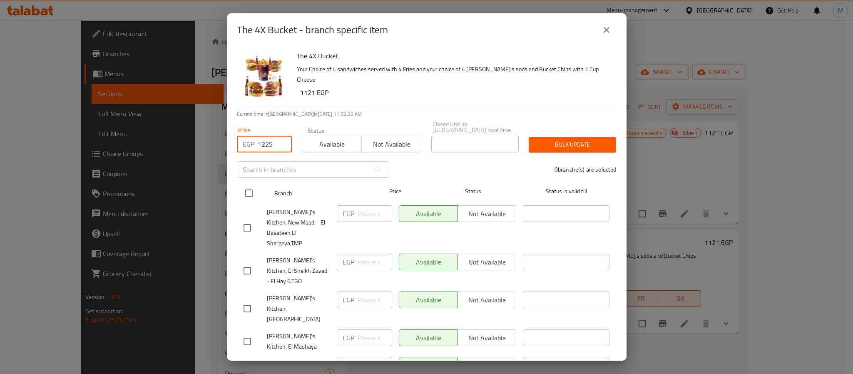
checkbox input "true"
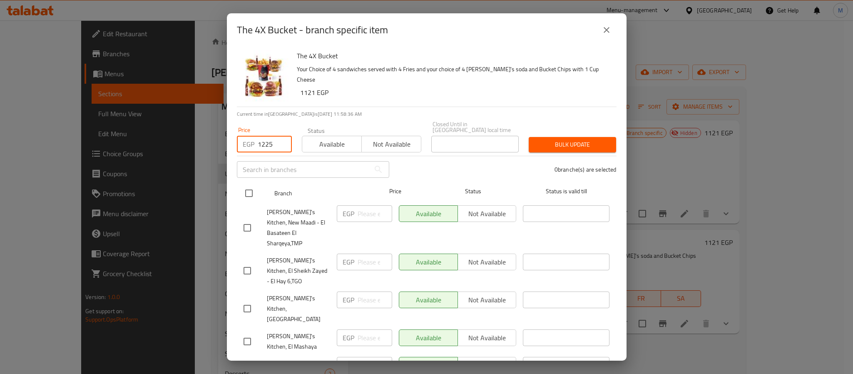
checkbox input "true"
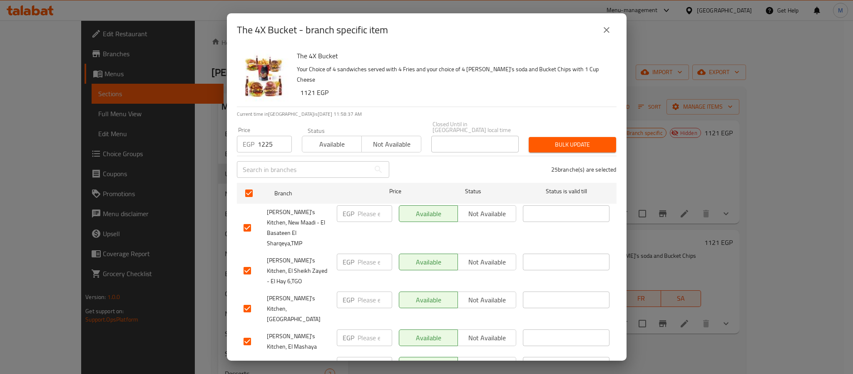
click at [529, 142] on button "Bulk update" at bounding box center [572, 144] width 87 height 15
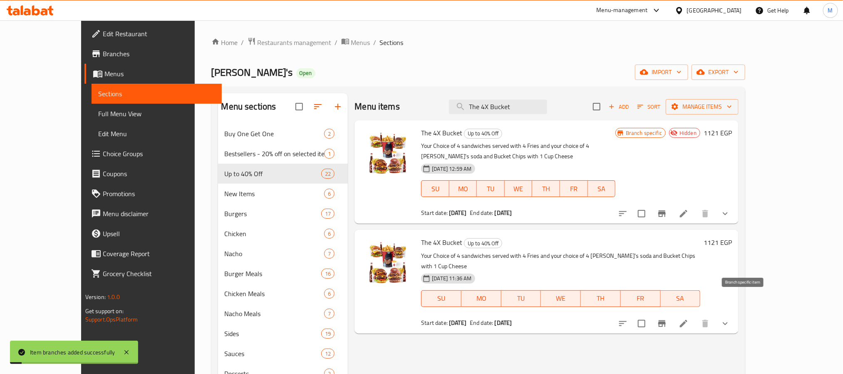
click at [667, 318] on icon "Branch-specific-item" at bounding box center [662, 323] width 10 height 10
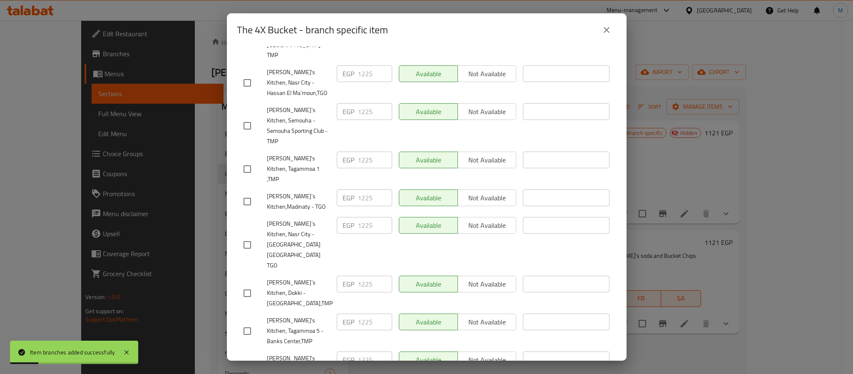
scroll to position [669, 0]
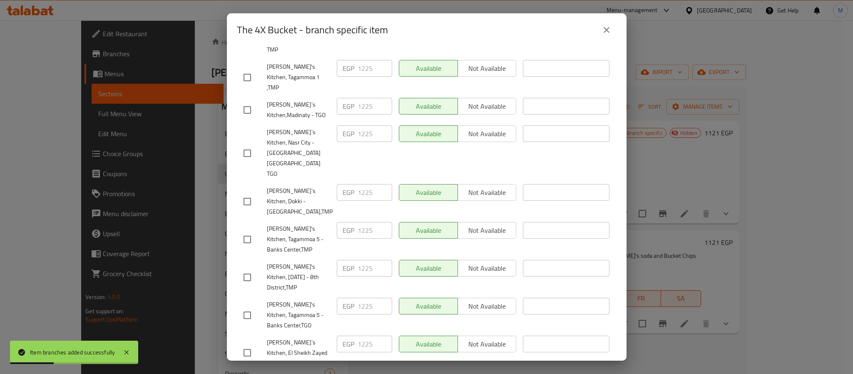
click at [608, 30] on icon "close" at bounding box center [607, 30] width 10 height 10
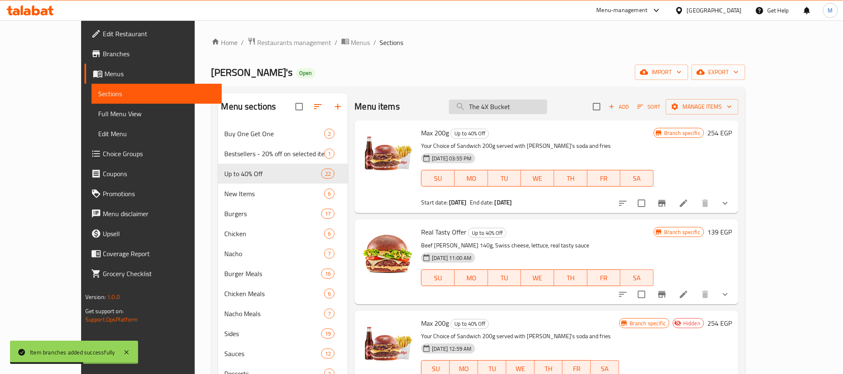
click at [546, 100] on input "The 4X Bucket" at bounding box center [498, 106] width 98 height 15
paste input "Puff & Fly"
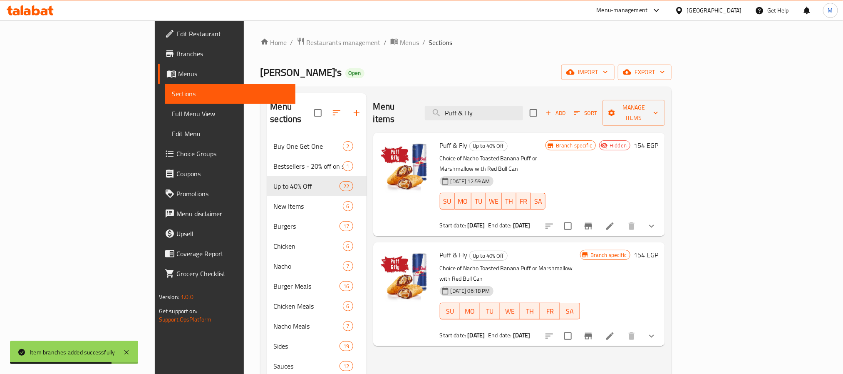
type input "Puff & Fly"
click at [599, 326] on button "Branch-specific-item" at bounding box center [589, 336] width 20 height 20
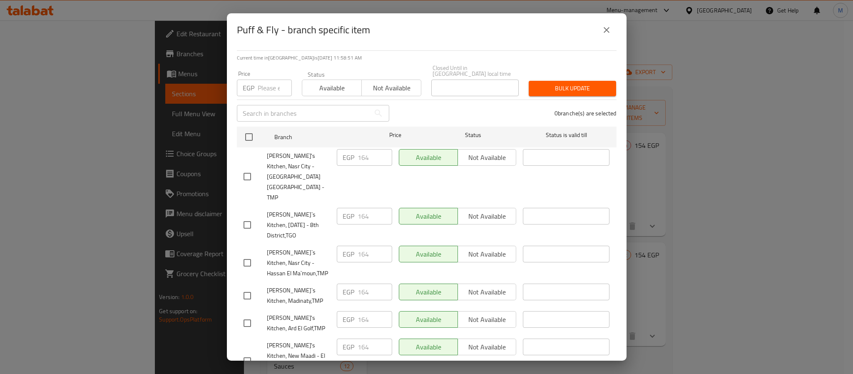
scroll to position [0, 0]
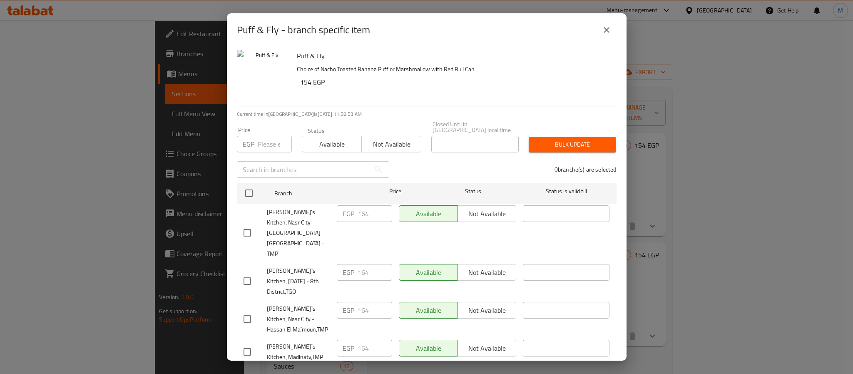
click at [609, 29] on icon "close" at bounding box center [607, 30] width 10 height 10
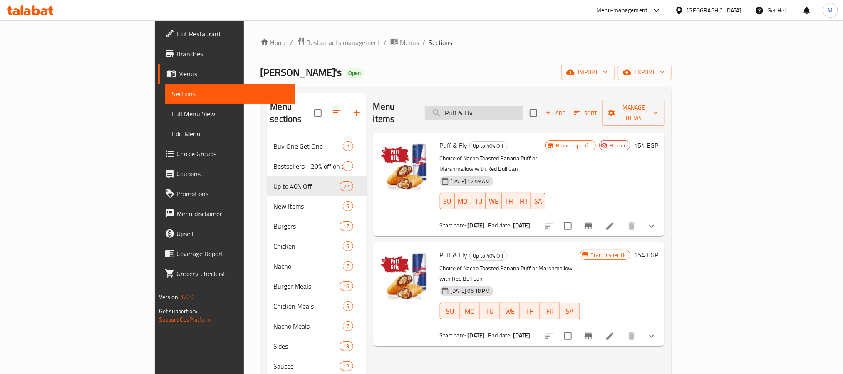
click at [522, 108] on input "Puff & Fly" at bounding box center [474, 113] width 98 height 15
paste input "The 4X Bucket"
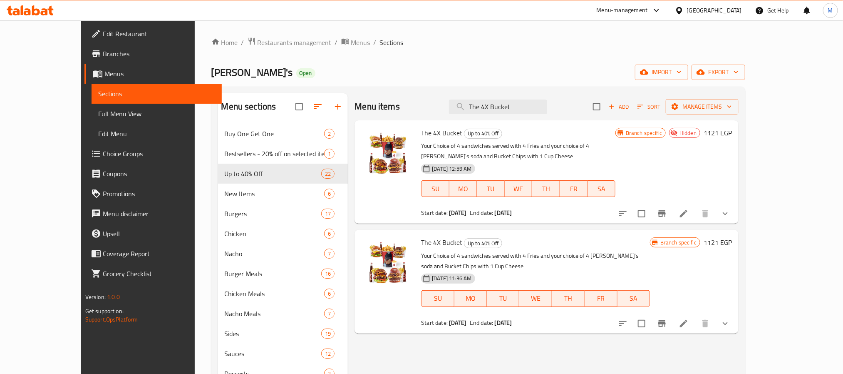
click at [546, 118] on div "Menu items The 4X Bucket Add Sort Manage items" at bounding box center [547, 106] width 384 height 27
click at [547, 110] on input "The 4X Bucket" at bounding box center [498, 106] width 98 height 15
paste input "Max 200g"
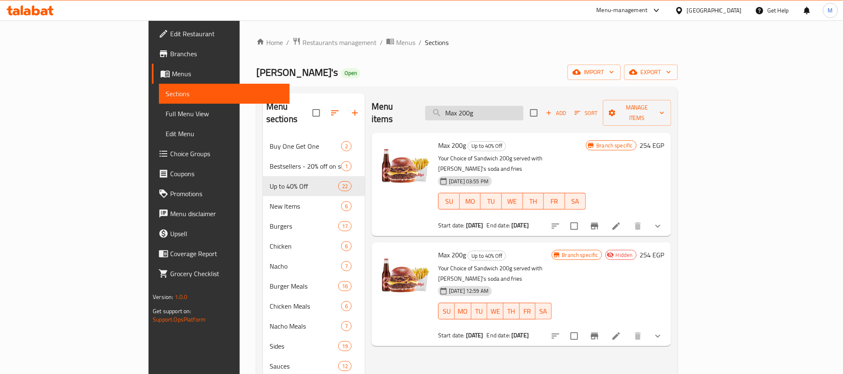
click at [524, 112] on input "Max 200g" at bounding box center [474, 113] width 98 height 15
paste input "Double Double"
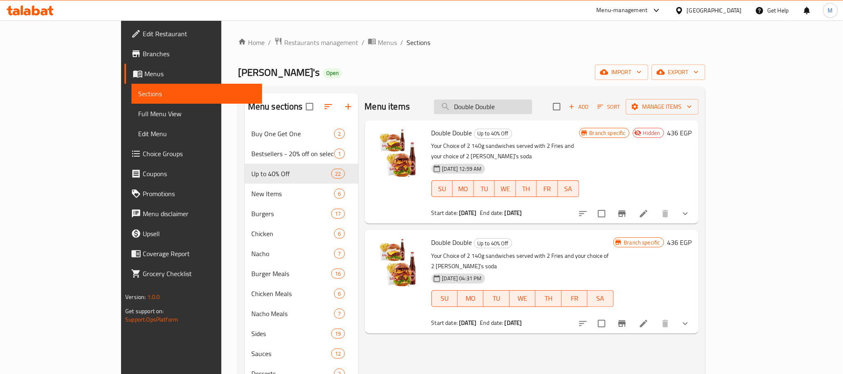
click at [532, 113] on input "Double Double" at bounding box center [483, 106] width 98 height 15
paste input "Triple Flash"
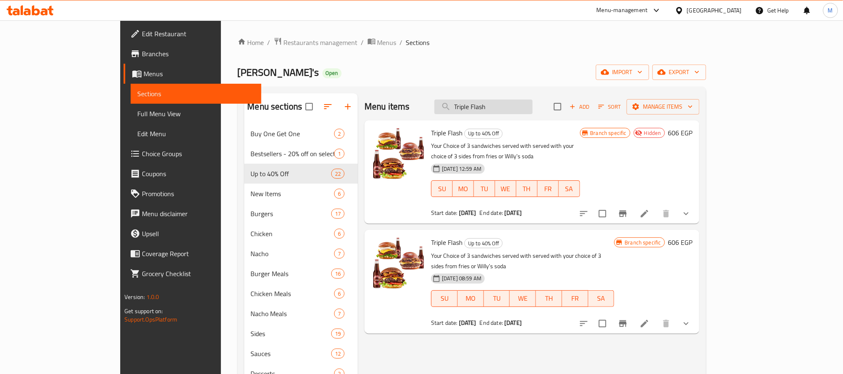
drag, startPoint x: 535, startPoint y: 110, endPoint x: 536, endPoint y: 120, distance: 9.7
click at [533, 110] on input "Triple Flash" at bounding box center [484, 106] width 98 height 15
paste input "he 4X Bucket"
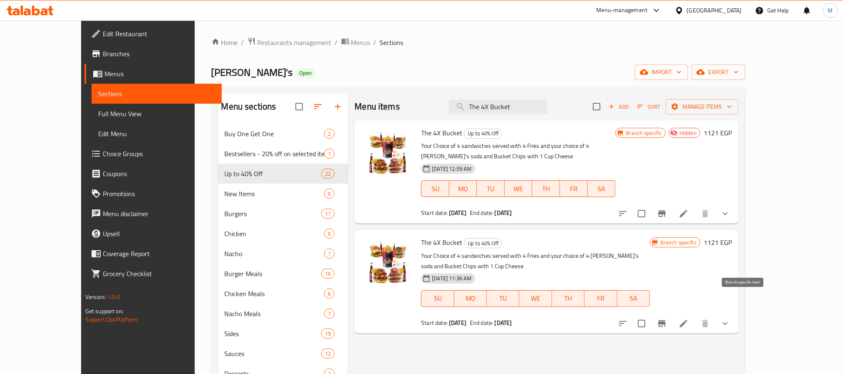
type input "The 4X Bucket"
click at [672, 313] on button "Branch-specific-item" at bounding box center [662, 323] width 20 height 20
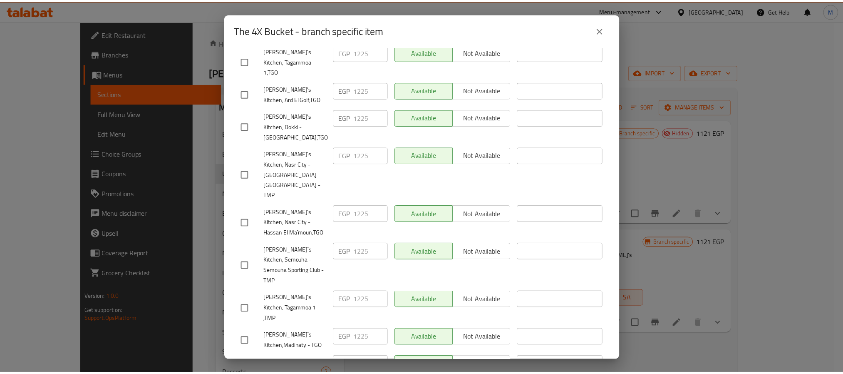
scroll to position [669, 0]
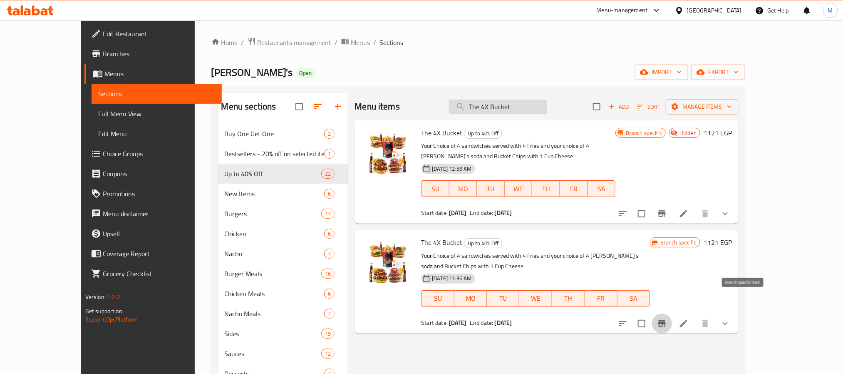
click at [547, 111] on input "The 4X Bucket" at bounding box center [498, 106] width 98 height 15
paste input "Puff & Fly"
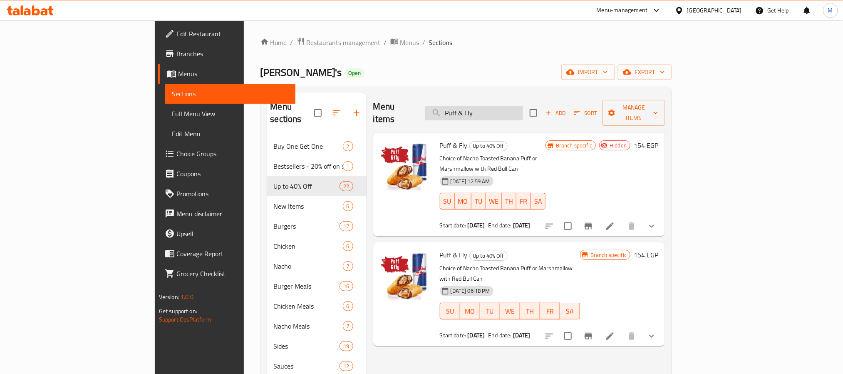
click at [523, 111] on input "Puff & Fly" at bounding box center [474, 113] width 98 height 15
type input "Puff & Fly"
drag, startPoint x: 488, startPoint y: 126, endPoint x: 493, endPoint y: 129, distance: 5.8
click at [488, 136] on div "Puff & Fly Up to 40% Off Choice of Nacho Toasted Banana Puff or Marshmallow wit…" at bounding box center [493, 184] width 112 height 97
click at [523, 106] on input "Puff & Fly" at bounding box center [474, 113] width 98 height 15
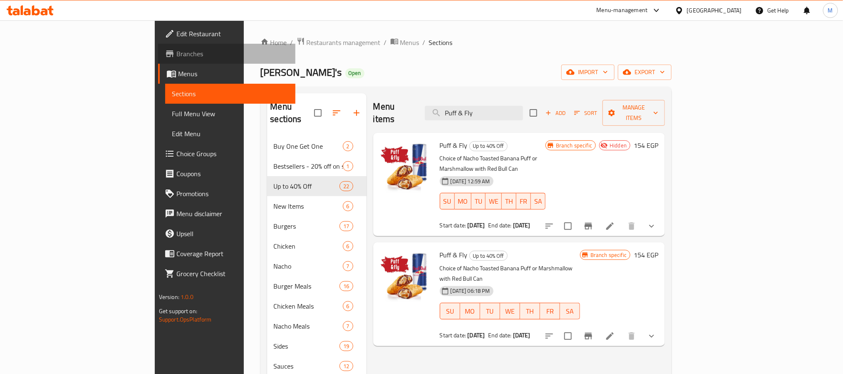
click at [158, 47] on link "Branches" at bounding box center [226, 54] width 137 height 20
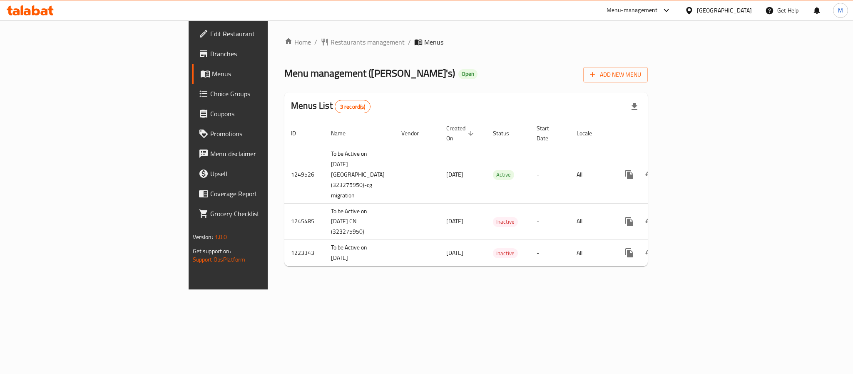
click at [664, 289] on div "Home / Restaurants management / Menus Menu management ( Willy's ) Open Add New …" at bounding box center [466, 154] width 397 height 269
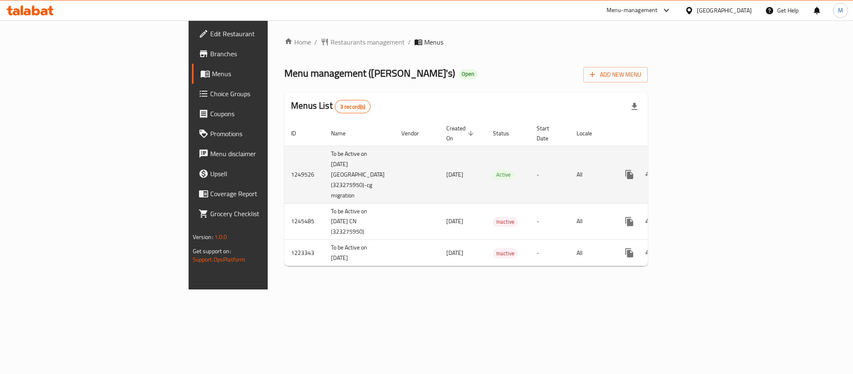
click at [694, 169] on icon "enhanced table" at bounding box center [689, 174] width 10 height 10
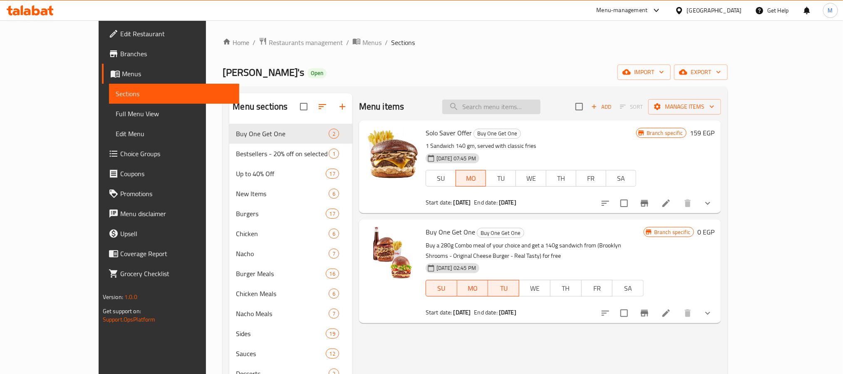
click at [541, 113] on input "search" at bounding box center [492, 106] width 98 height 15
paste input "Max 200g"
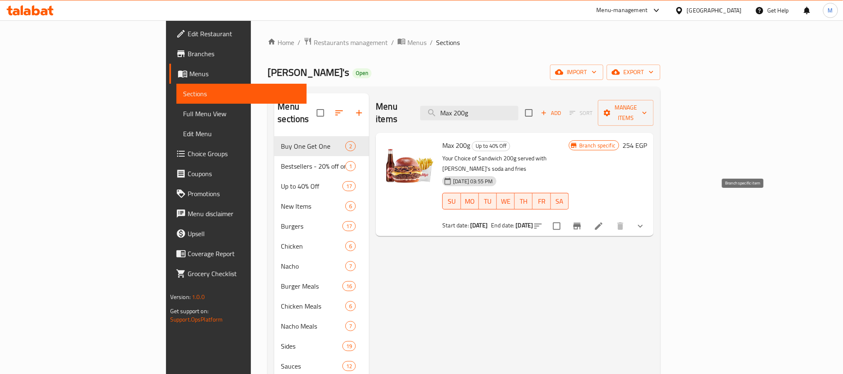
type input "Max 200g"
click at [587, 216] on button "Branch-specific-item" at bounding box center [577, 226] width 20 height 20
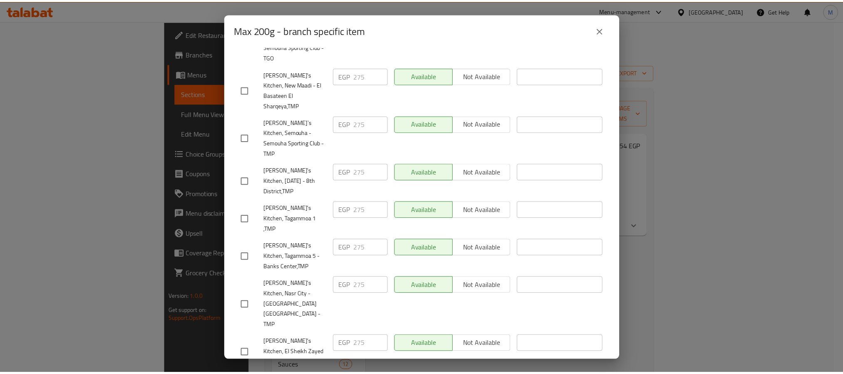
scroll to position [669, 0]
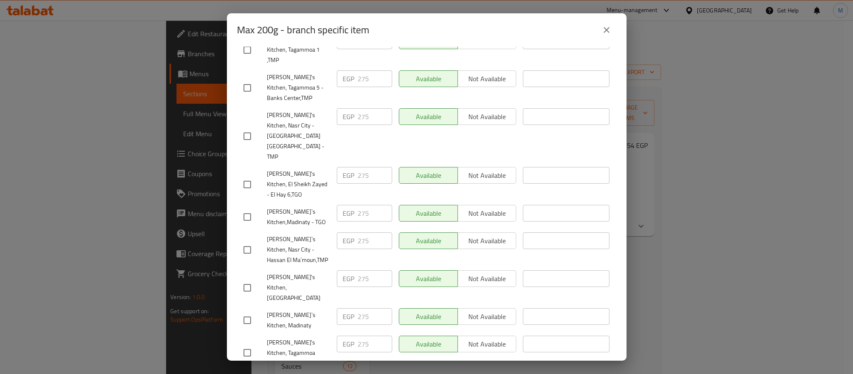
click at [608, 25] on icon "close" at bounding box center [607, 30] width 10 height 10
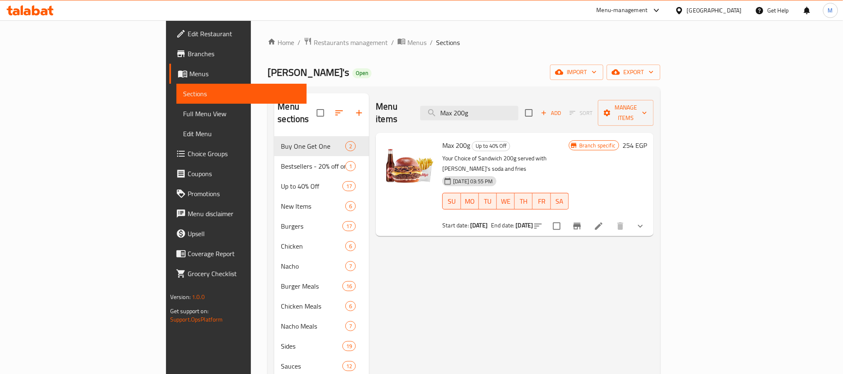
click at [651, 216] on button "show more" at bounding box center [641, 226] width 20 height 20
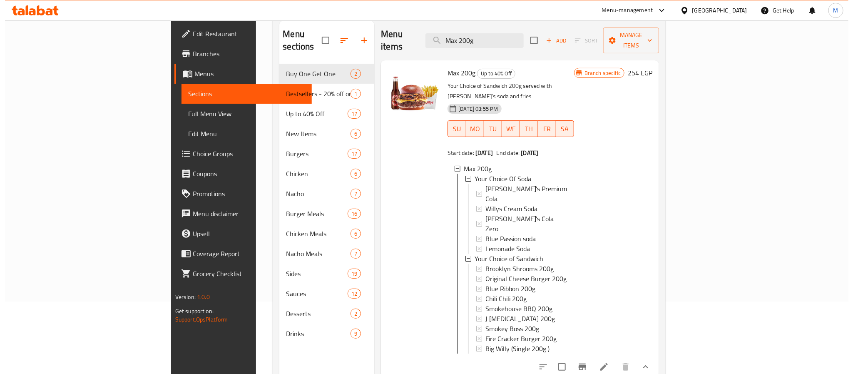
scroll to position [117, 0]
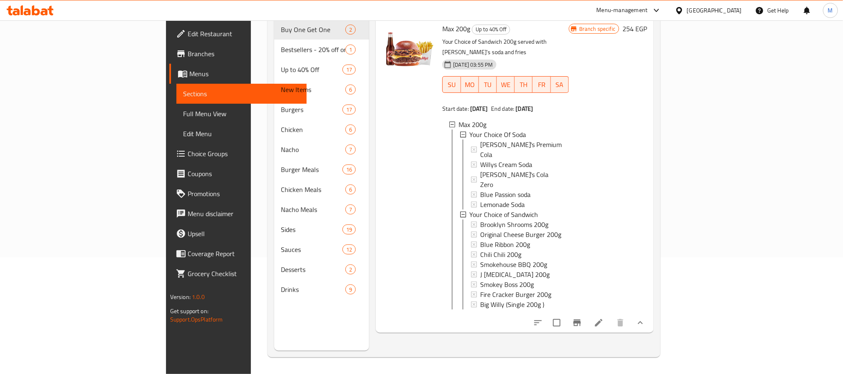
click at [587, 313] on button "Branch-specific-item" at bounding box center [577, 323] width 20 height 20
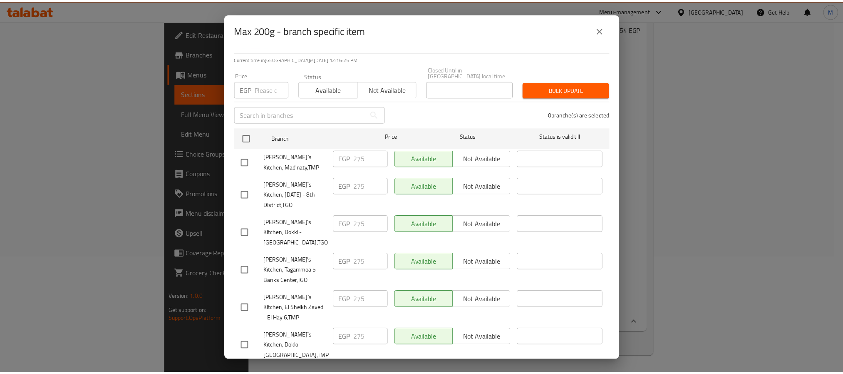
scroll to position [0, 0]
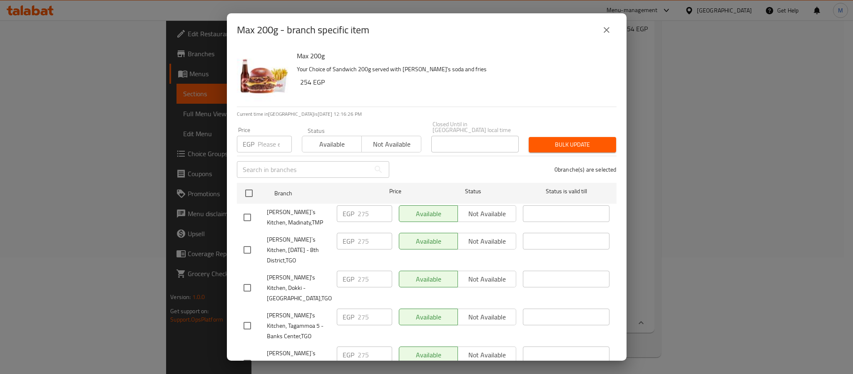
click at [596, 34] on div "Max 200g - branch specific item" at bounding box center [427, 30] width 380 height 20
drag, startPoint x: 602, startPoint y: 30, endPoint x: 774, endPoint y: 285, distance: 307.9
click at [602, 30] on icon "close" at bounding box center [607, 30] width 10 height 10
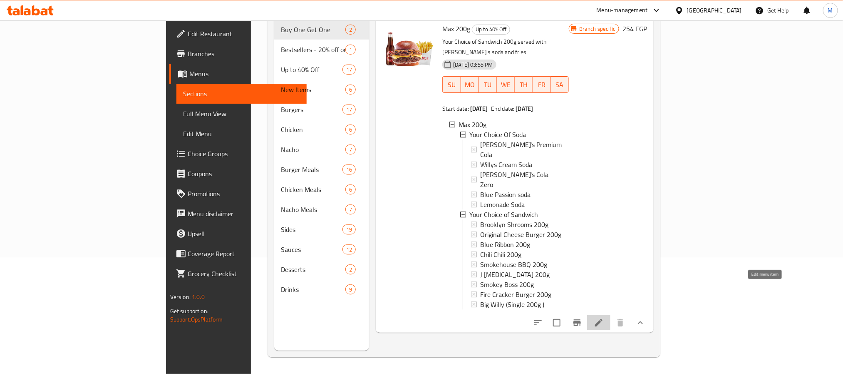
click at [604, 318] on icon at bounding box center [599, 323] width 10 height 10
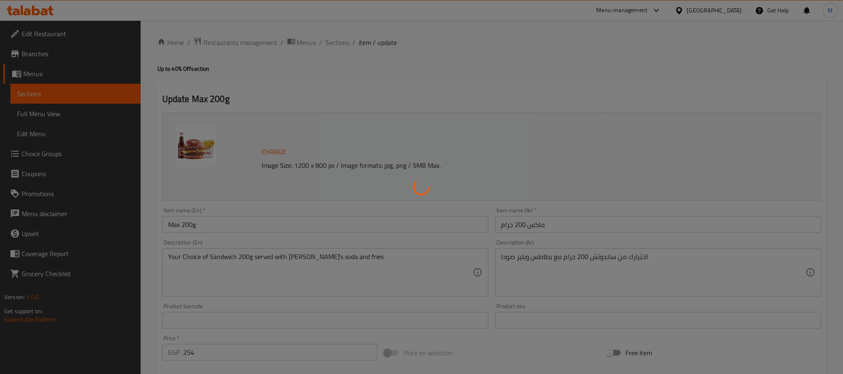
type input "إختيارك من الصودا"
type input "1"
type input "اختيارك من الساندويتش"
type input "1"
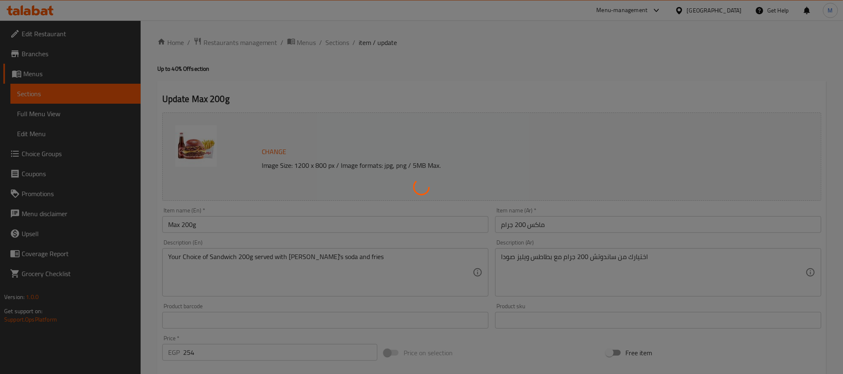
type input "1"
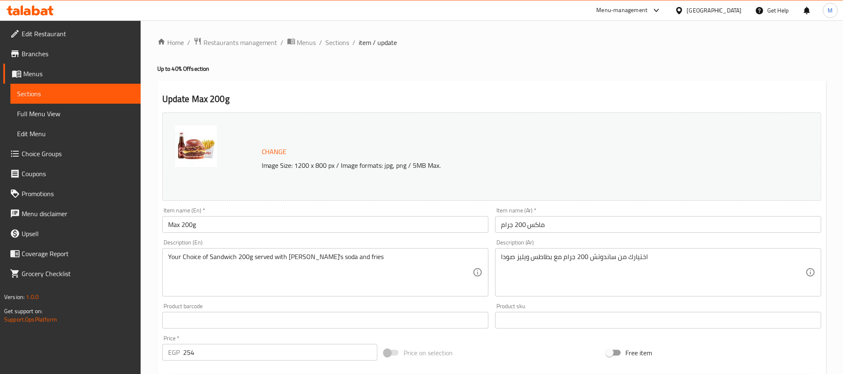
click at [225, 221] on input "Max 200g" at bounding box center [325, 224] width 326 height 17
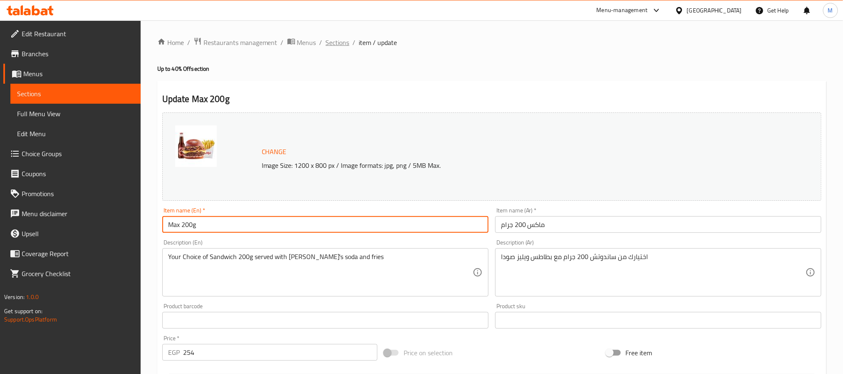
click at [336, 43] on span "Sections" at bounding box center [338, 42] width 24 height 10
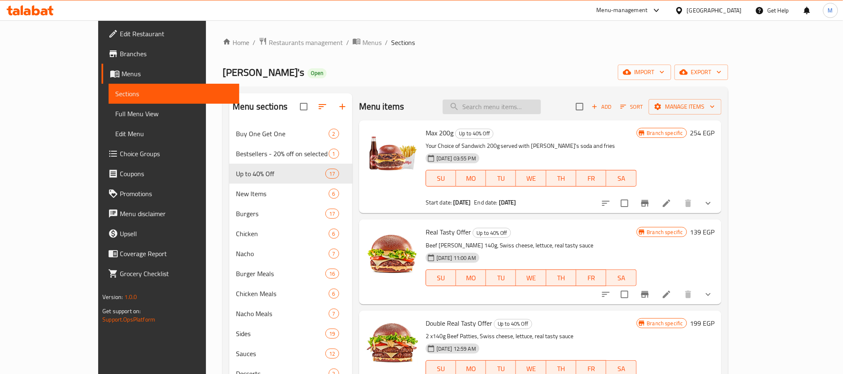
click at [541, 109] on input "search" at bounding box center [492, 106] width 98 height 15
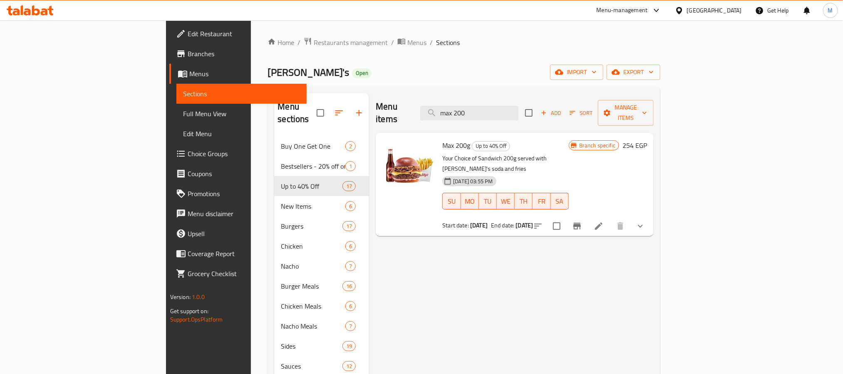
click at [582, 221] on icon "Branch-specific-item" at bounding box center [577, 226] width 10 height 10
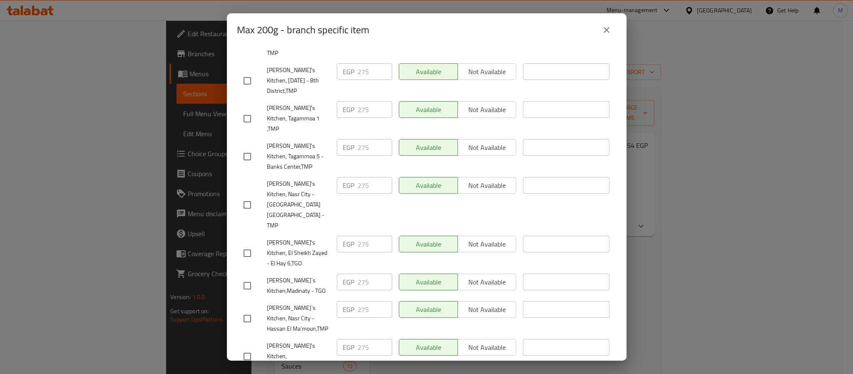
scroll to position [669, 0]
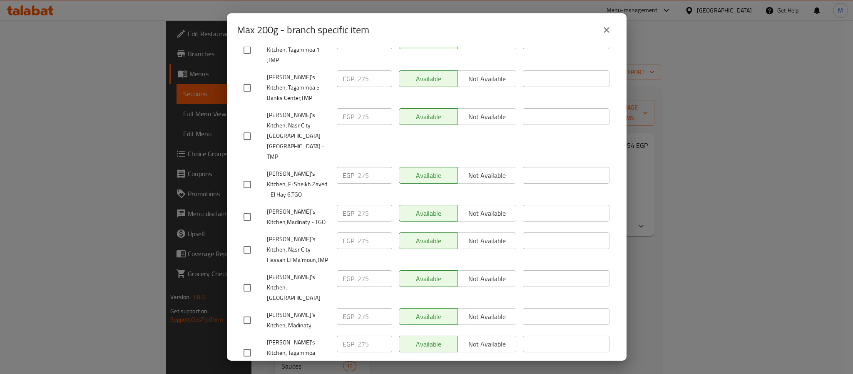
click at [843, 259] on div "Max 200g - branch specific item Max 200g Your Choice of Sandwich 200g served wi…" at bounding box center [426, 187] width 853 height 374
click at [599, 32] on button "close" at bounding box center [607, 30] width 20 height 20
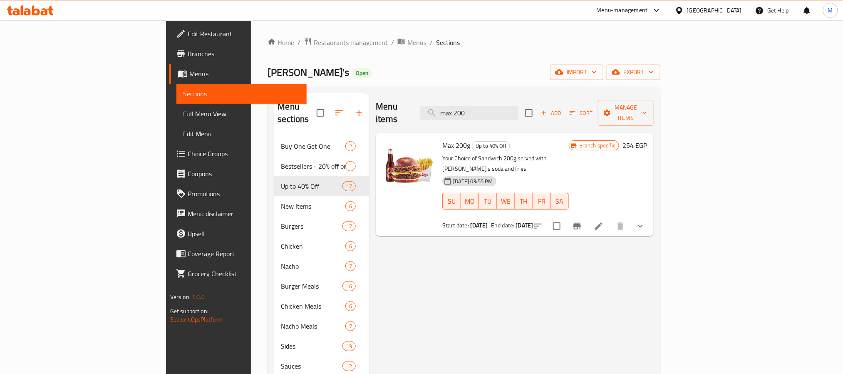
click at [547, 98] on div "Menu items max 200 Add Sort Manage items" at bounding box center [515, 113] width 278 height 40
click at [519, 106] on input "max 200" at bounding box center [469, 113] width 98 height 15
paste input "Double Double"
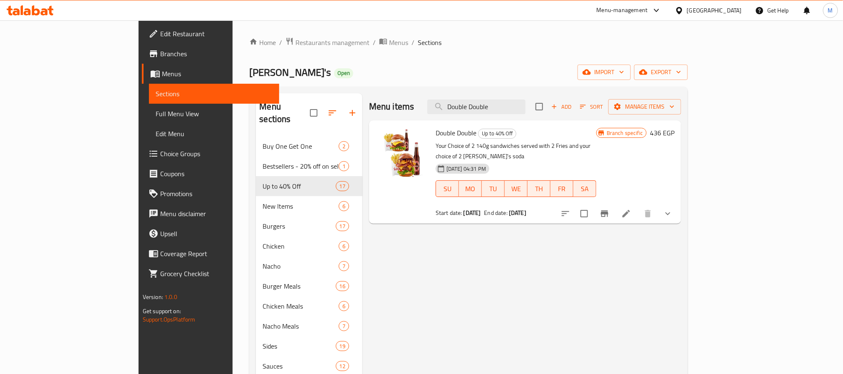
type input "Double Double"
click at [609, 210] on icon "Branch-specific-item" at bounding box center [604, 213] width 7 height 7
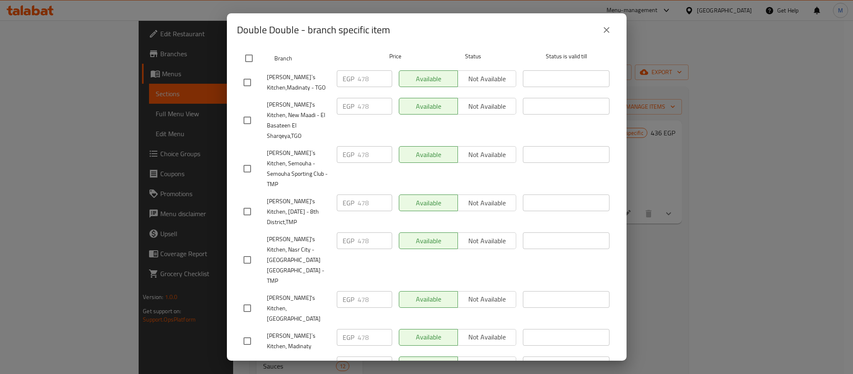
scroll to position [0, 0]
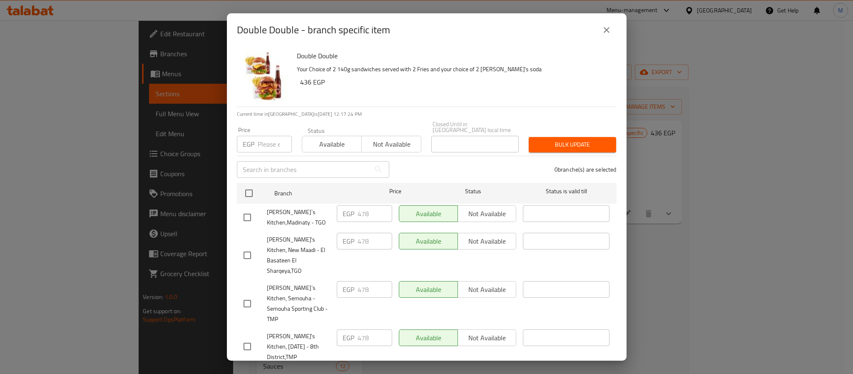
click at [609, 34] on icon "close" at bounding box center [607, 30] width 10 height 10
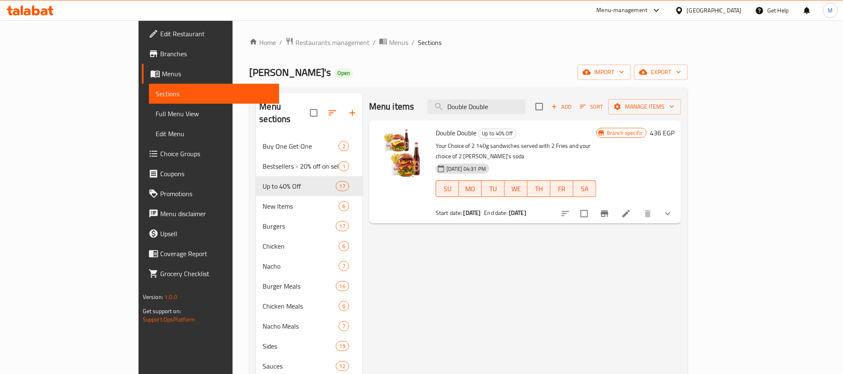
click at [632, 209] on icon at bounding box center [627, 214] width 10 height 10
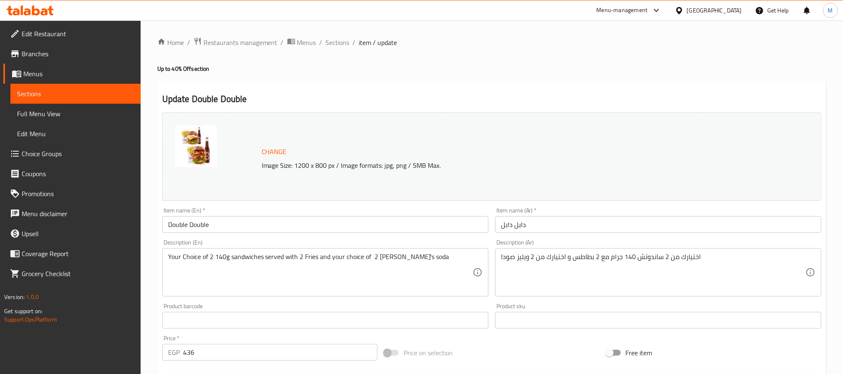
drag, startPoint x: 341, startPoint y: 42, endPoint x: 344, endPoint y: 56, distance: 14.0
click at [341, 42] on span "Sections" at bounding box center [338, 42] width 24 height 10
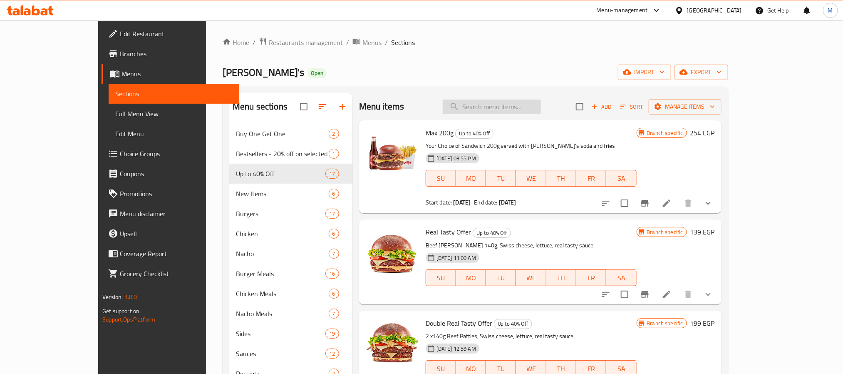
click at [516, 114] on input "search" at bounding box center [492, 106] width 98 height 15
paste input "1228287684"
type input "1228287684"
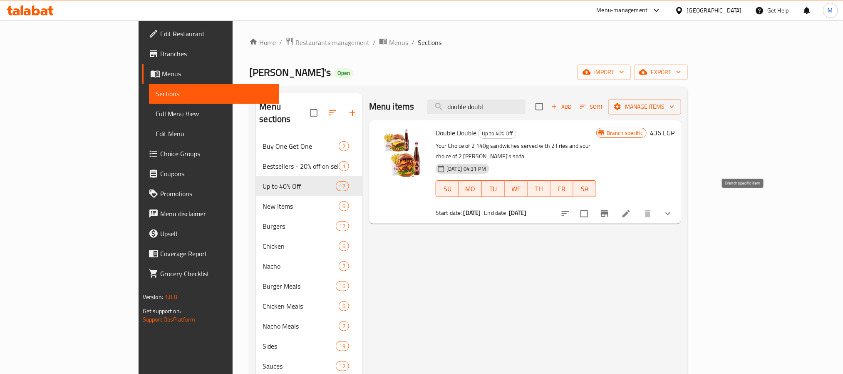
type input "double doubl"
click at [610, 209] on icon "Branch-specific-item" at bounding box center [605, 214] width 10 height 10
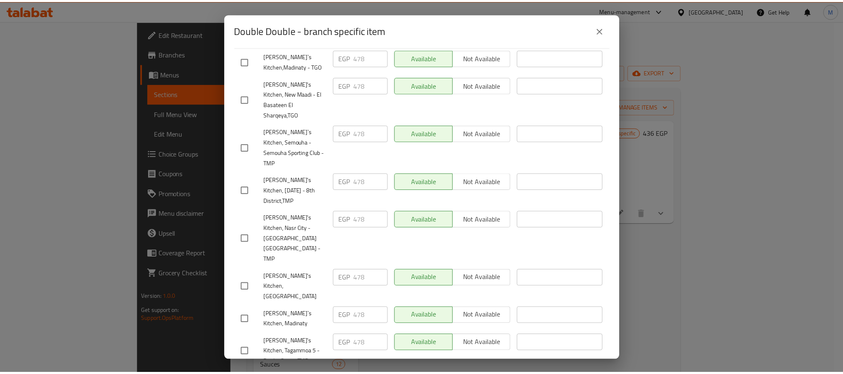
scroll to position [44, 0]
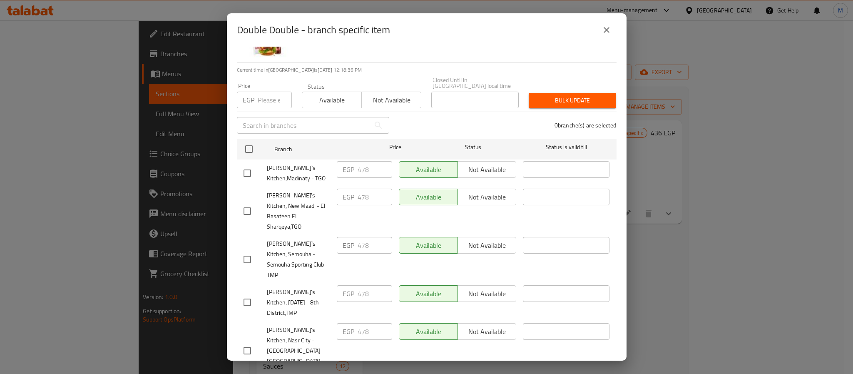
click at [609, 25] on icon "close" at bounding box center [607, 30] width 10 height 10
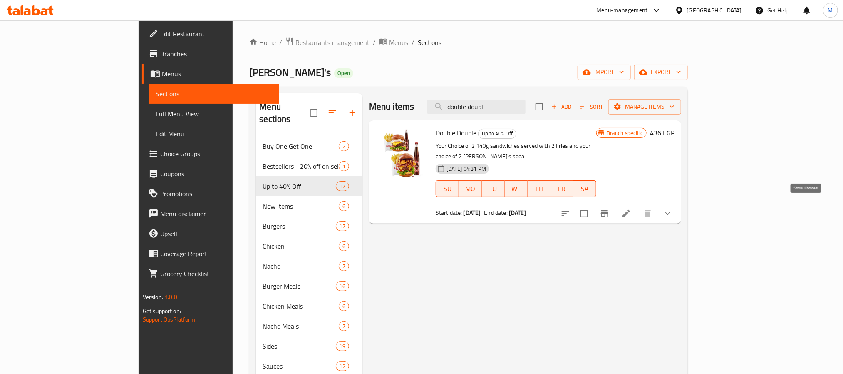
click at [673, 209] on icon "show more" at bounding box center [668, 214] width 10 height 10
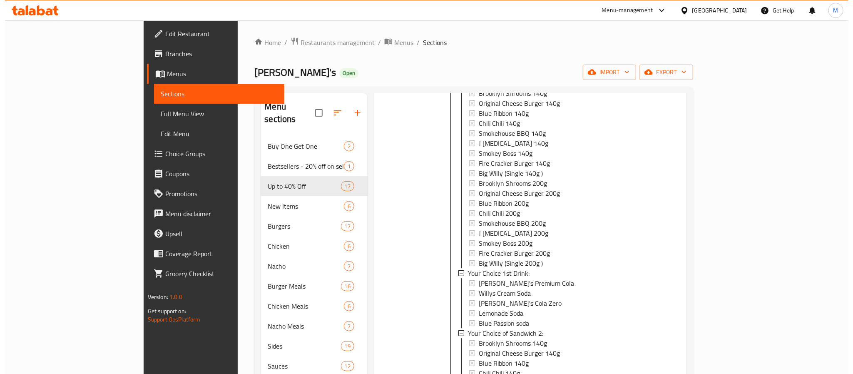
scroll to position [0, 0]
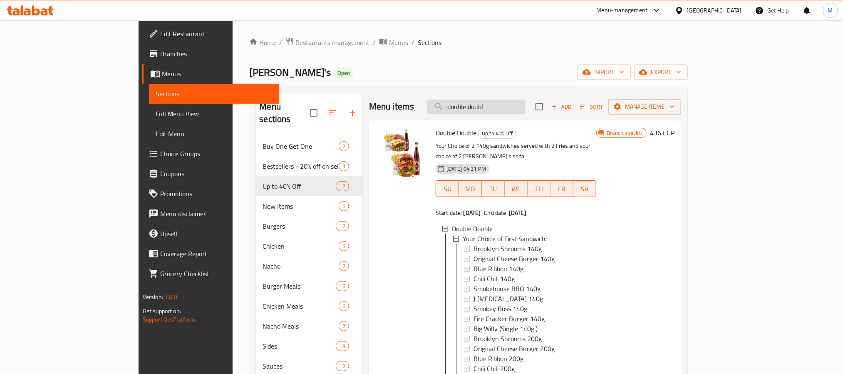
click at [496, 104] on input "double doubl" at bounding box center [477, 106] width 98 height 15
paste input "Triple Flash"
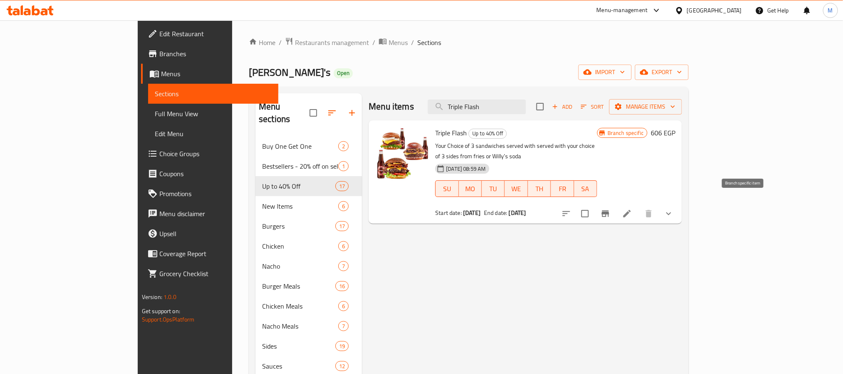
type input "Triple Flash"
click at [611, 209] on icon "Branch-specific-item" at bounding box center [606, 214] width 10 height 10
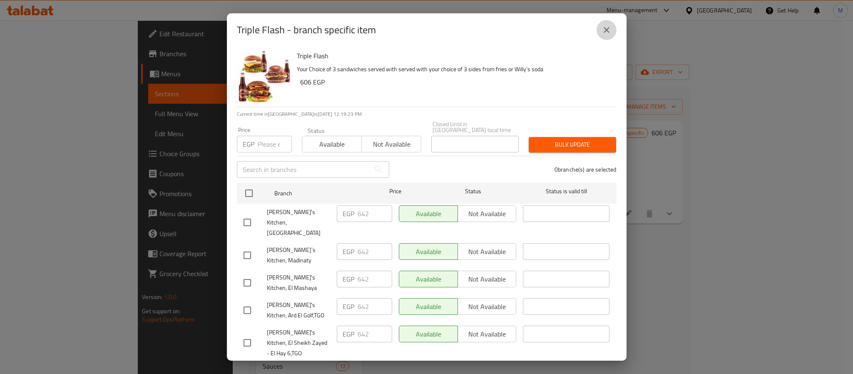
click at [602, 30] on icon "close" at bounding box center [607, 30] width 10 height 10
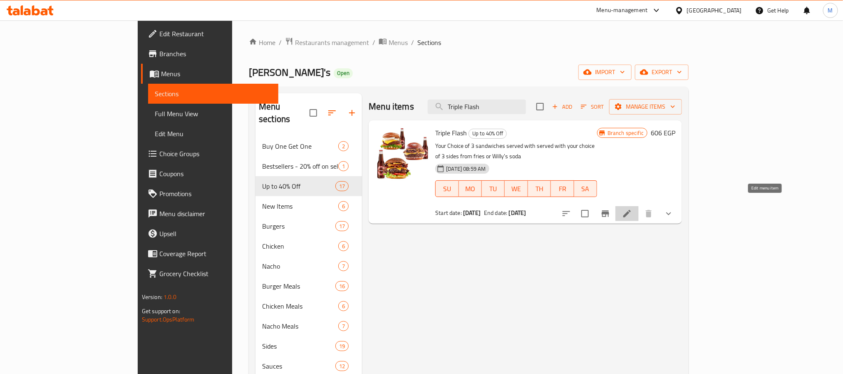
click at [631, 210] on icon at bounding box center [627, 213] width 7 height 7
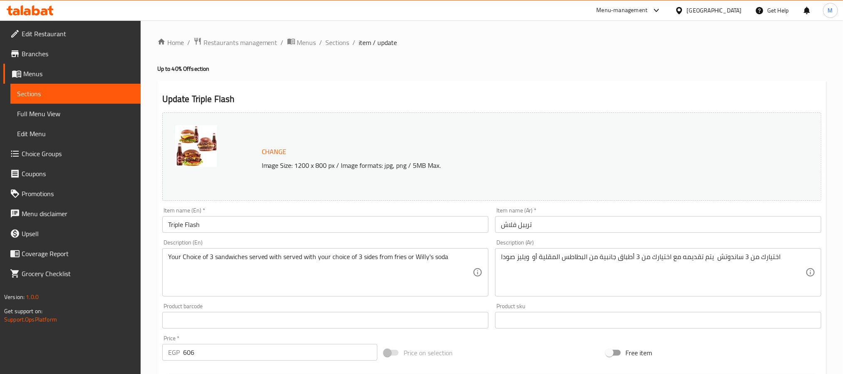
drag, startPoint x: 333, startPoint y: 44, endPoint x: 363, endPoint y: 82, distance: 49.5
click at [333, 44] on span "Sections" at bounding box center [338, 42] width 24 height 10
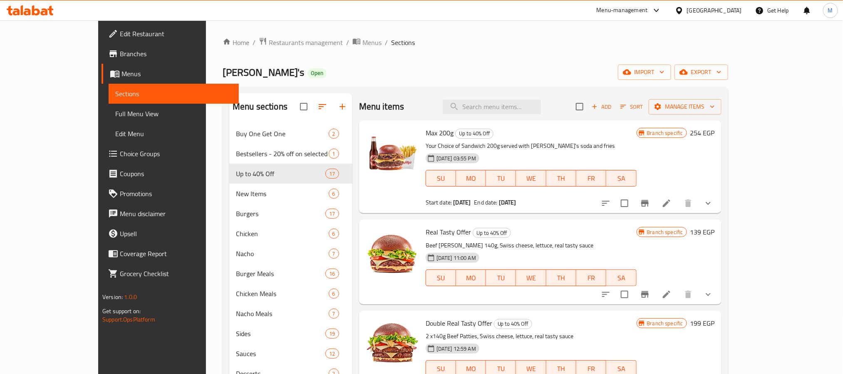
click at [548, 115] on div "Menu items Add Sort Manage items" at bounding box center [540, 106] width 363 height 27
click at [541, 111] on input "search" at bounding box center [492, 106] width 98 height 15
paste input "The 4X Bucket"
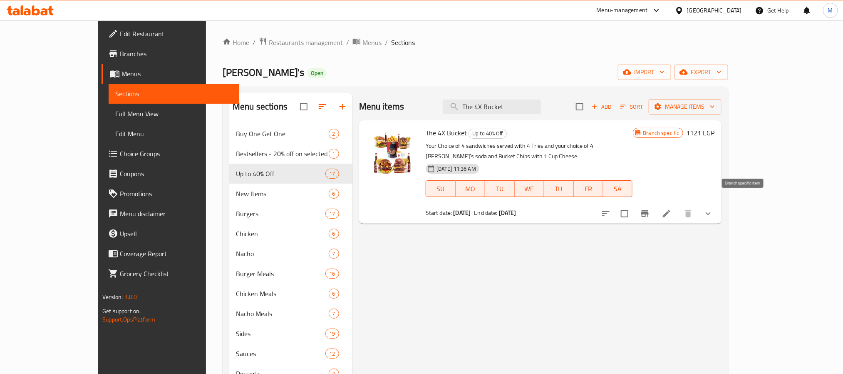
type input "The 4X Bucket"
click at [649, 210] on icon "Branch-specific-item" at bounding box center [645, 213] width 7 height 7
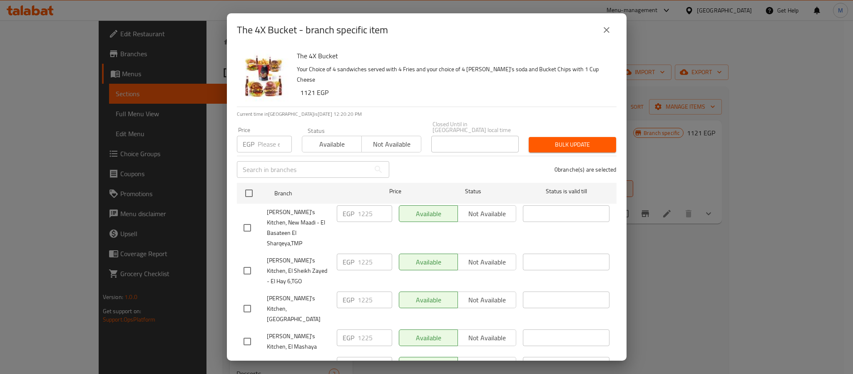
click at [602, 29] on icon "close" at bounding box center [607, 30] width 10 height 10
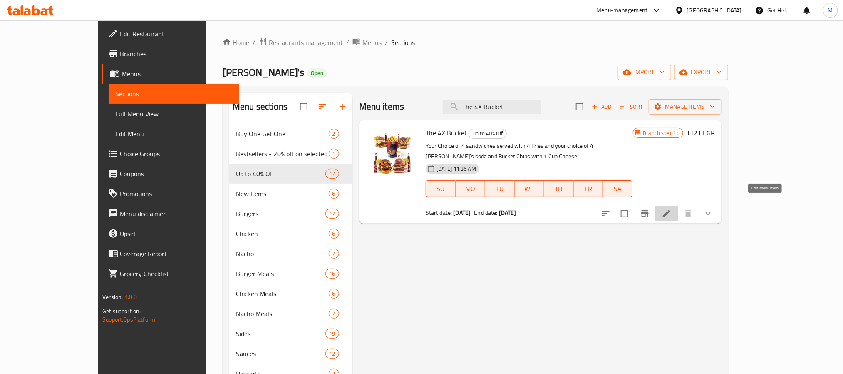
click at [672, 209] on icon at bounding box center [667, 214] width 10 height 10
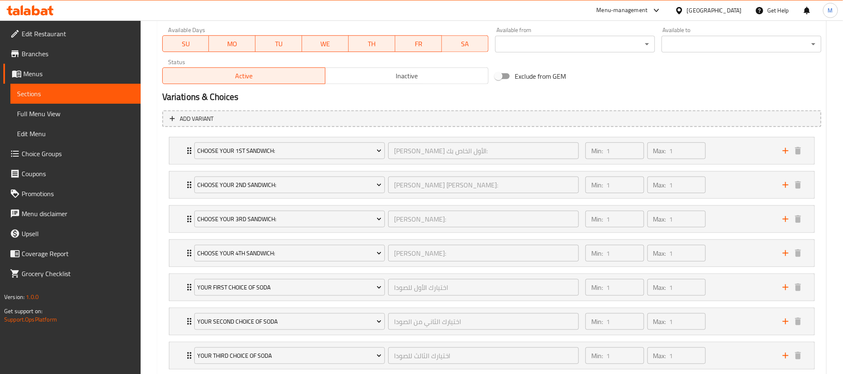
scroll to position [172, 0]
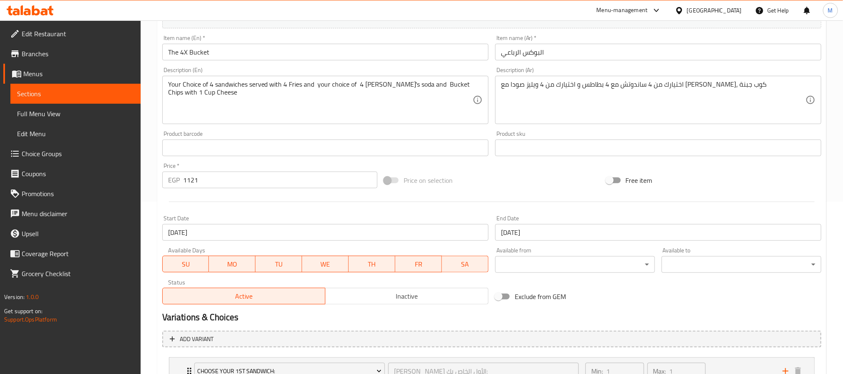
click at [531, 234] on input "[DATE]" at bounding box center [658, 232] width 326 height 17
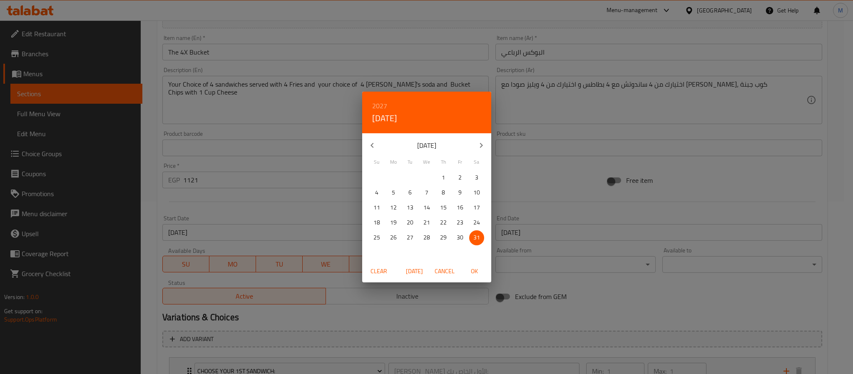
click at [482, 144] on icon "button" at bounding box center [481, 145] width 10 height 10
click at [370, 176] on span "1" at bounding box center [376, 177] width 15 height 10
click at [478, 266] on span "OK" at bounding box center [475, 271] width 20 height 10
type input "[DATE]"
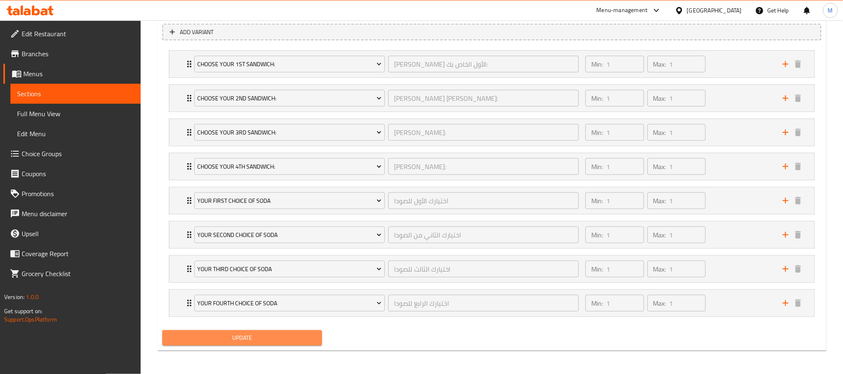
click at [276, 336] on span "Update" at bounding box center [242, 338] width 147 height 10
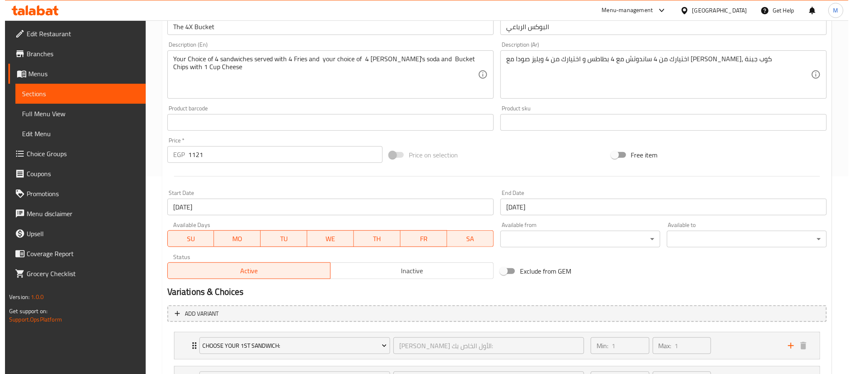
scroll to position [0, 0]
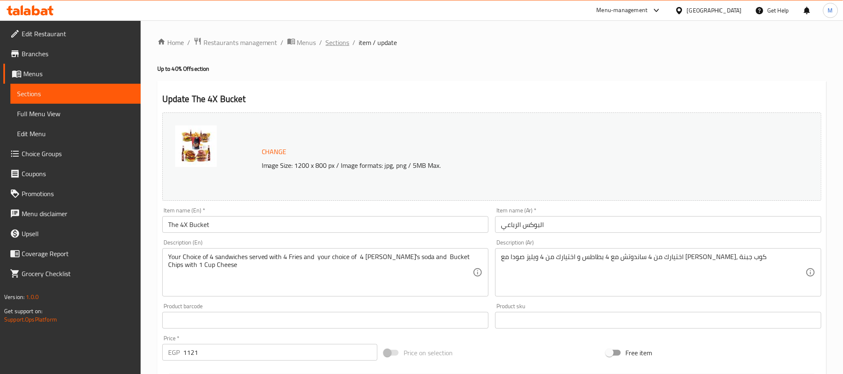
click at [339, 43] on span "Sections" at bounding box center [338, 42] width 24 height 10
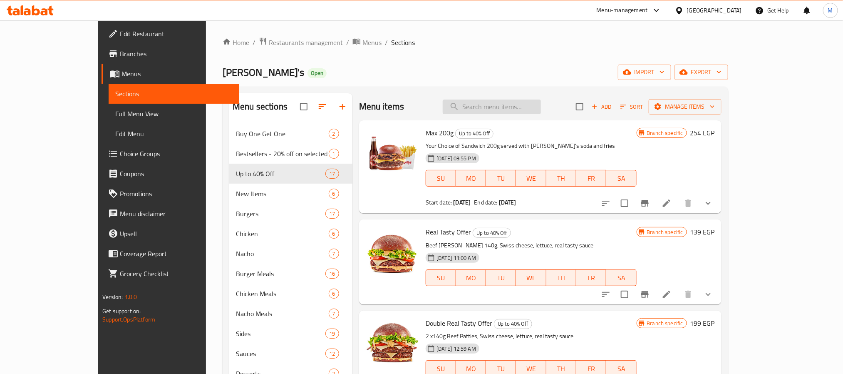
click at [541, 105] on input "search" at bounding box center [492, 106] width 98 height 15
paste input "Puff & Fly"
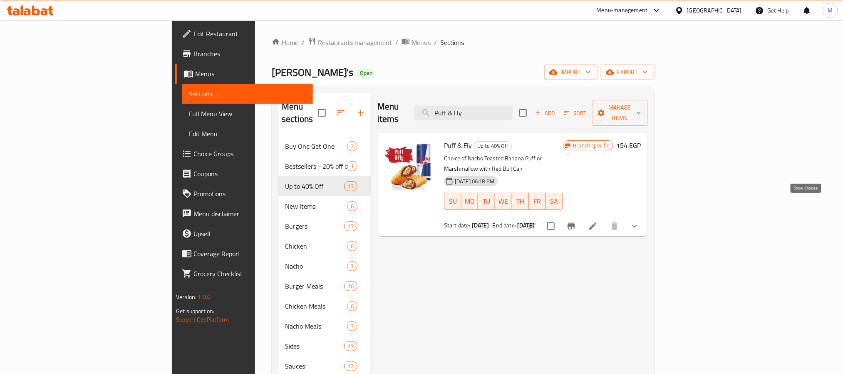
type input "Puff & Fly"
click at [640, 221] on icon "show more" at bounding box center [635, 226] width 10 height 10
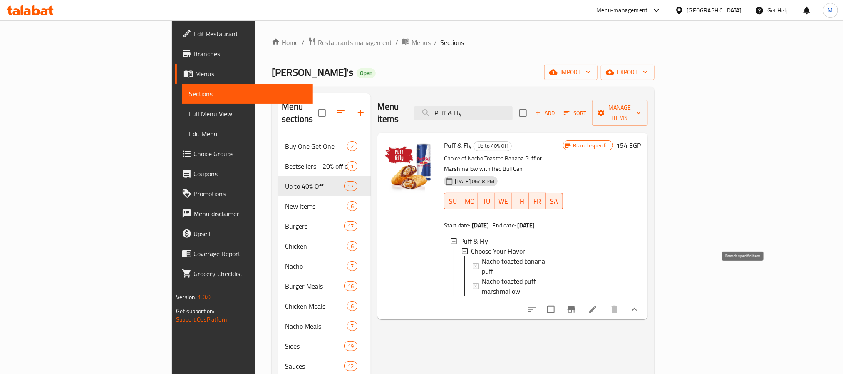
click at [575, 306] on icon "Branch-specific-item" at bounding box center [571, 309] width 7 height 7
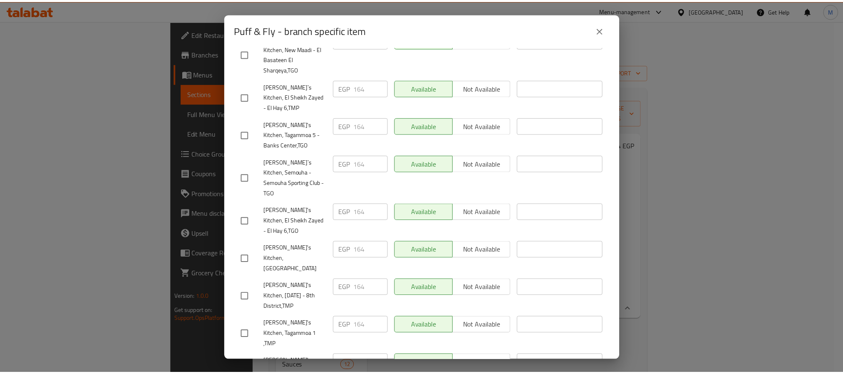
scroll to position [669, 0]
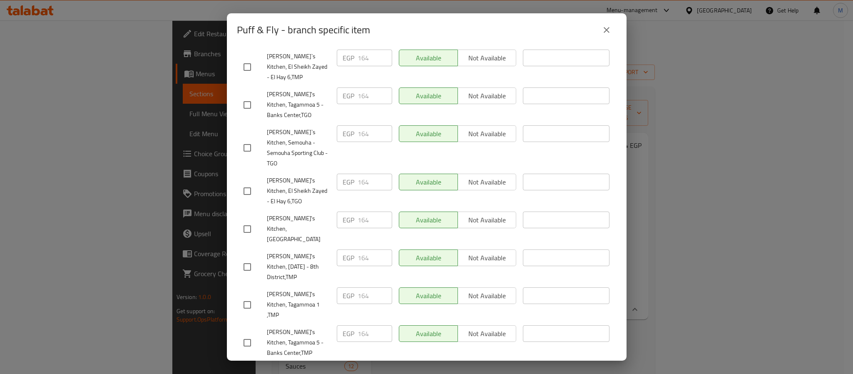
click at [687, 284] on div "Puff & Fly - branch specific item Puff & Fly Choice of Nacho Toasted Banana Puf…" at bounding box center [426, 187] width 853 height 374
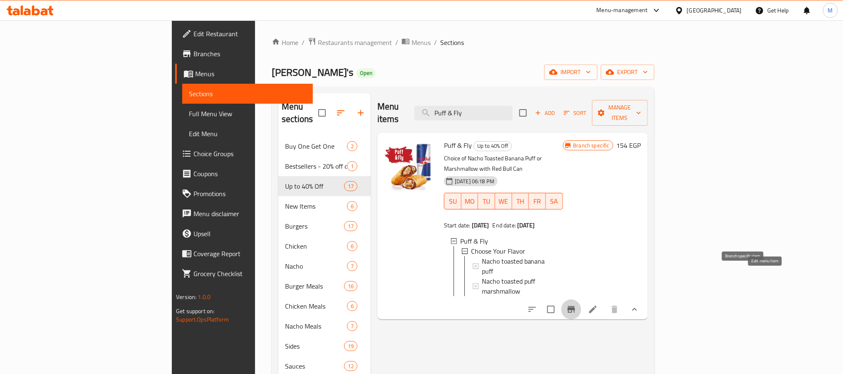
click at [598, 304] on icon at bounding box center [593, 309] width 10 height 10
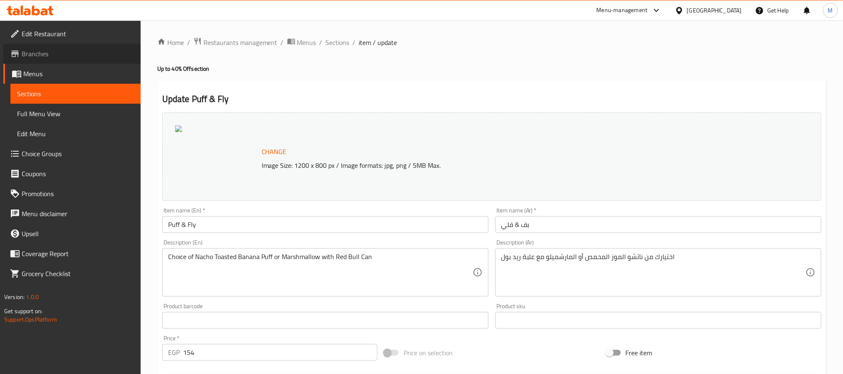
click at [68, 53] on span "Branches" at bounding box center [78, 54] width 112 height 10
